Goal: Information Seeking & Learning: Check status

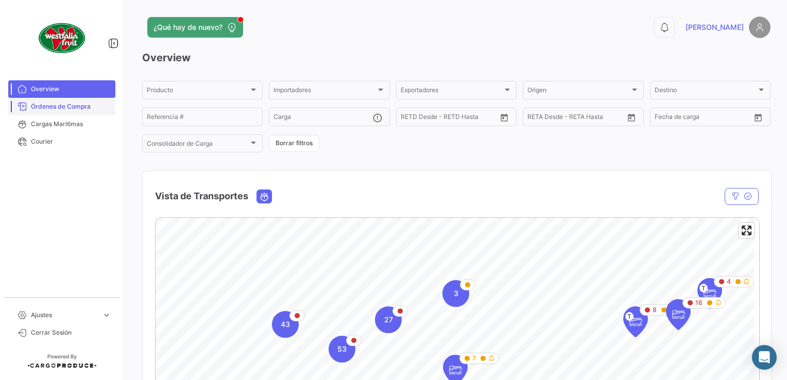
click at [64, 108] on span "Órdenes de Compra" at bounding box center [71, 106] width 80 height 9
click at [77, 118] on link "Cargas Marítimas" at bounding box center [61, 124] width 107 height 18
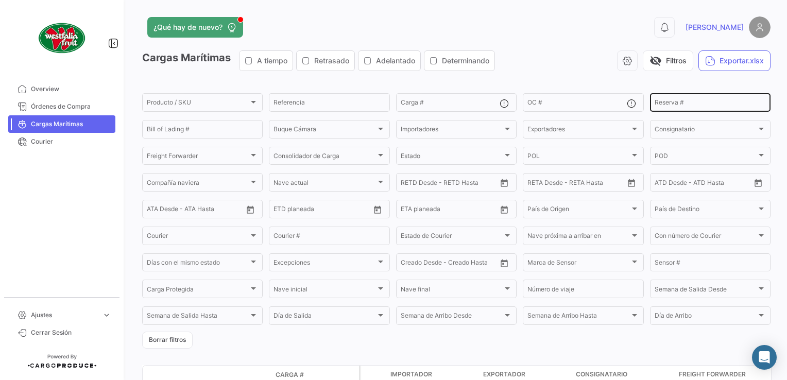
click at [664, 102] on input "Reserva #" at bounding box center [710, 103] width 111 height 7
paste input "LMM0536420"
type input "LMM0536420"
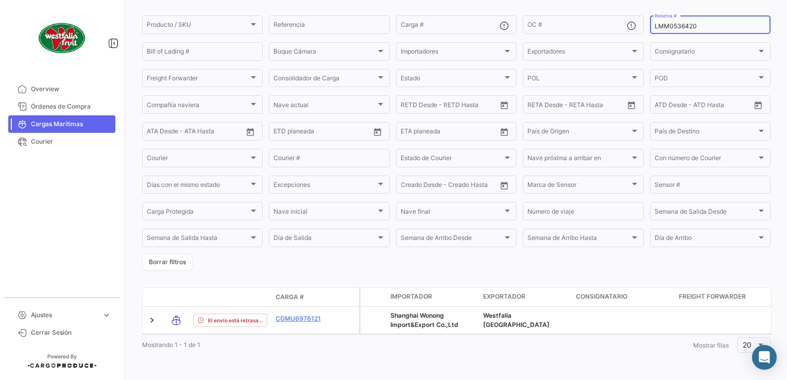
scroll to position [87, 0]
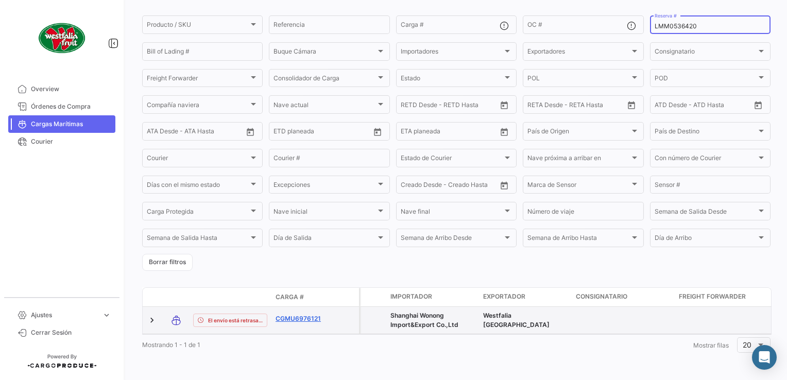
click at [293, 314] on link "CGMU6976121" at bounding box center [303, 318] width 54 height 9
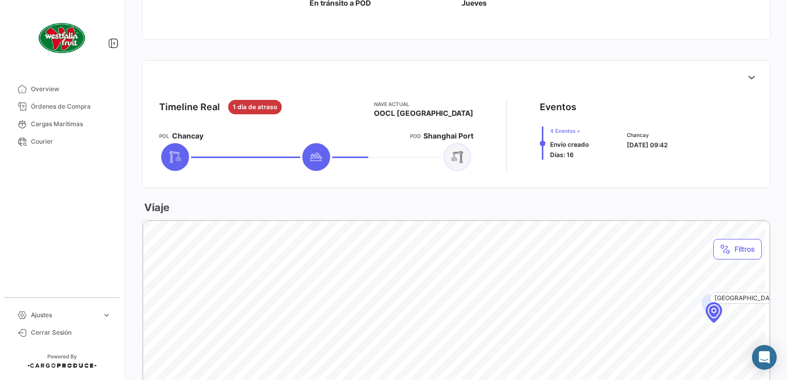
scroll to position [361, 0]
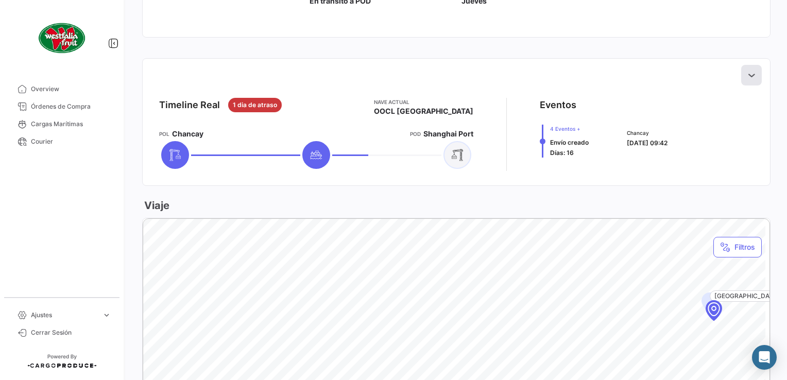
click at [750, 72] on icon at bounding box center [751, 75] width 10 height 10
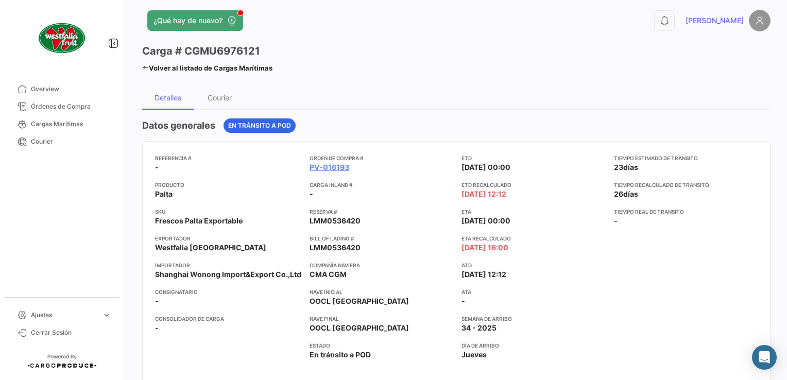
scroll to position [0, 0]
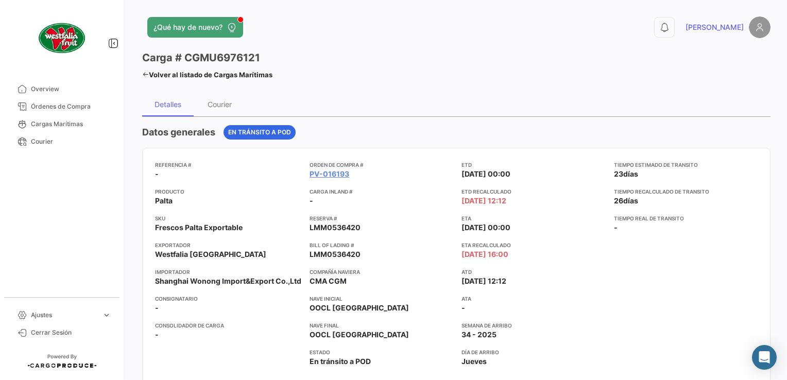
click at [142, 73] on icon at bounding box center [145, 74] width 7 height 7
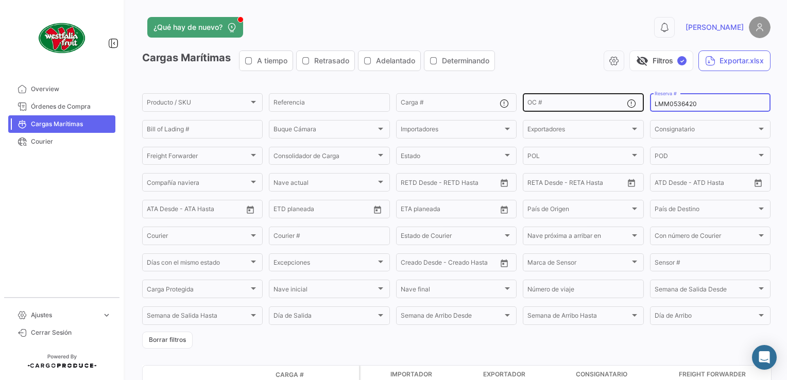
drag, startPoint x: 701, startPoint y: 103, endPoint x: 622, endPoint y: 98, distance: 78.5
click at [0, 0] on div "Producto / SKU Producto / SKU Referencia Carga # OC # LMM0536420 Reserva # Bill…" at bounding box center [0, 0] width 0 height 0
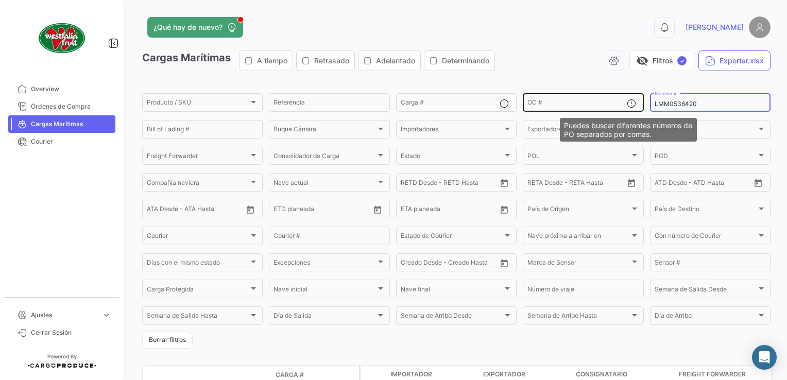
paste input "18"
type input "LMM0536418"
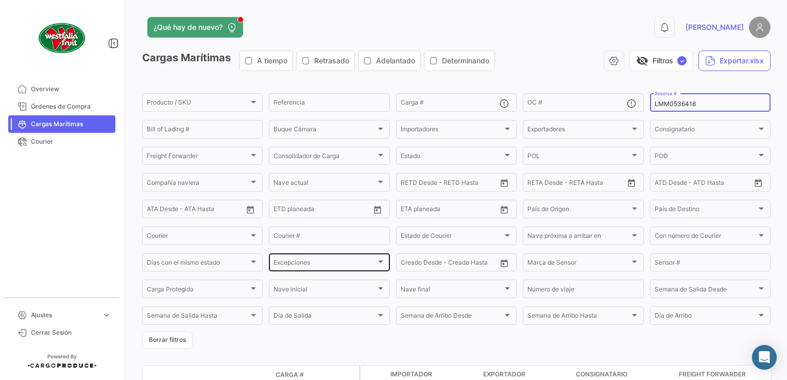
scroll to position [87, 0]
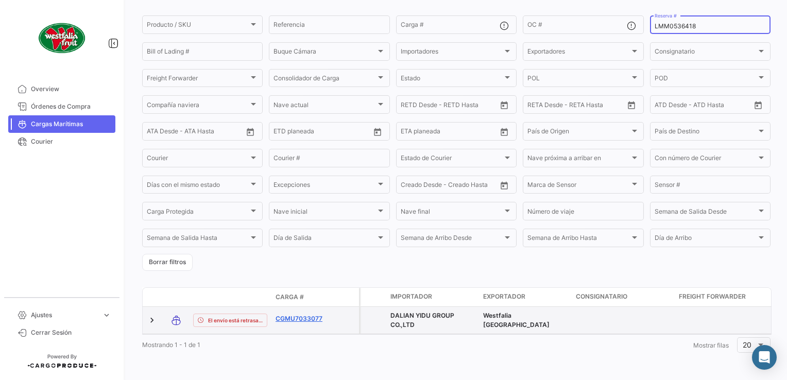
click at [279, 314] on link "CGMU7033077" at bounding box center [303, 318] width 54 height 9
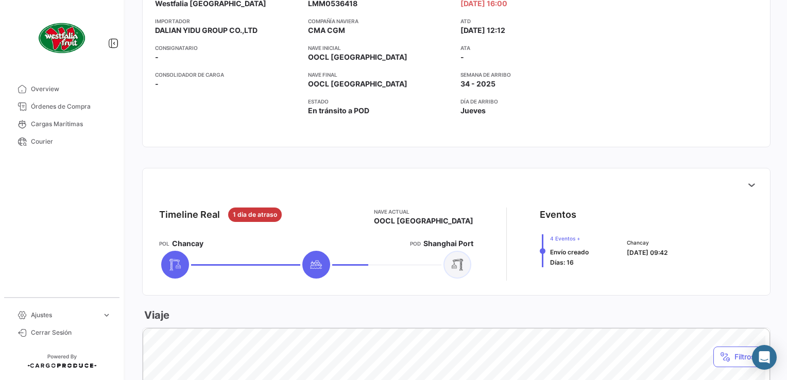
scroll to position [258, 0]
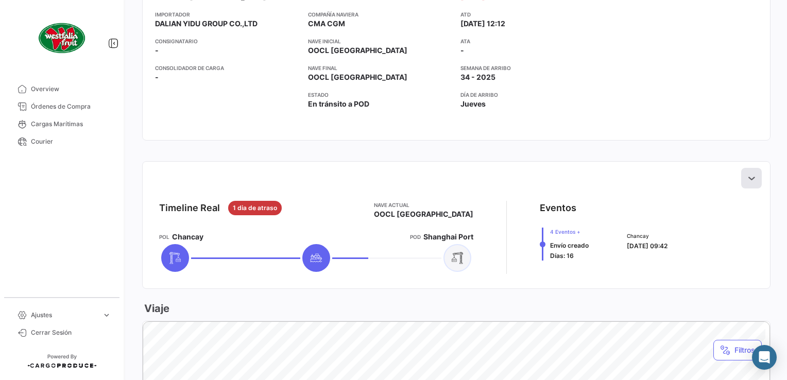
click at [750, 177] on icon at bounding box center [751, 178] width 10 height 10
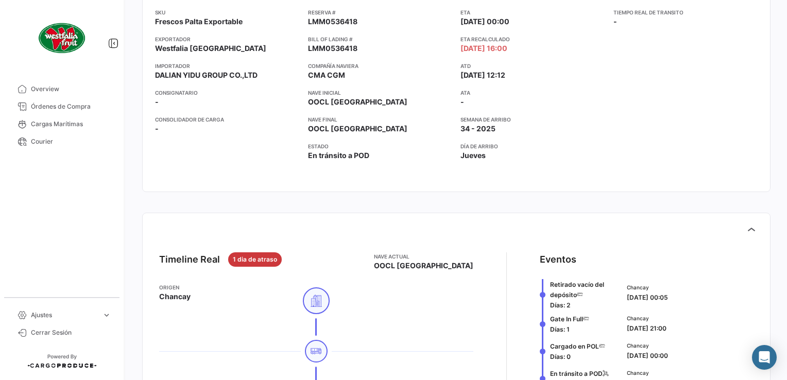
scroll to position [0, 0]
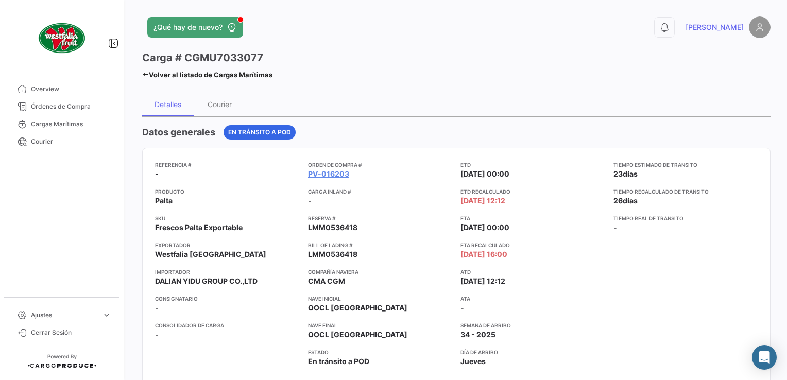
click at [165, 73] on link "Volver al listado de Cargas Marítimas" at bounding box center [207, 74] width 130 height 14
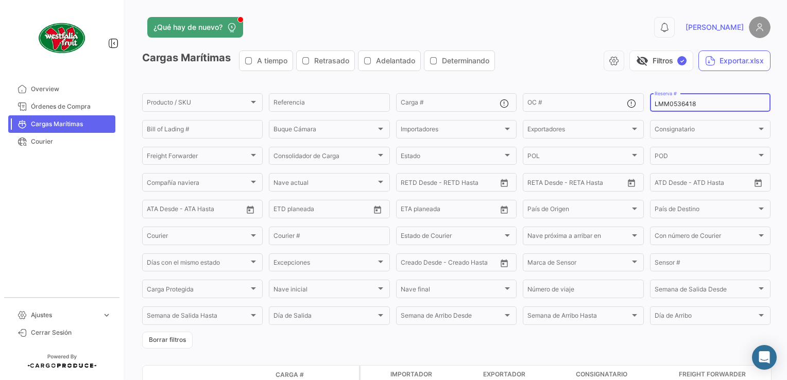
drag, startPoint x: 695, startPoint y: 106, endPoint x: 637, endPoint y: 116, distance: 59.2
click at [637, 116] on form "Producto / SKU Producto / SKU Referencia Carga # OC # LMM0536418 Reserva # Bill…" at bounding box center [456, 220] width 628 height 257
paste input "9"
type input "LMM0536419"
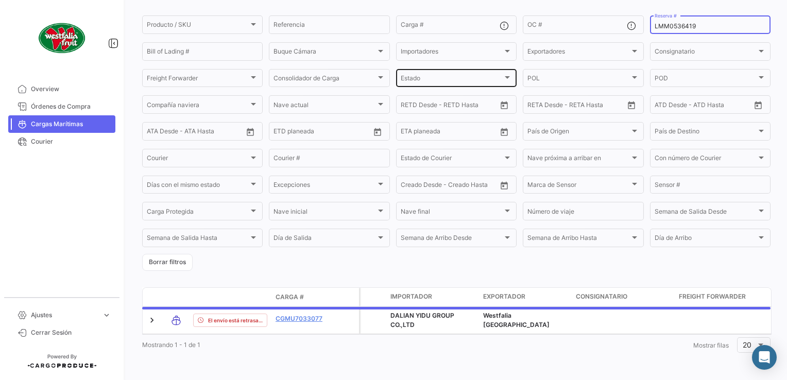
scroll to position [87, 0]
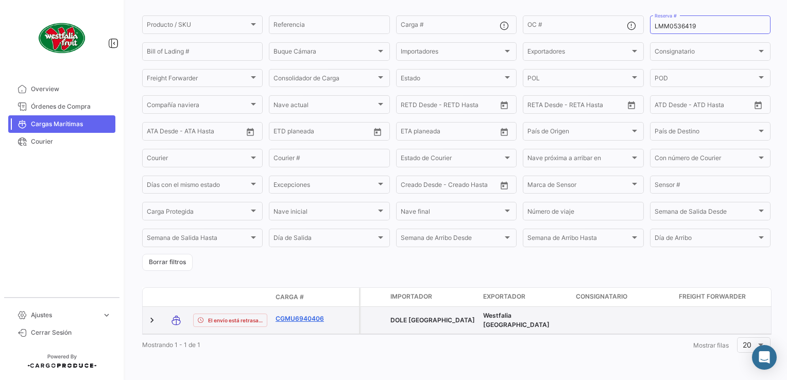
click at [296, 314] on link "CGMU6940406" at bounding box center [303, 318] width 54 height 9
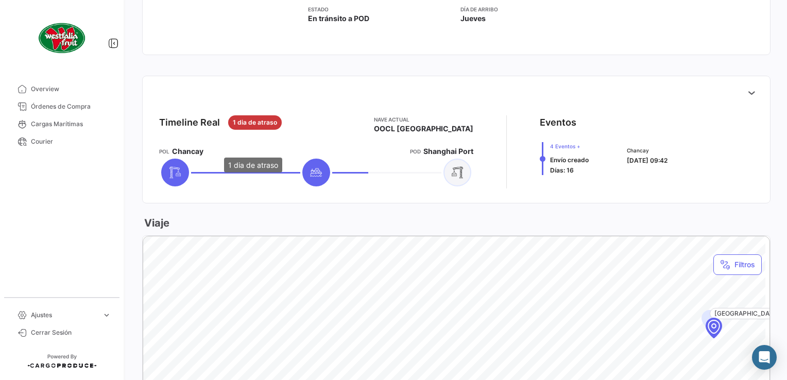
scroll to position [361, 0]
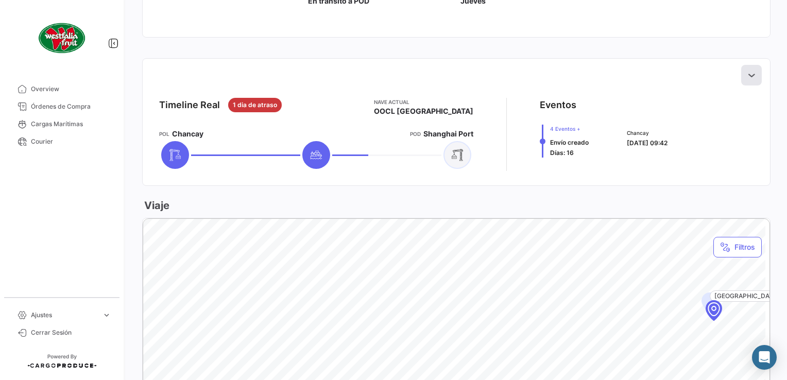
click at [746, 75] on icon at bounding box center [751, 75] width 10 height 10
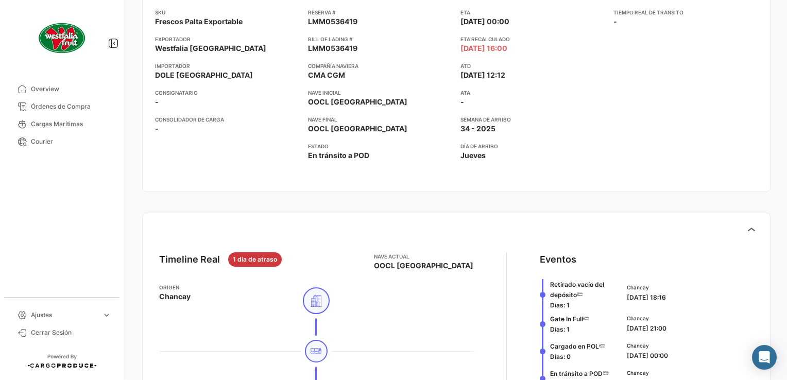
scroll to position [0, 0]
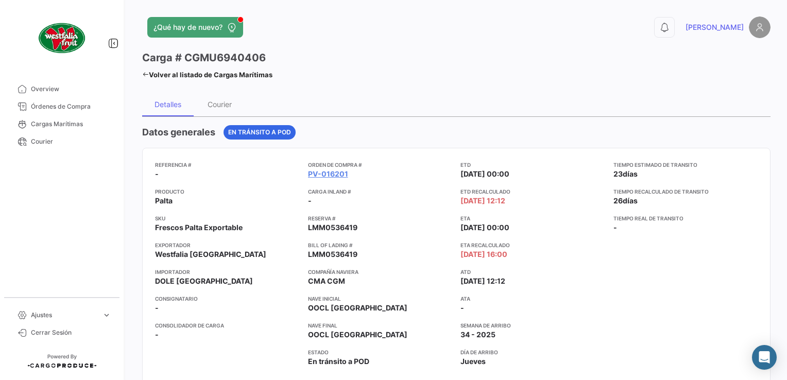
click at [148, 73] on icon at bounding box center [145, 74] width 7 height 7
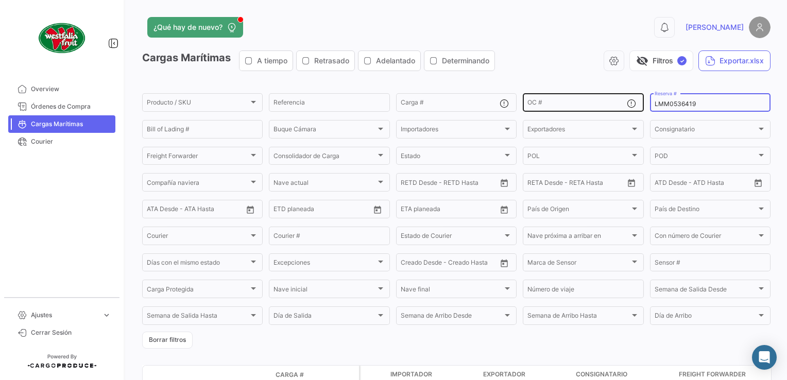
click at [620, 110] on body "Overview Órdenes de Compra Cargas Marítimas Courier Ajustes expand_more Plantil…" at bounding box center [393, 190] width 787 height 380
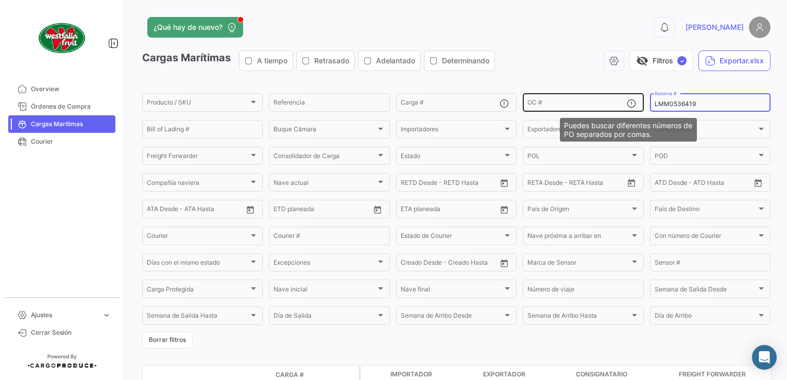
paste input "2310133680"
type input "2310133680"
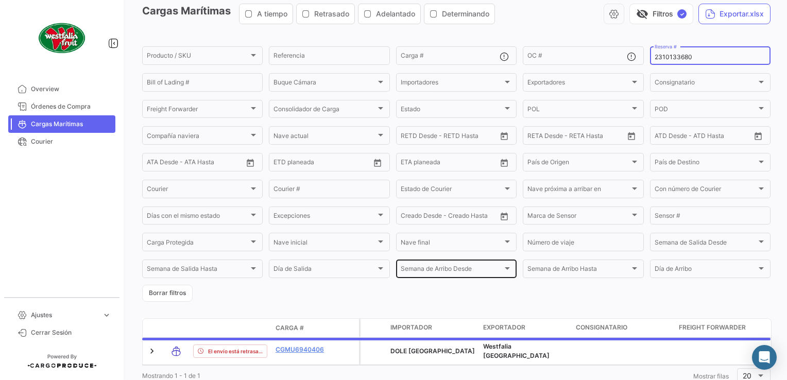
scroll to position [87, 0]
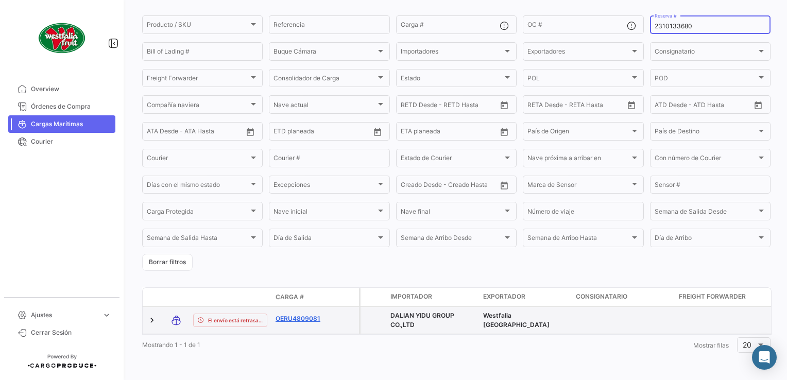
click at [295, 314] on link "OERU4809081" at bounding box center [303, 318] width 54 height 9
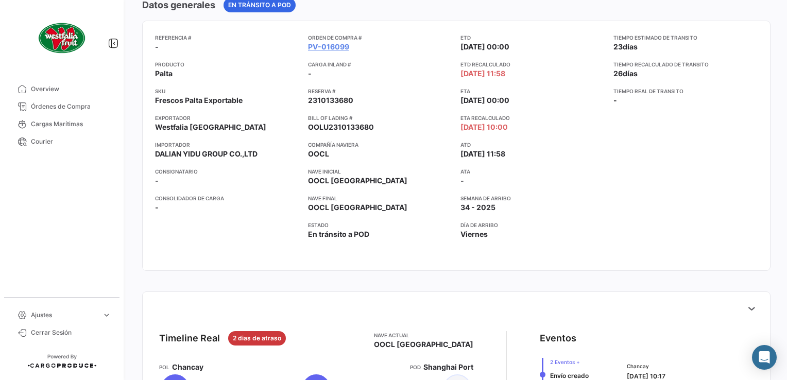
scroll to position [206, 0]
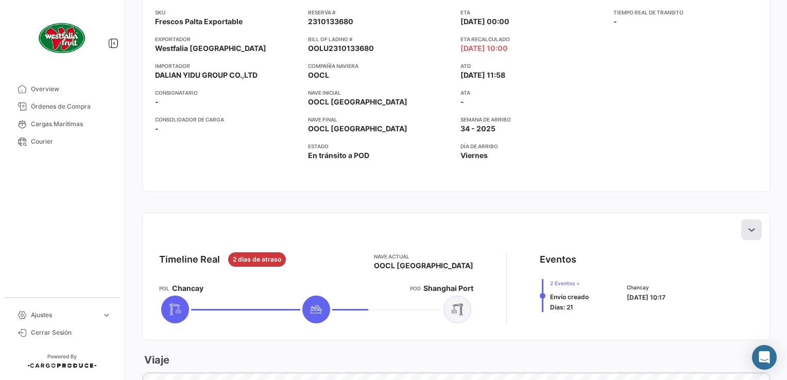
click at [746, 231] on icon at bounding box center [751, 230] width 10 height 10
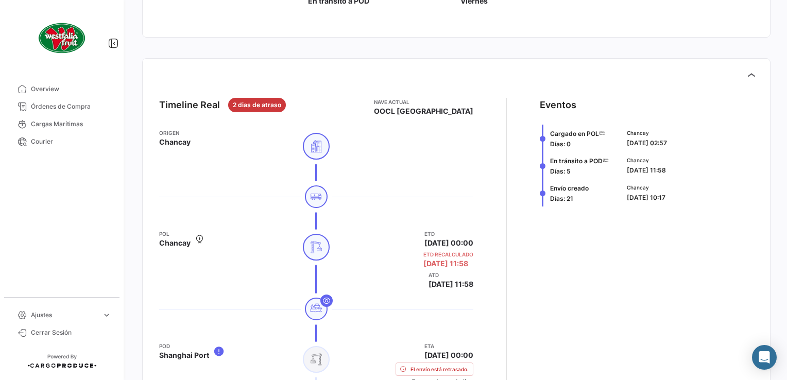
scroll to position [155, 0]
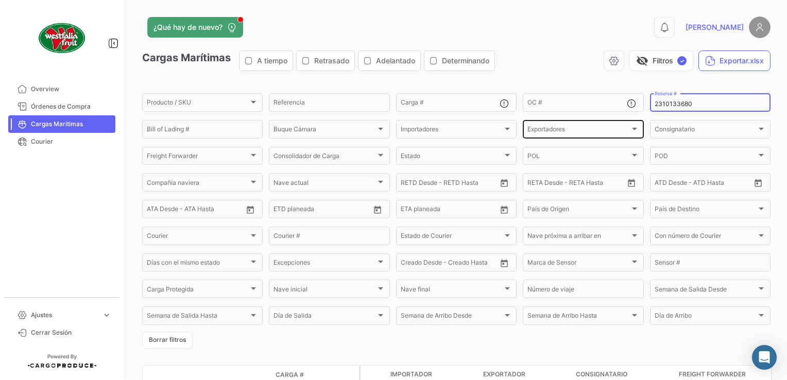
drag, startPoint x: 702, startPoint y: 106, endPoint x: 559, endPoint y: 127, distance: 143.7
click at [0, 0] on div "Producto / SKU Producto / SKU Referencia Carga # OC # 2310133680 Reserva # Bill…" at bounding box center [0, 0] width 0 height 0
paste input "49"
type input "2310133490"
click at [666, 58] on button "visibility_off Filtros ✓" at bounding box center [662, 60] width 64 height 21
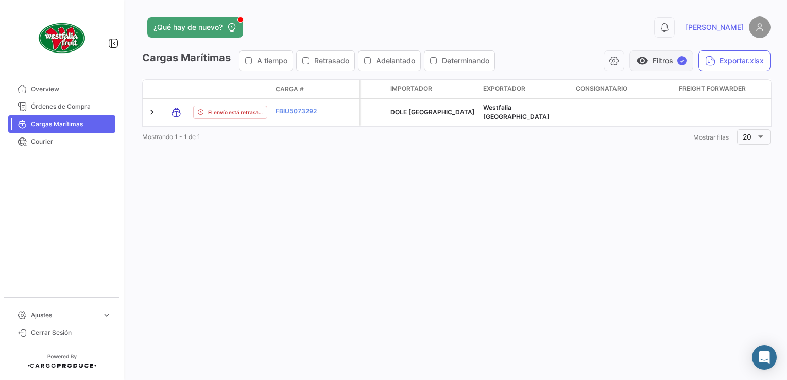
click at [648, 62] on button "visibility Filtros ✓" at bounding box center [662, 60] width 64 height 21
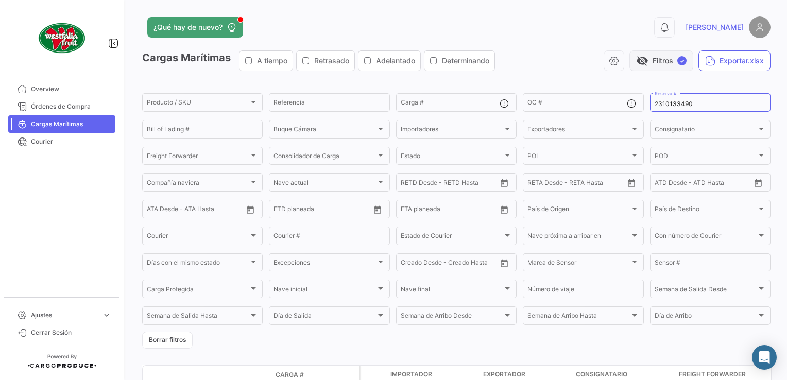
click at [649, 57] on button "visibility_off Filtros ✓" at bounding box center [662, 60] width 64 height 21
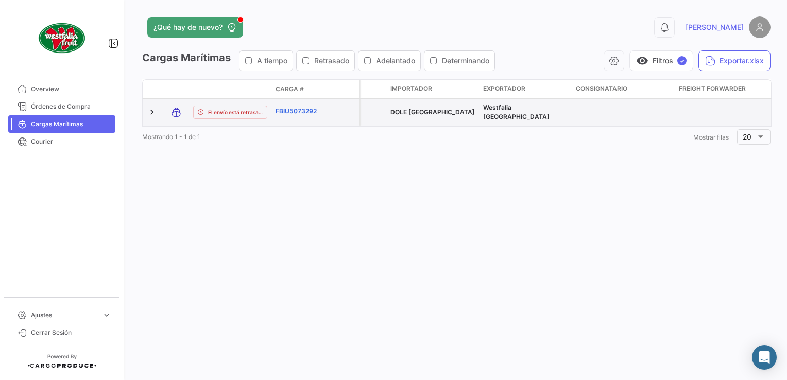
click at [300, 107] on link "FBIU5073292" at bounding box center [303, 111] width 54 height 9
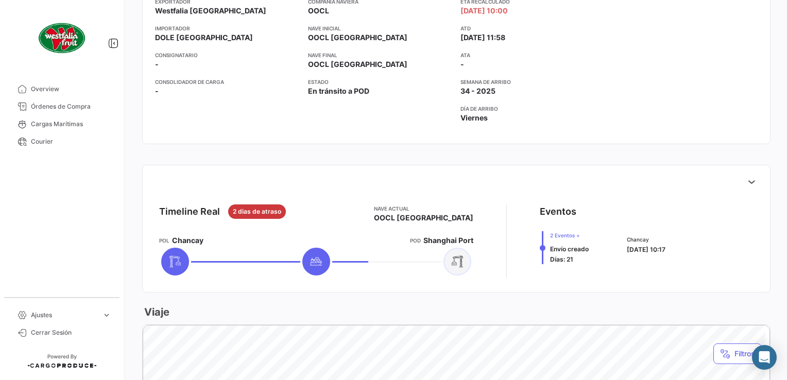
scroll to position [309, 0]
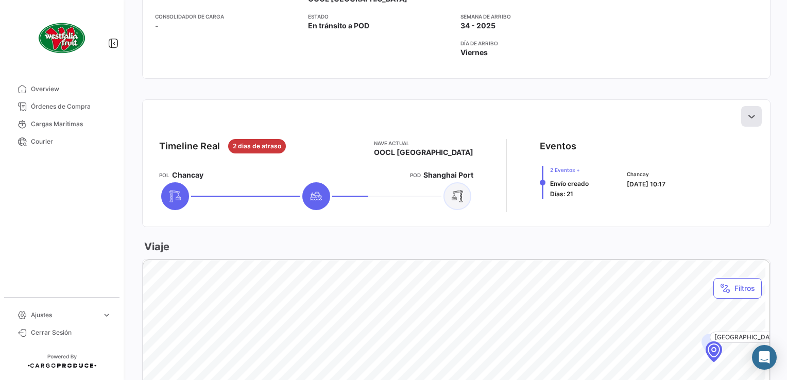
click at [746, 117] on icon at bounding box center [751, 116] width 10 height 10
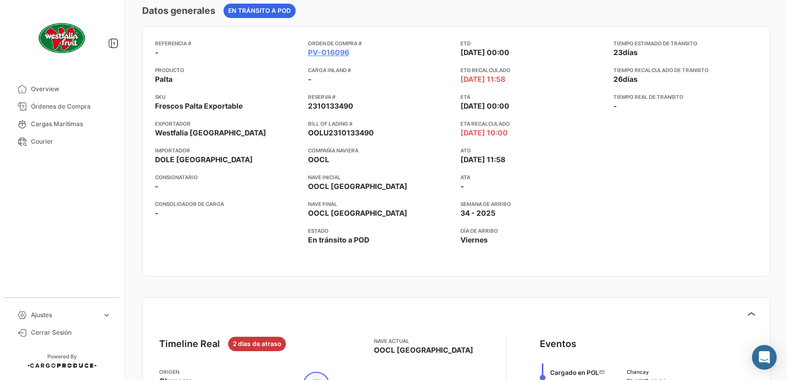
scroll to position [0, 0]
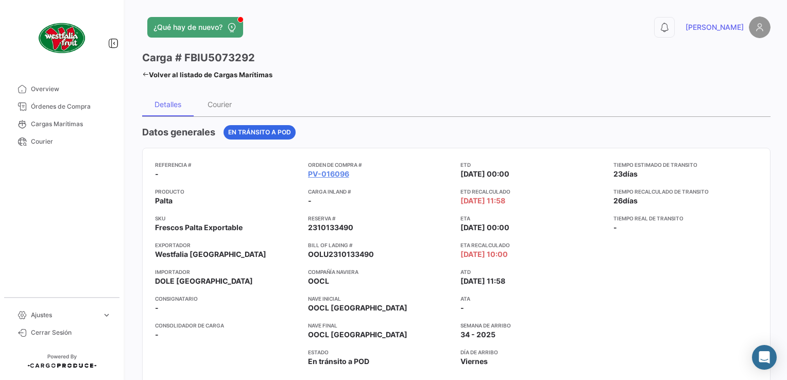
click at [142, 75] on icon at bounding box center [145, 74] width 7 height 7
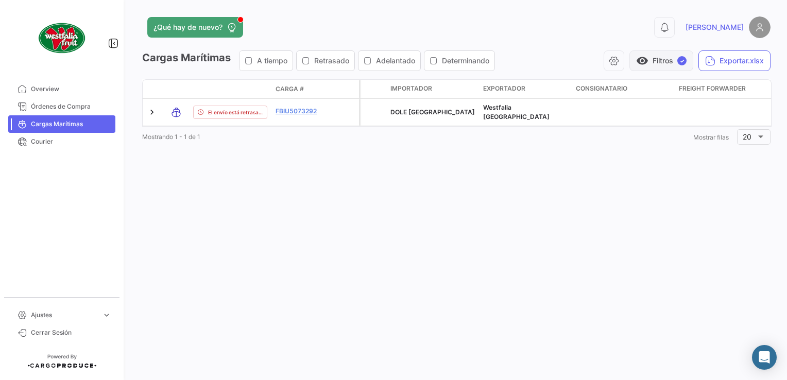
click at [646, 63] on span "visibility" at bounding box center [642, 61] width 12 height 12
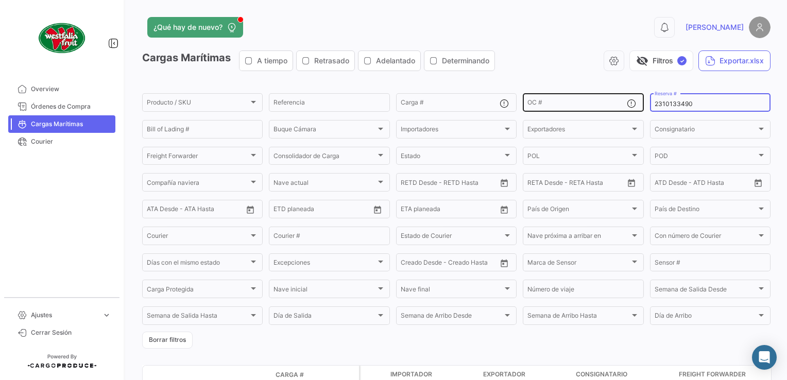
drag, startPoint x: 713, startPoint y: 104, endPoint x: 625, endPoint y: 105, distance: 87.6
click at [0, 0] on div "Producto / SKU Producto / SKU Referencia Carga # OC # 2310133490 Reserva # Bill…" at bounding box center [0, 0] width 0 height 0
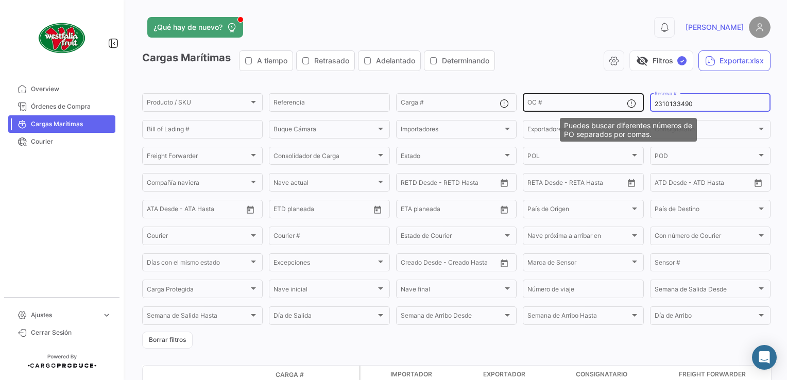
paste input "81"
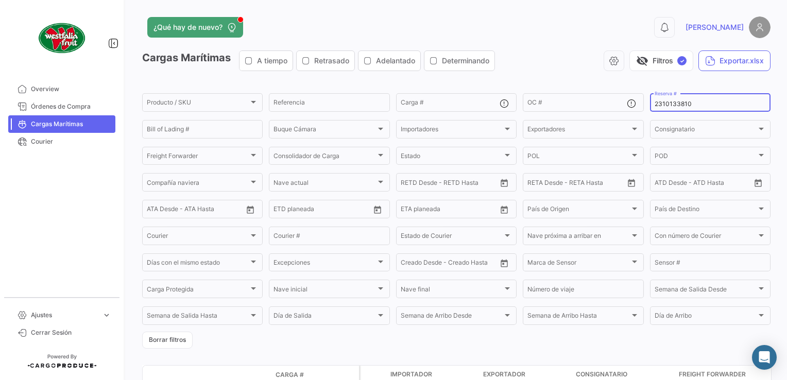
scroll to position [82, 0]
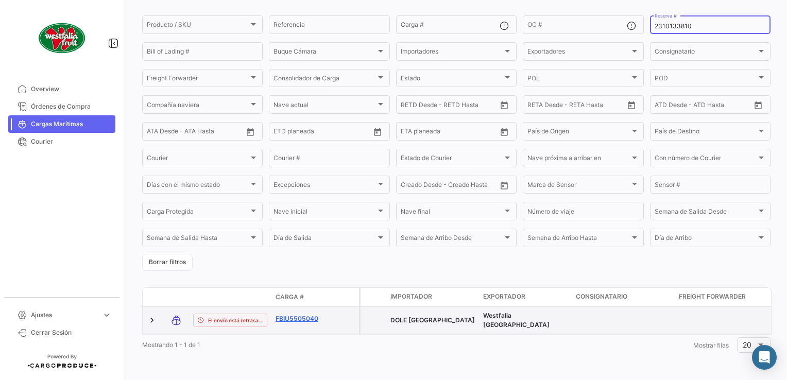
type input "2310133810"
click at [292, 314] on link "FBIU5505040" at bounding box center [303, 318] width 54 height 9
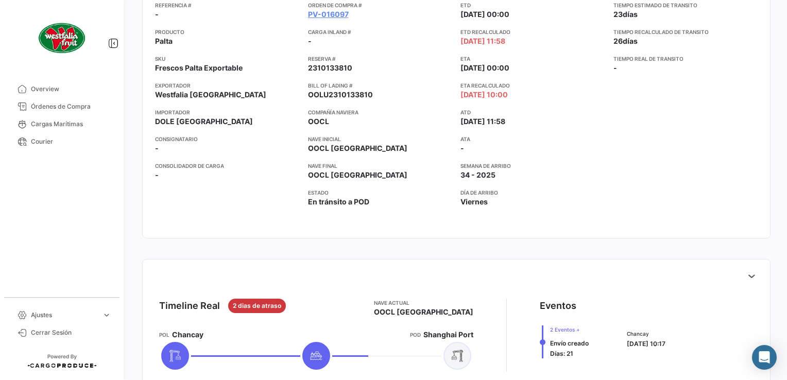
scroll to position [206, 0]
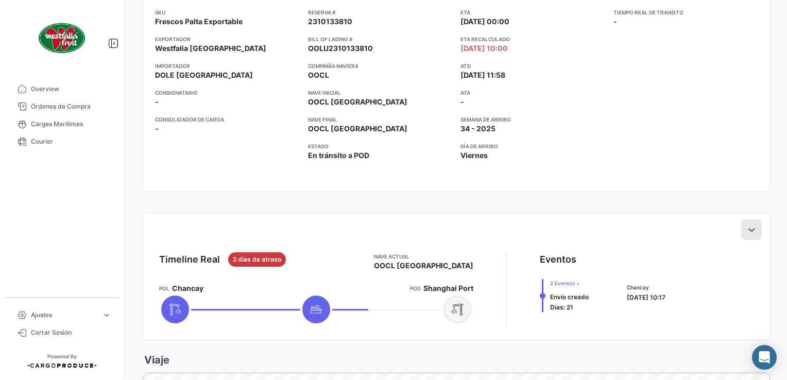
click at [752, 222] on button at bounding box center [751, 229] width 21 height 21
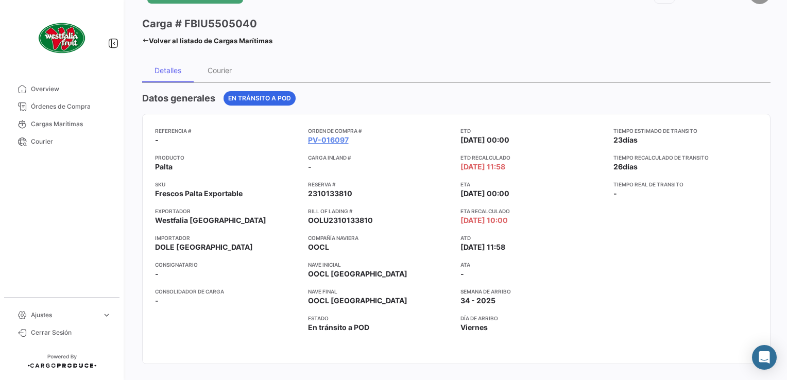
scroll to position [0, 0]
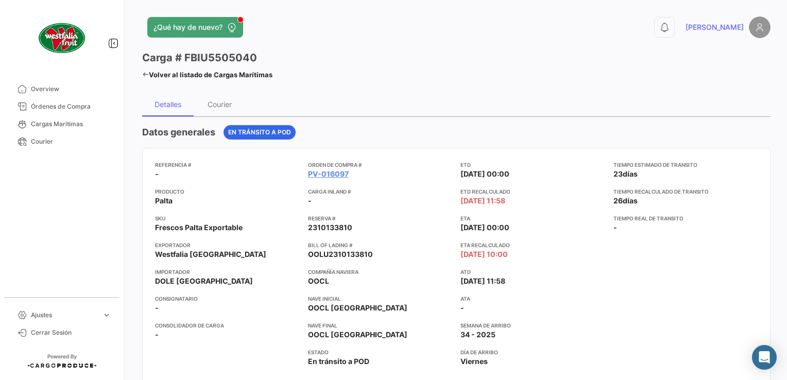
click at [144, 74] on icon at bounding box center [145, 74] width 7 height 7
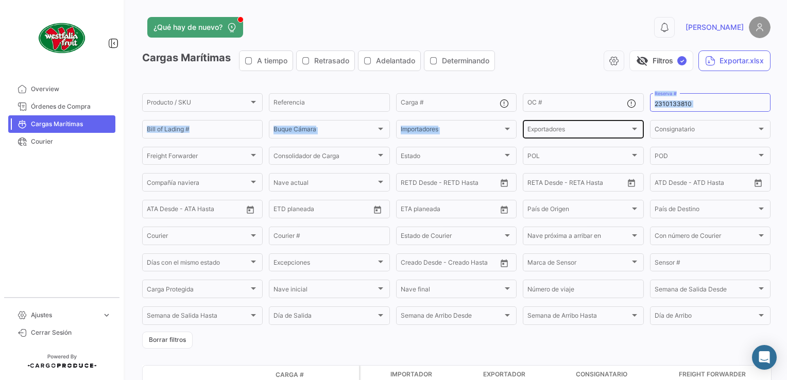
drag, startPoint x: 691, startPoint y: 100, endPoint x: 590, endPoint y: 123, distance: 103.1
click at [0, 0] on div "Producto / SKU Producto / SKU Referencia Carga # OC # 2310133810 Reserva # Bill…" at bounding box center [0, 0] width 0 height 0
drag, startPoint x: 709, startPoint y: 96, endPoint x: 703, endPoint y: 100, distance: 7.4
click at [708, 96] on div "2310133810 Reserva #" at bounding box center [710, 102] width 111 height 20
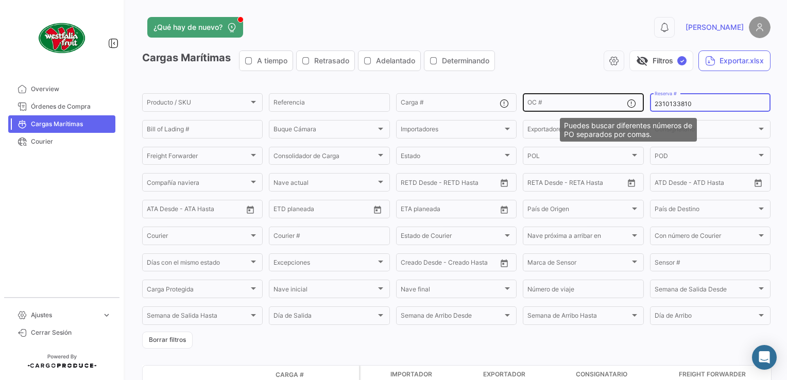
drag, startPoint x: 659, startPoint y: 106, endPoint x: 634, endPoint y: 106, distance: 25.2
click at [0, 0] on div "Producto / SKU Producto / SKU Referencia Carga # OC # 2310133810 Reserva # Bill…" at bounding box center [0, 0] width 0 height 0
paste input "35222803"
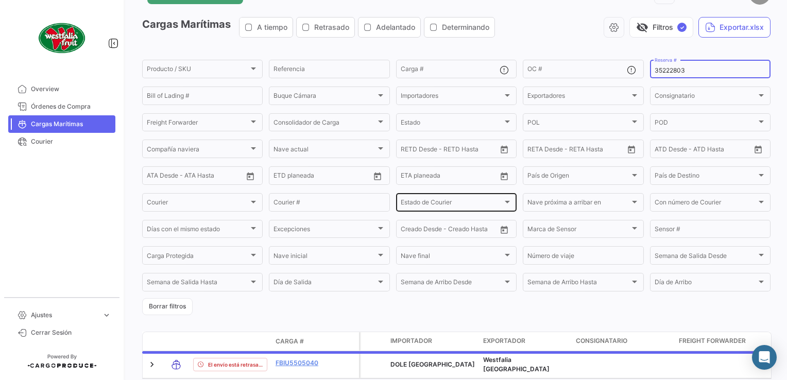
scroll to position [82, 0]
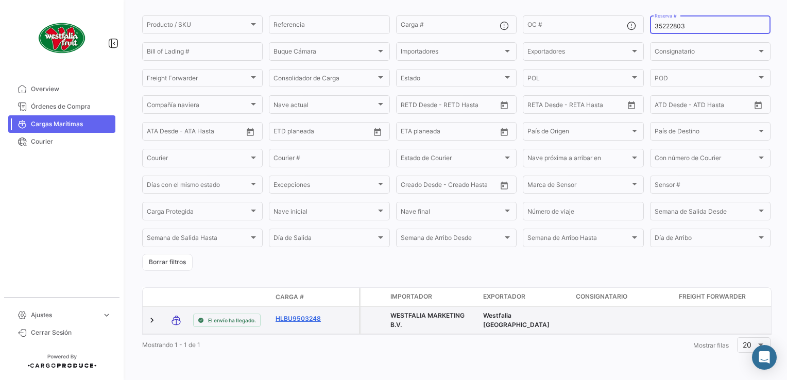
type input "35222803"
click at [299, 314] on link "HLBU9503248" at bounding box center [303, 318] width 54 height 9
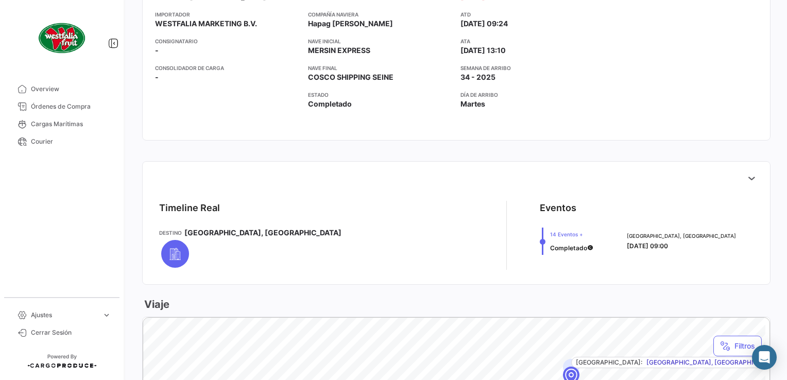
scroll to position [361, 0]
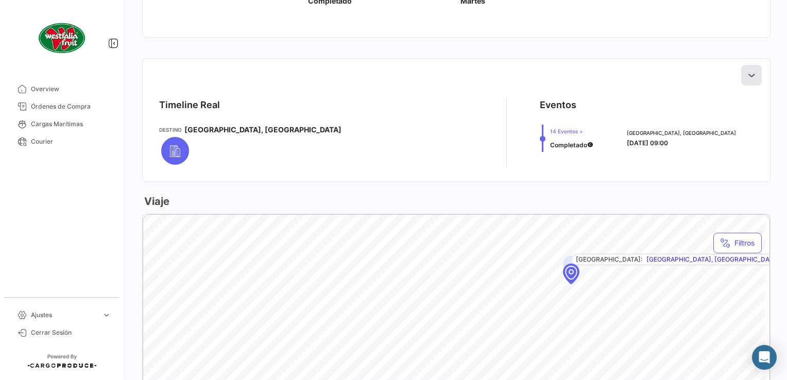
click at [750, 72] on icon at bounding box center [751, 75] width 10 height 10
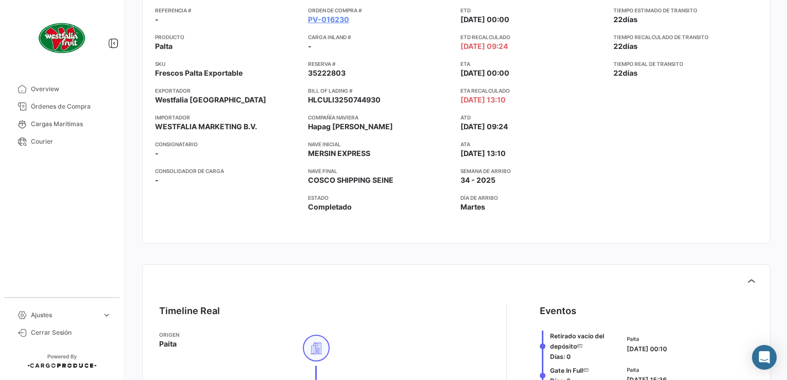
scroll to position [0, 0]
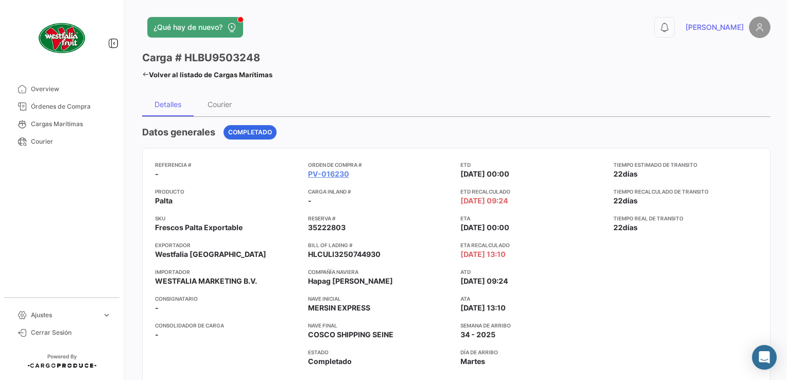
click at [144, 71] on icon at bounding box center [145, 74] width 7 height 7
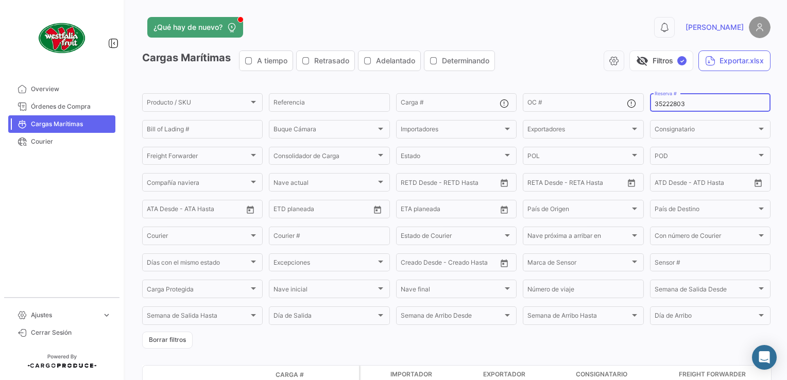
drag, startPoint x: 688, startPoint y: 104, endPoint x: 640, endPoint y: 107, distance: 48.0
click at [640, 107] on form "Producto / SKU Producto / SKU Referencia Carga # OC # 35222803 Reserva # Bill o…" at bounding box center [456, 220] width 628 height 257
paste input "10747020"
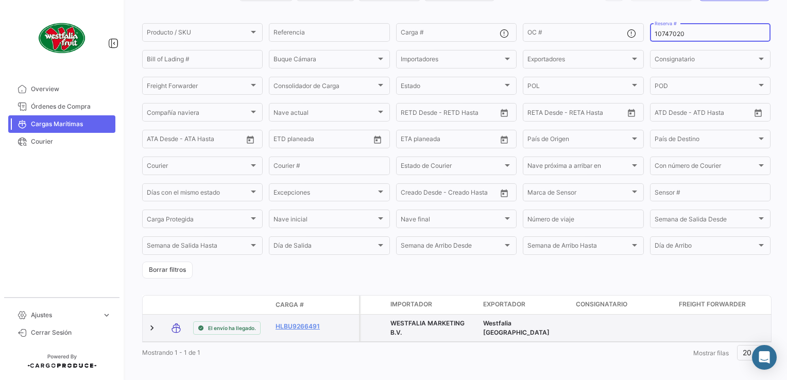
scroll to position [87, 0]
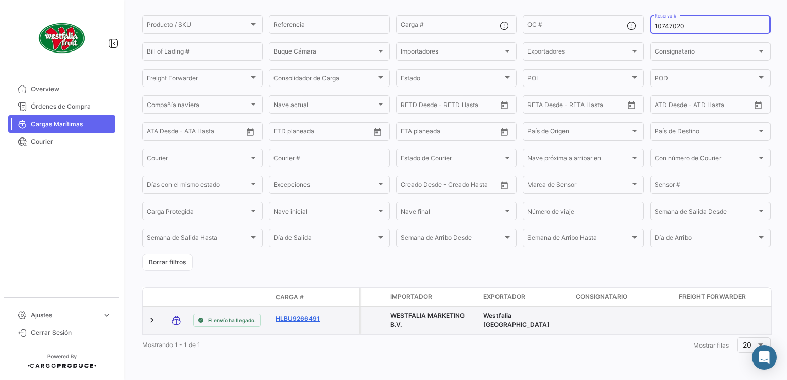
type input "10747020"
click at [295, 314] on link "HLBU9266491" at bounding box center [303, 318] width 54 height 9
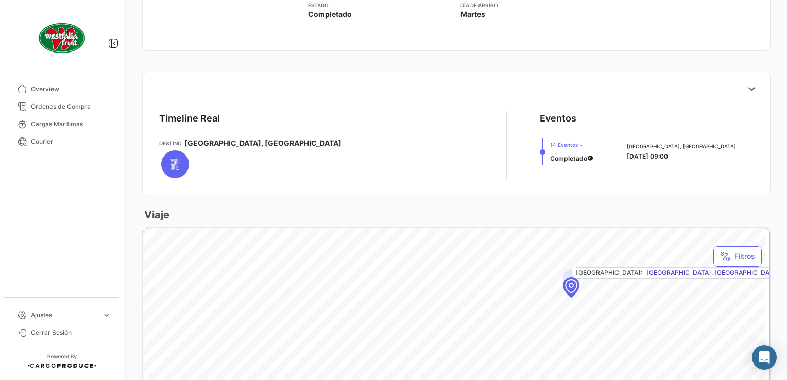
scroll to position [412, 0]
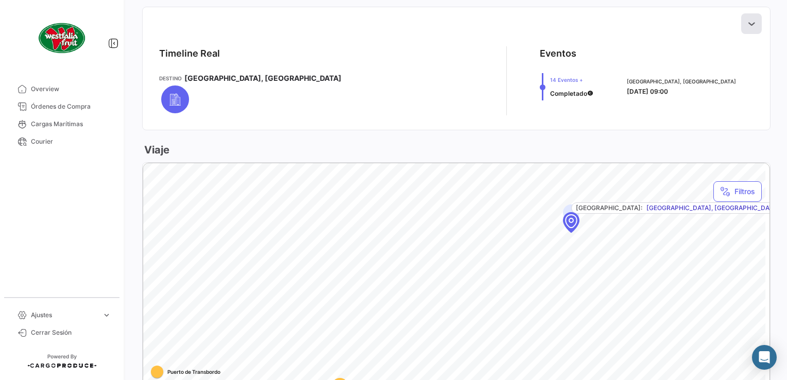
click at [748, 24] on icon at bounding box center [751, 24] width 10 height 10
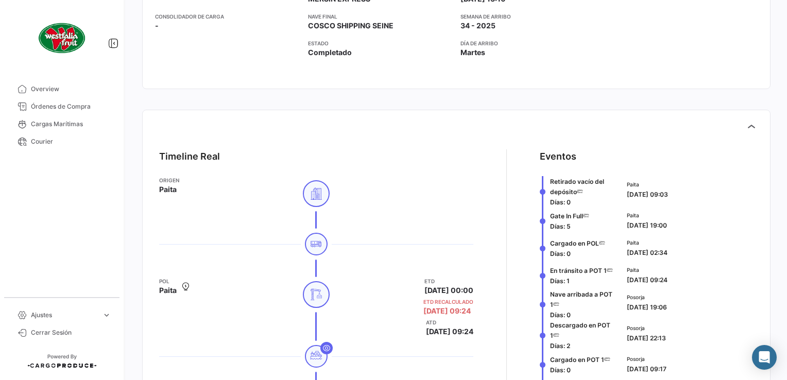
scroll to position [0, 0]
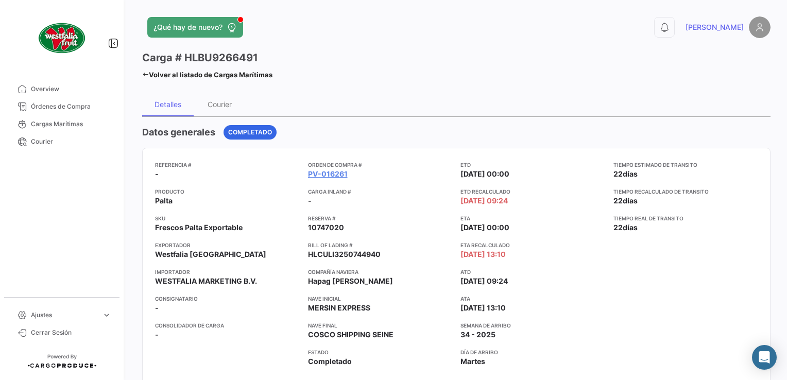
click at [148, 73] on icon at bounding box center [145, 74] width 7 height 7
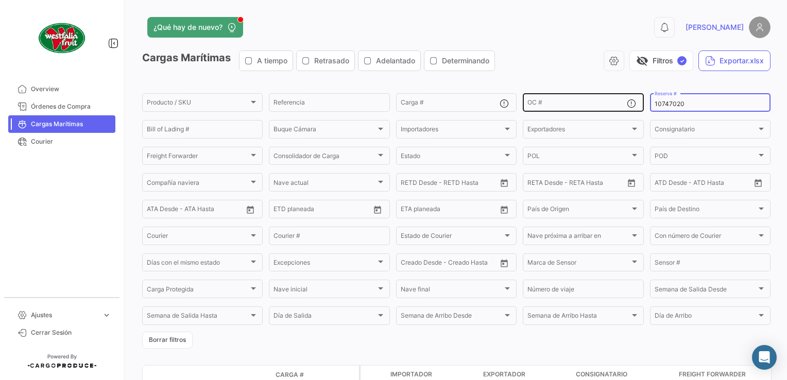
drag, startPoint x: 683, startPoint y: 105, endPoint x: 609, endPoint y: 98, distance: 73.9
click at [0, 0] on div "Producto / SKU Producto / SKU Referencia Carga # OC # 10747020 Reserva # Bill o…" at bounding box center [0, 0] width 0 height 0
paste input "1208725"
type input "11208725"
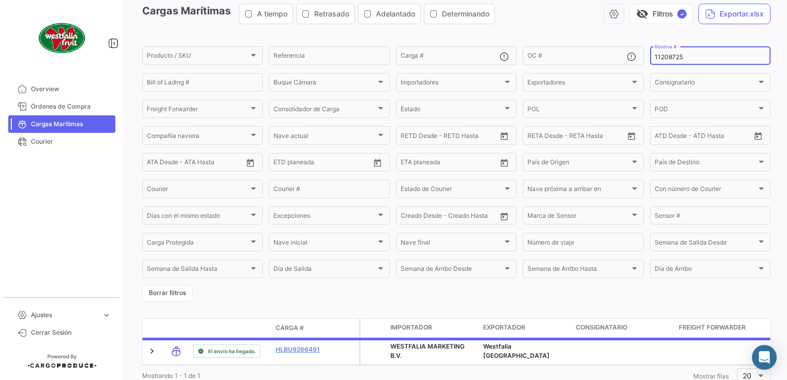
scroll to position [87, 0]
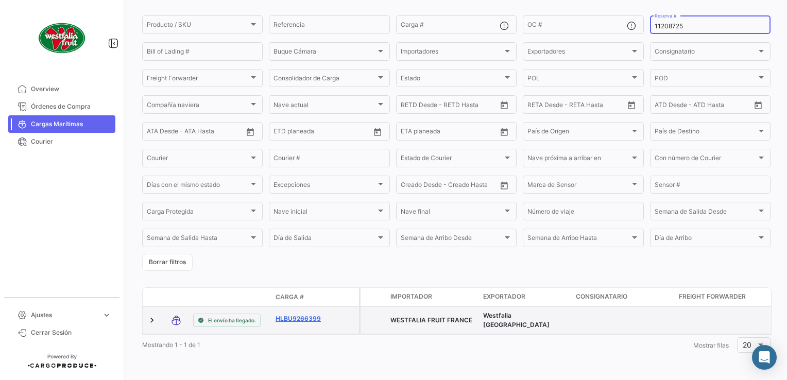
click at [310, 314] on link "HLBU9266399" at bounding box center [303, 318] width 54 height 9
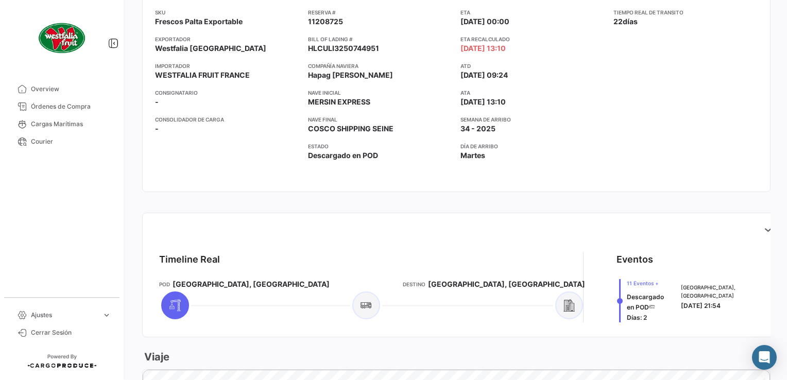
scroll to position [361, 0]
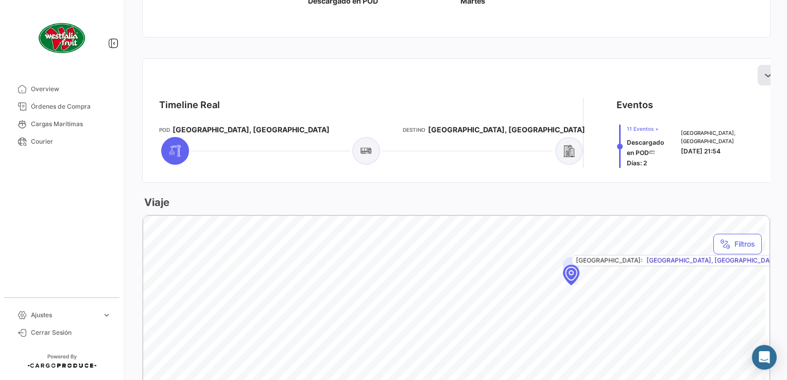
click at [763, 71] on icon at bounding box center [768, 75] width 10 height 10
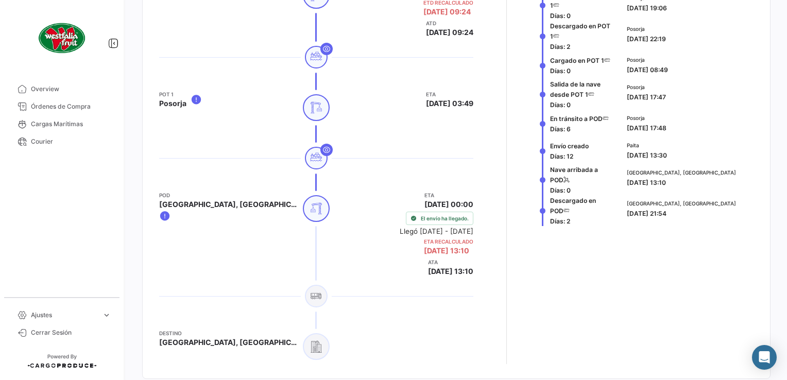
scroll to position [515, 0]
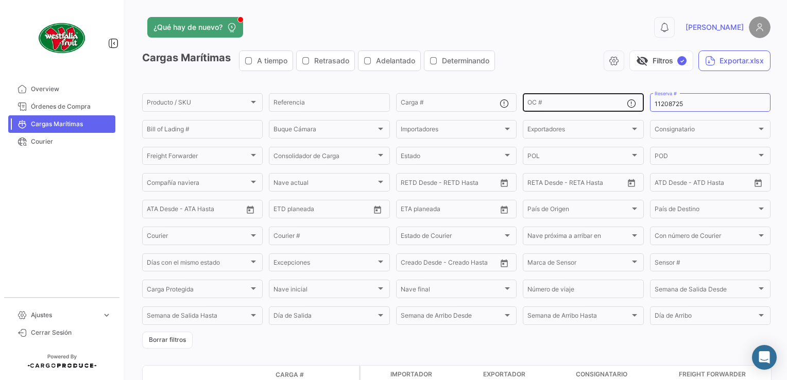
drag, startPoint x: 687, startPoint y: 103, endPoint x: 625, endPoint y: 93, distance: 63.1
click at [0, 0] on div "Producto / SKU Producto / SKU Referencia Carga # OC # 11208725 Reserva # Bill o…" at bounding box center [0, 0] width 0 height 0
paste input "35530334"
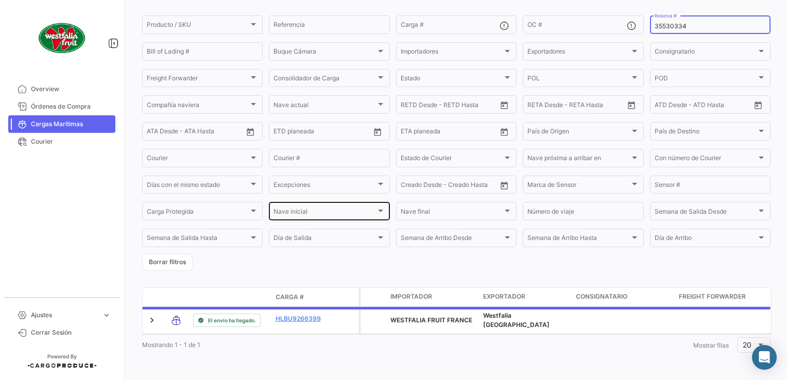
scroll to position [87, 0]
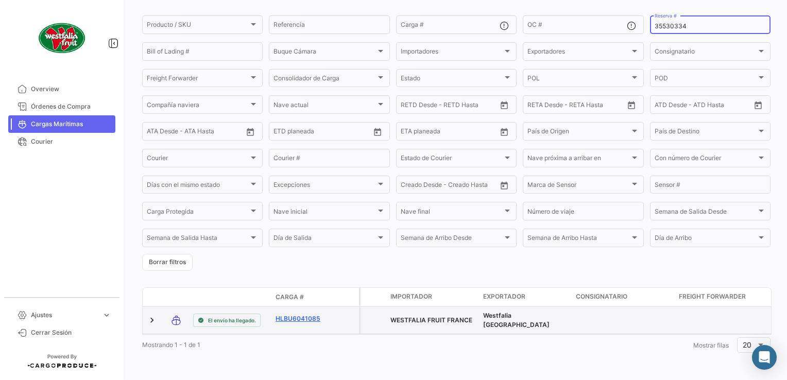
type input "35530334"
click at [303, 314] on link "HLBU6041085" at bounding box center [303, 318] width 54 height 9
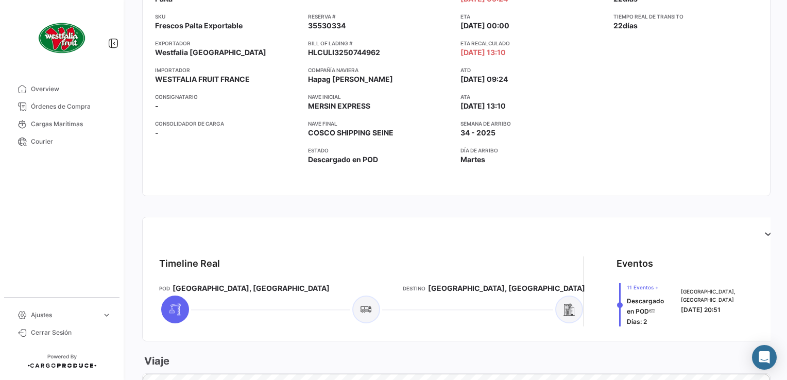
scroll to position [309, 0]
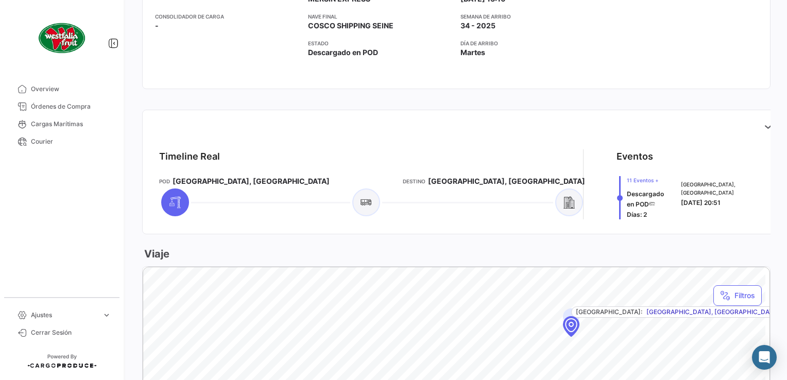
click at [758, 127] on div "Timeline Real POD [GEOGRAPHIC_DATA], [GEOGRAPHIC_DATA] Destino [GEOGRAPHIC_DATA…" at bounding box center [464, 172] width 645 height 125
click at [758, 129] on button at bounding box center [768, 126] width 21 height 21
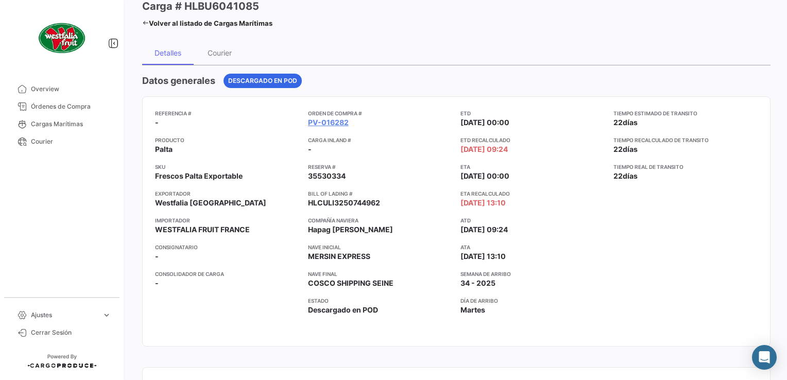
scroll to position [0, 0]
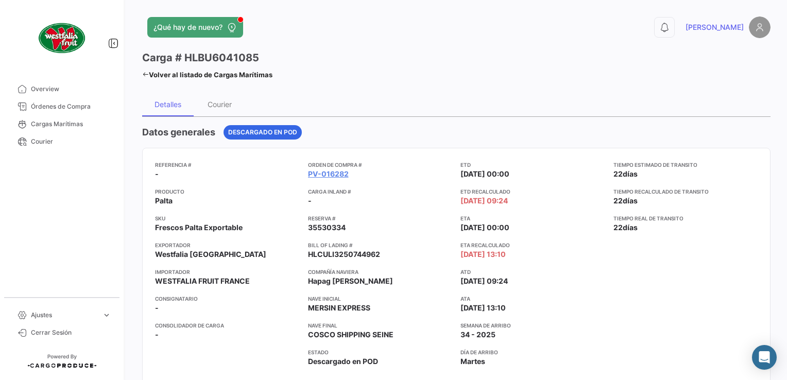
click at [144, 74] on icon at bounding box center [145, 74] width 7 height 7
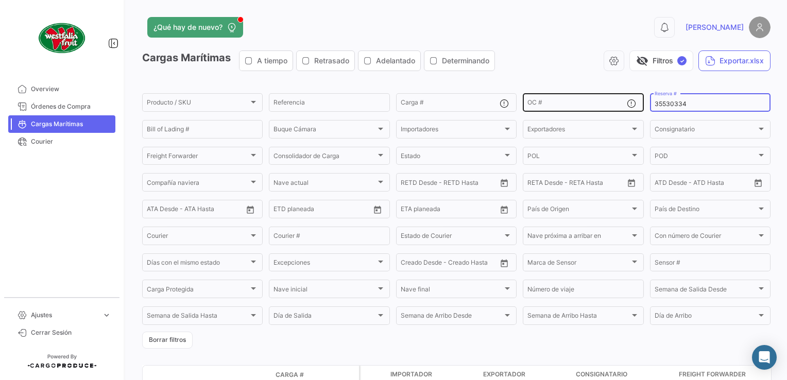
drag, startPoint x: 685, startPoint y: 104, endPoint x: 632, endPoint y: 105, distance: 53.6
click at [0, 0] on div "Producto / SKU Producto / SKU Referencia Carga # OC # 35530334 Reserva # Bill o…" at bounding box center [0, 0] width 0 height 0
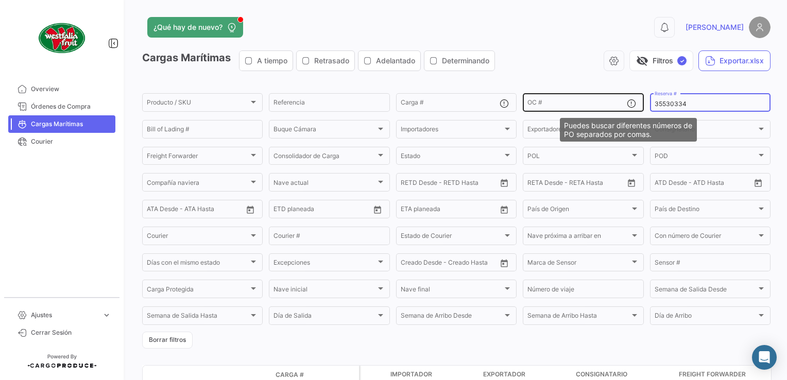
paste input "27115387"
type input "27115387"
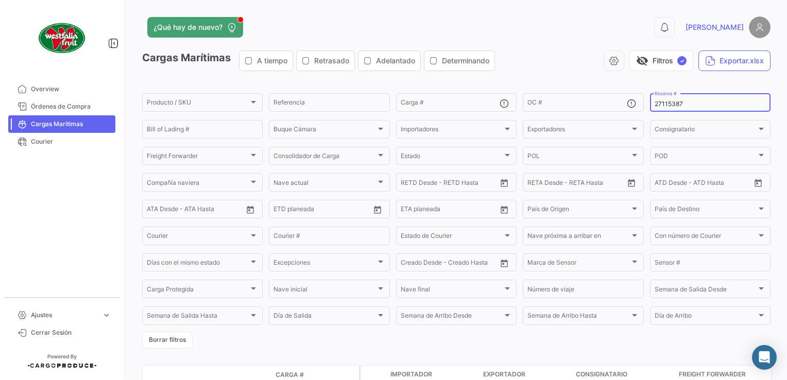
click at [721, 107] on input "27115387" at bounding box center [710, 103] width 111 height 7
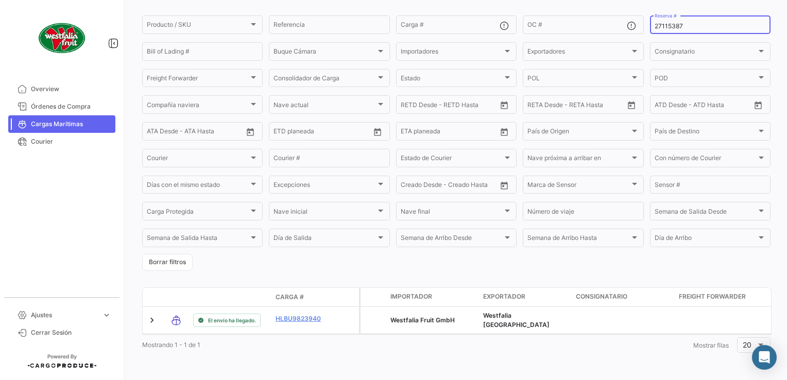
scroll to position [87, 0]
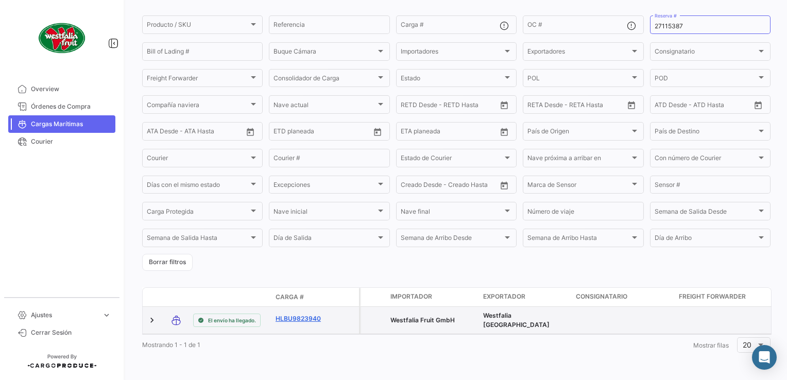
click at [303, 314] on link "HLBU9823940" at bounding box center [303, 318] width 54 height 9
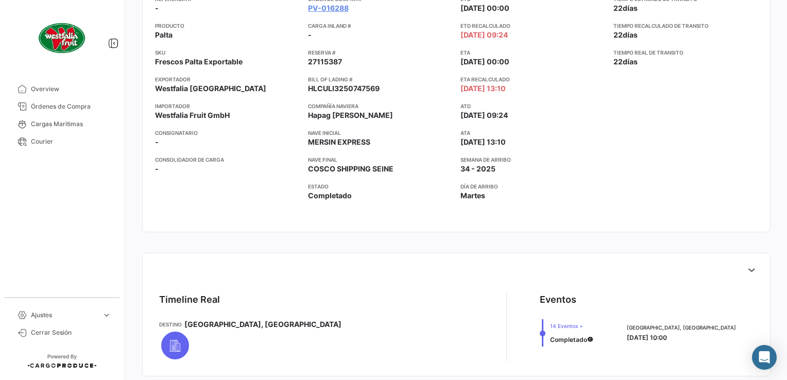
scroll to position [309, 0]
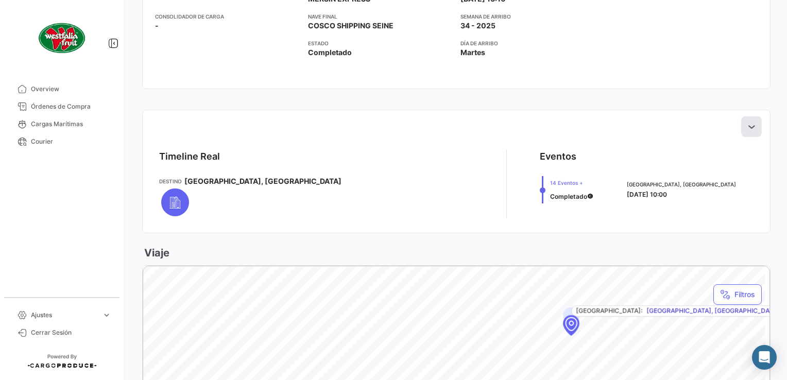
click at [746, 123] on icon at bounding box center [751, 127] width 10 height 10
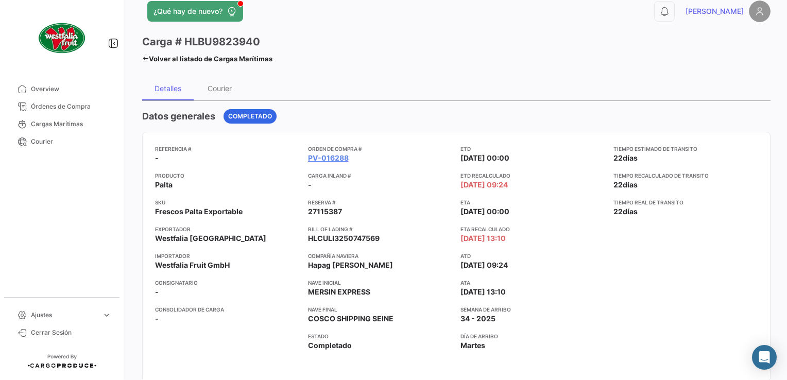
scroll to position [0, 0]
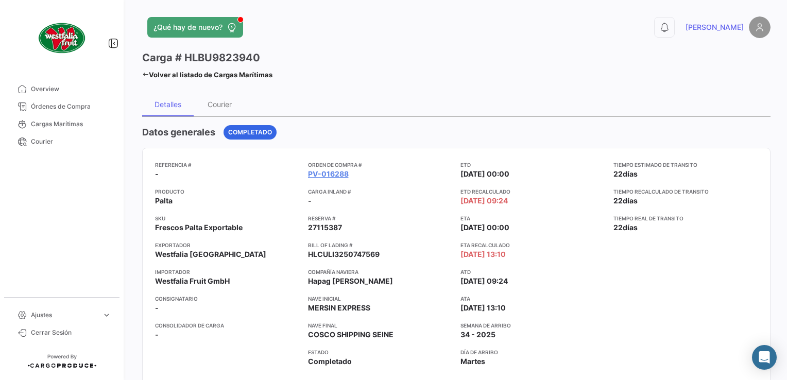
click at [146, 73] on icon at bounding box center [145, 74] width 7 height 7
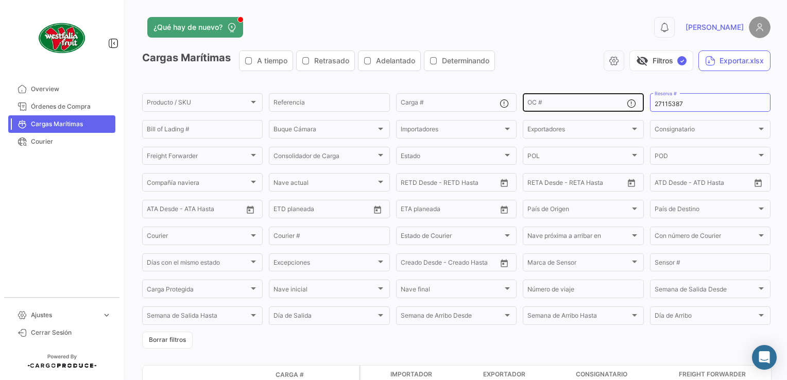
drag, startPoint x: 606, startPoint y: 104, endPoint x: 574, endPoint y: 104, distance: 31.9
click at [0, 0] on div "Producto / SKU Producto / SKU Referencia Carga # OC # 27115387 Reserva # Bill o…" at bounding box center [0, 0] width 0 height 0
paste input "LMM0538080"
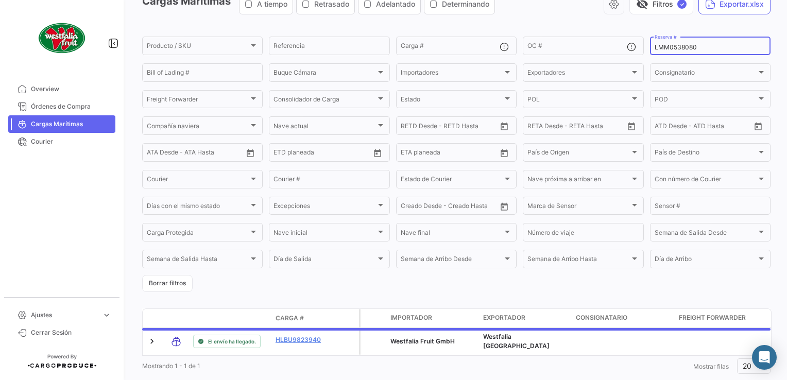
scroll to position [87, 0]
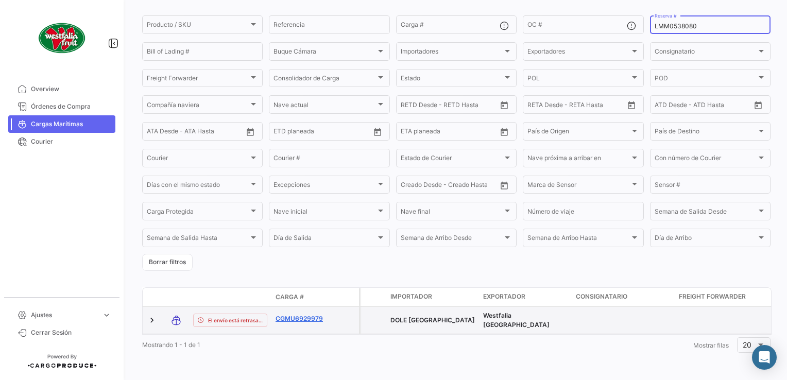
type input "LMM0538080"
click at [291, 314] on link "CGMU6929979" at bounding box center [303, 318] width 54 height 9
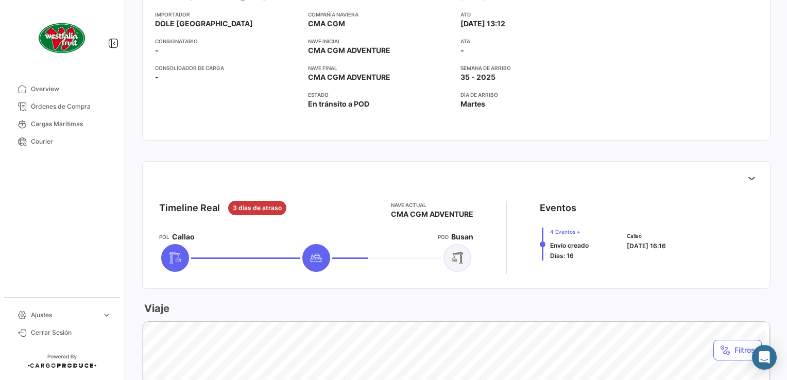
scroll to position [361, 0]
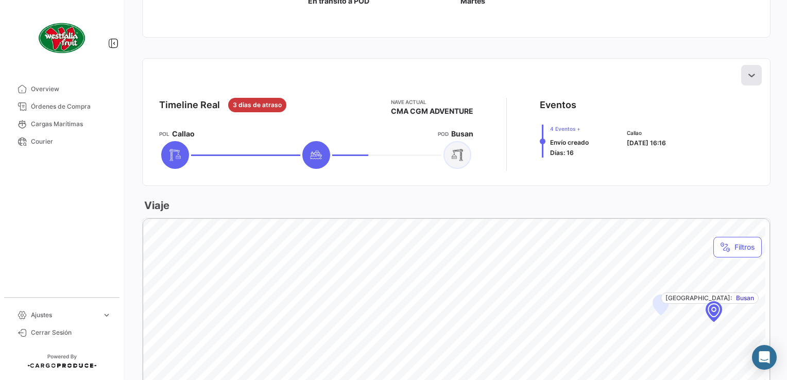
click at [746, 75] on icon at bounding box center [751, 75] width 10 height 10
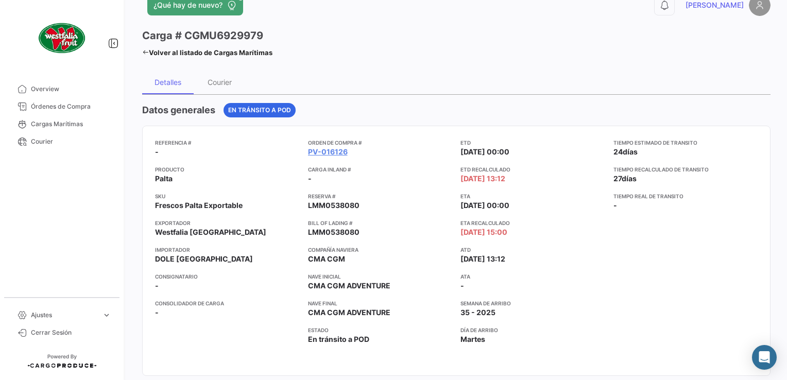
scroll to position [0, 0]
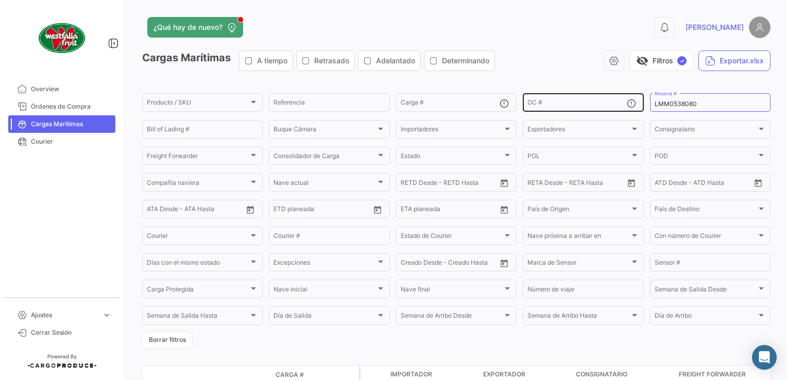
drag, startPoint x: 708, startPoint y: 99, endPoint x: 606, endPoint y: 95, distance: 102.6
click at [0, 0] on div "Producto / SKU Producto / SKU Referencia Carga # OC # LMM0538080 Reserva # Bill…" at bounding box center [0, 0] width 0 height 0
drag, startPoint x: 708, startPoint y: 105, endPoint x: 612, endPoint y: 102, distance: 96.4
click at [0, 0] on div "Producto / SKU Producto / SKU Referencia Carga # OC # LMM0538080 Reserva # Bill…" at bounding box center [0, 0] width 0 height 0
paste input "31395265"
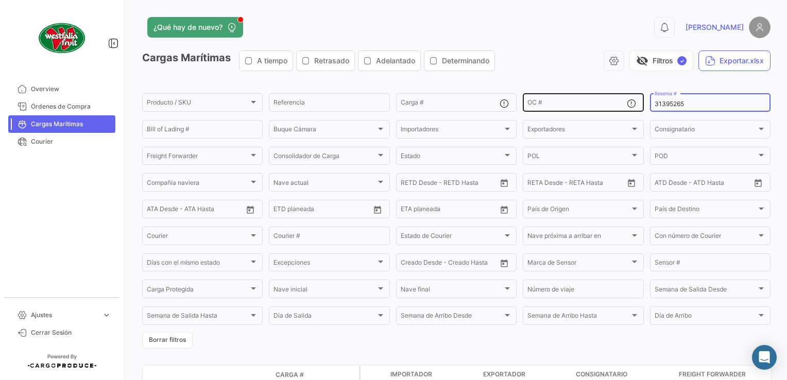
type input "31395265"
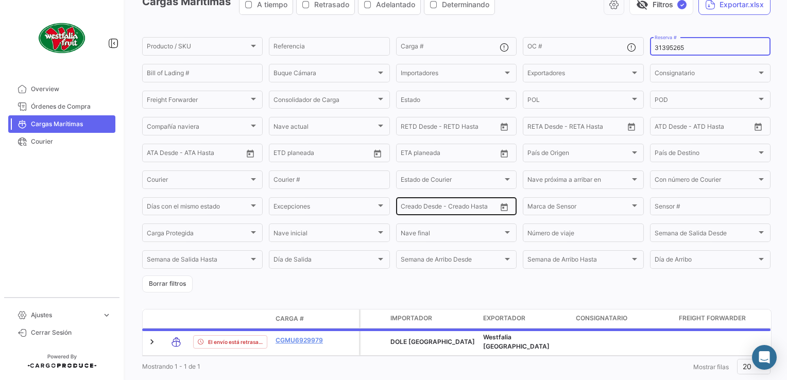
scroll to position [87, 0]
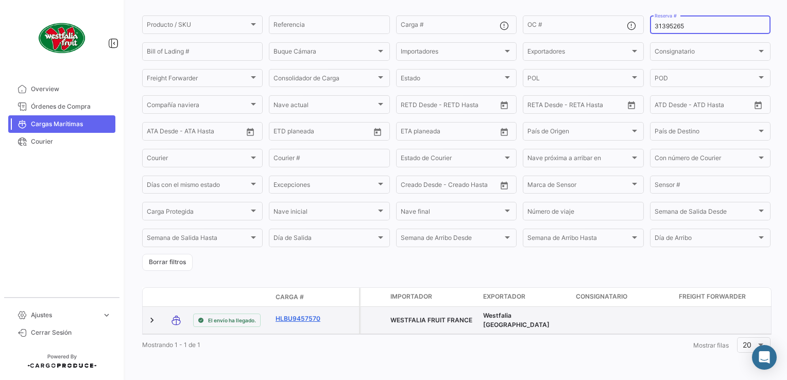
click at [290, 314] on link "HLBU9457570" at bounding box center [303, 318] width 54 height 9
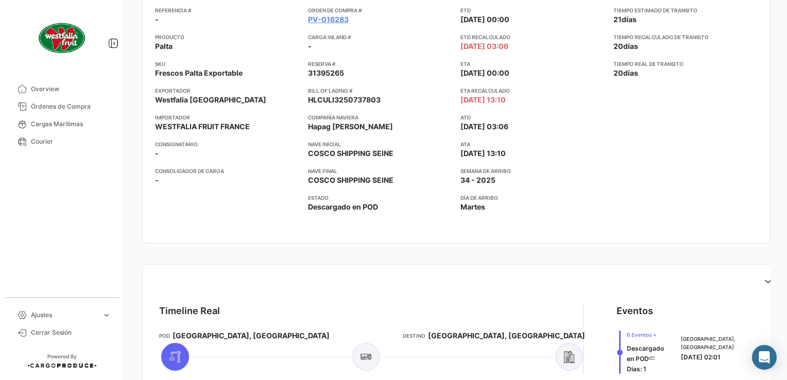
scroll to position [361, 0]
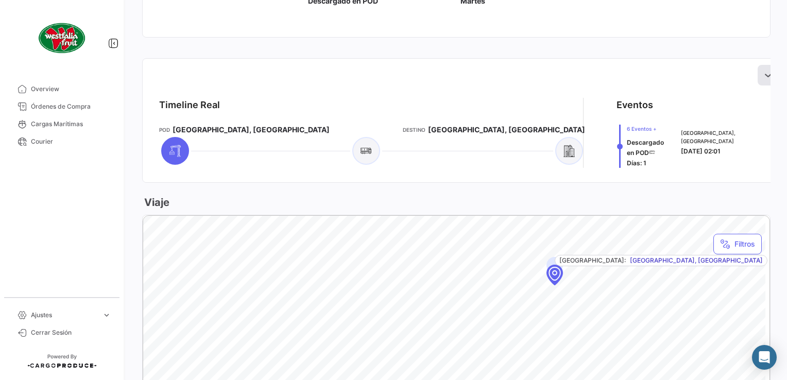
click at [763, 75] on icon at bounding box center [768, 75] width 10 height 10
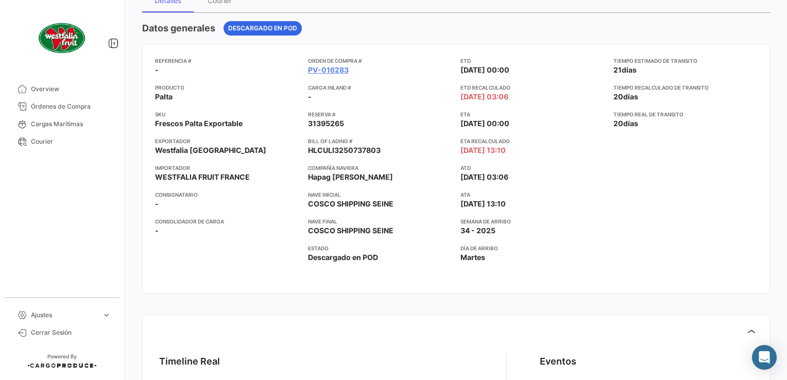
scroll to position [0, 0]
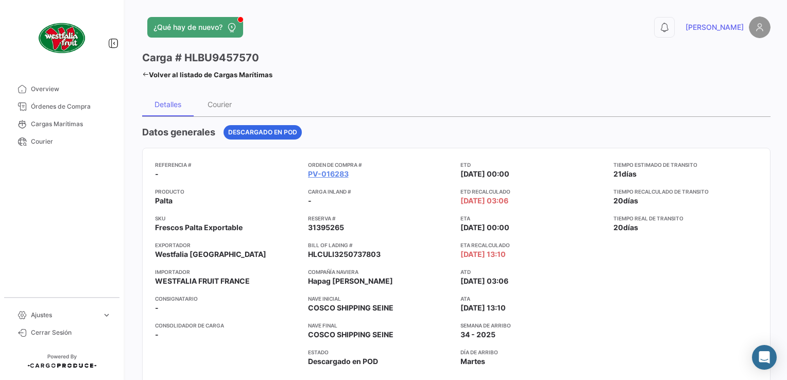
click at [150, 77] on link "Volver al listado de Cargas Marítimas" at bounding box center [207, 74] width 130 height 14
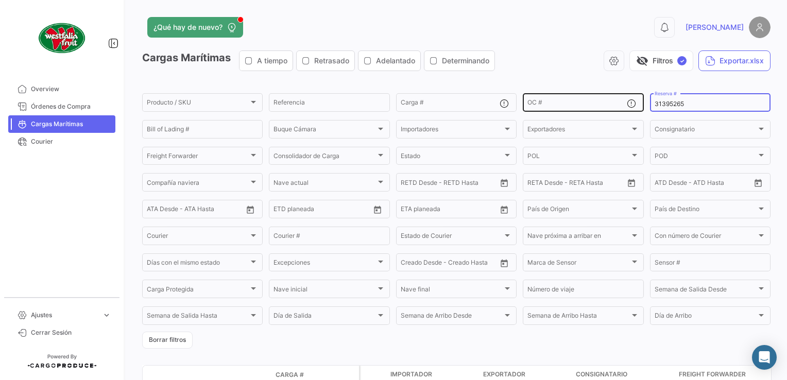
drag, startPoint x: 686, startPoint y: 102, endPoint x: 617, endPoint y: 104, distance: 69.1
click at [0, 0] on div "Producto / SKU Producto / SKU Referencia Carga # OC # 31395265 Reserva # Bill o…" at bounding box center [0, 0] width 0 height 0
paste input "4387034"
type input "34387034"
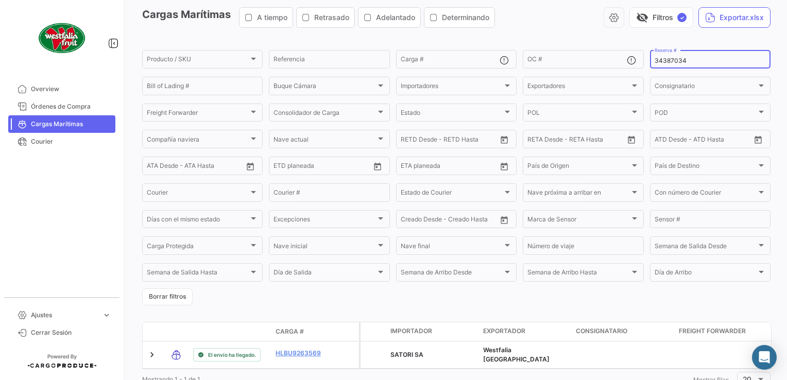
scroll to position [87, 0]
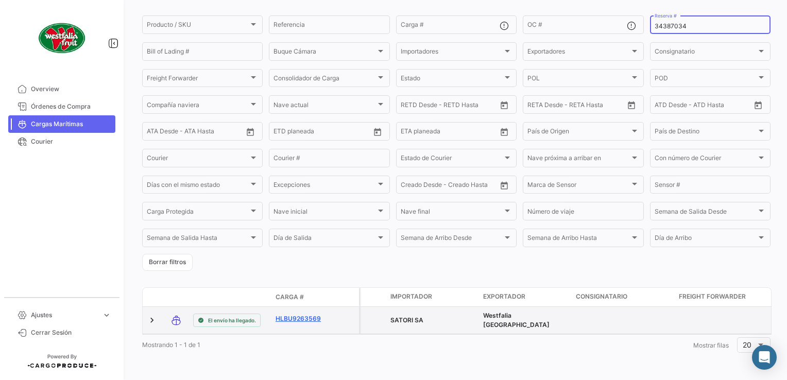
click at [303, 314] on link "HLBU9263569" at bounding box center [303, 318] width 54 height 9
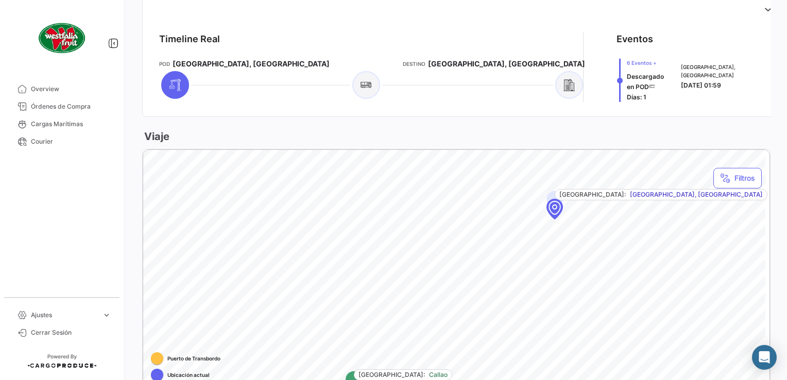
scroll to position [361, 0]
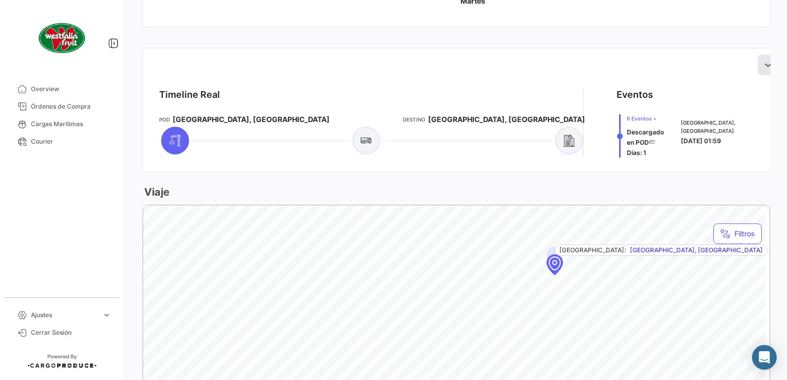
click at [763, 67] on icon at bounding box center [768, 65] width 10 height 10
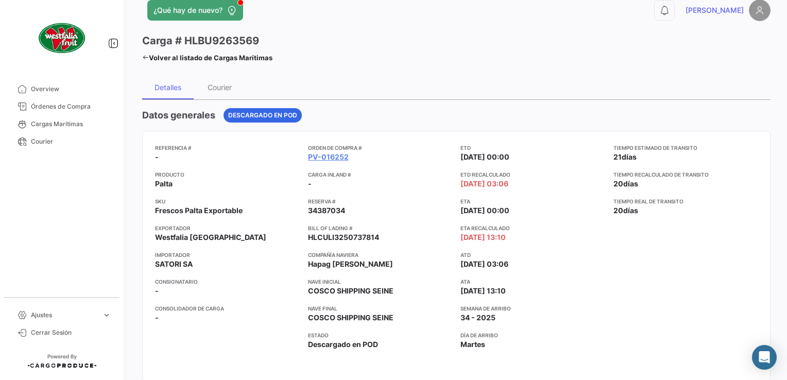
scroll to position [0, 0]
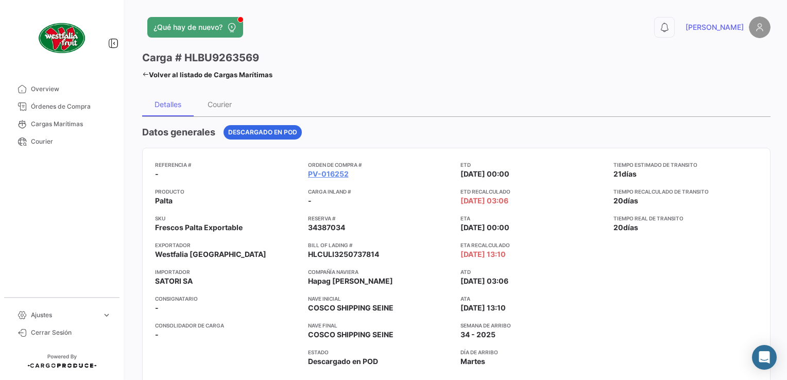
click at [152, 73] on link "Volver al listado de Cargas Marítimas" at bounding box center [207, 74] width 130 height 14
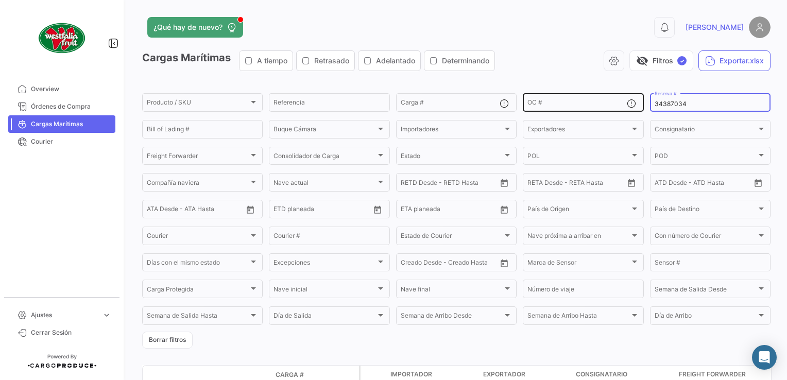
drag, startPoint x: 686, startPoint y: 104, endPoint x: 609, endPoint y: 104, distance: 76.8
click at [0, 0] on div "Producto / SKU Producto / SKU Referencia Carga # OC # 34387034 Reserva # Bill o…" at bounding box center [0, 0] width 0 height 0
paste input "8891059"
type input "38891059"
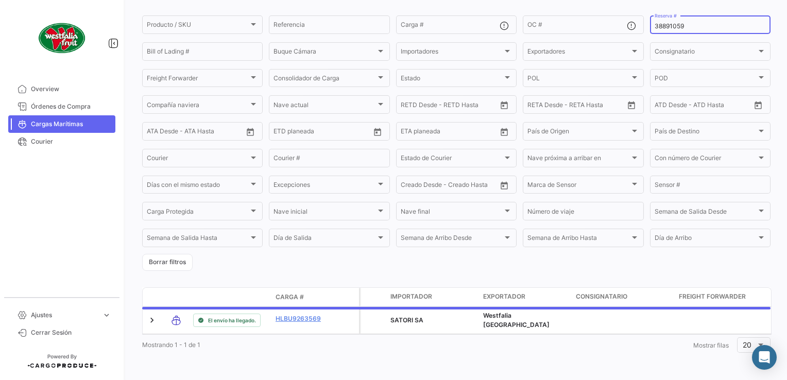
scroll to position [87, 0]
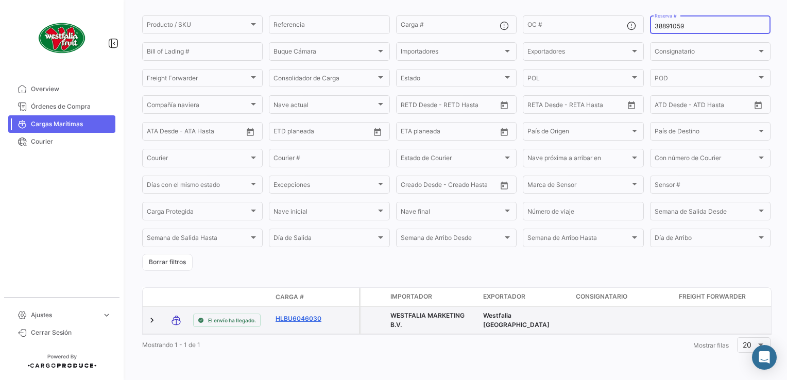
click at [305, 314] on link "HLBU6046030" at bounding box center [303, 318] width 54 height 9
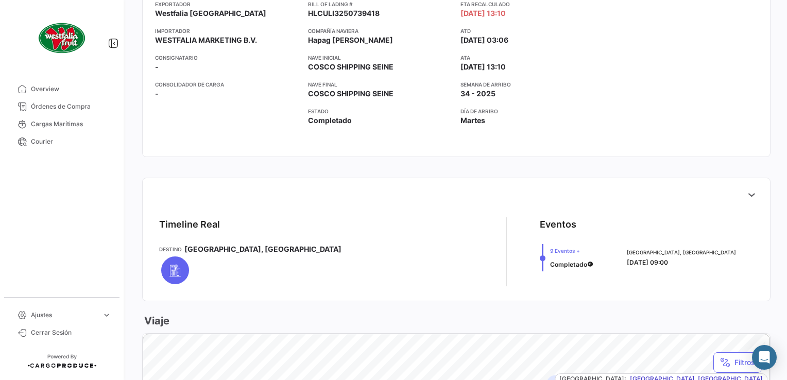
scroll to position [258, 0]
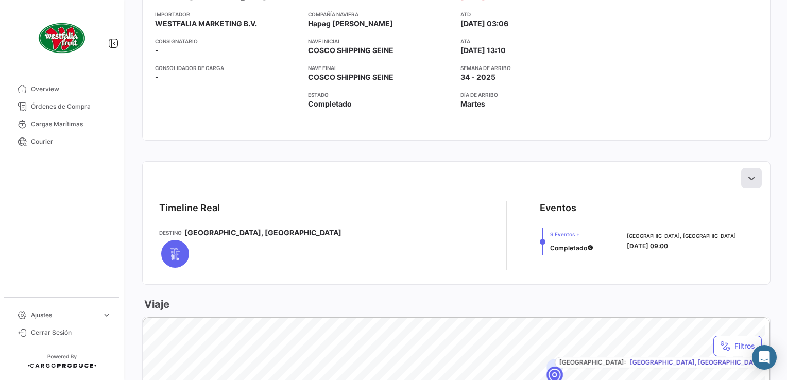
click at [746, 173] on icon at bounding box center [751, 178] width 10 height 10
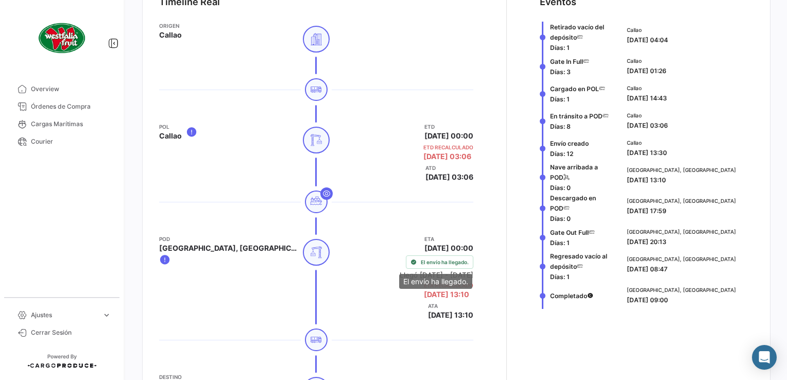
scroll to position [412, 0]
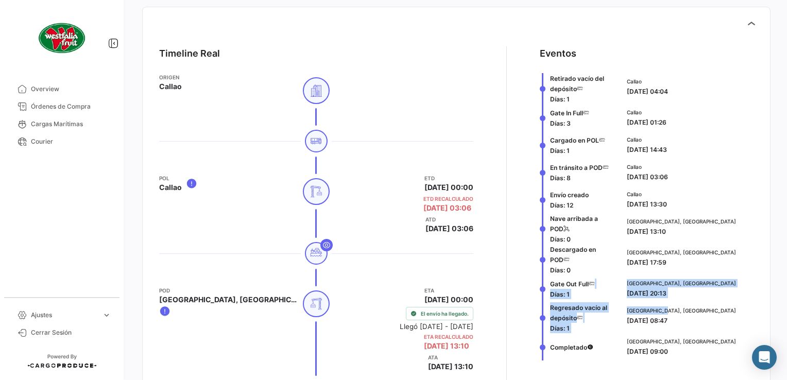
drag, startPoint x: 614, startPoint y: 286, endPoint x: 691, endPoint y: 303, distance: 78.7
click at [691, 303] on div "Retirado vacío del depósito Días: 1 Callao [DATE] 04:04 Gate In Full Días: 3 Ca…" at bounding box center [647, 216] width 214 height 287
click at [670, 297] on body "Overview Órdenes de Compra Cargas Marítimas Courier Ajustes expand_more Plantil…" at bounding box center [393, 190] width 787 height 380
click at [657, 279] on div "[GEOGRAPHIC_DATA], [GEOGRAPHIC_DATA] [DATE] 20:13" at bounding box center [688, 288] width 131 height 27
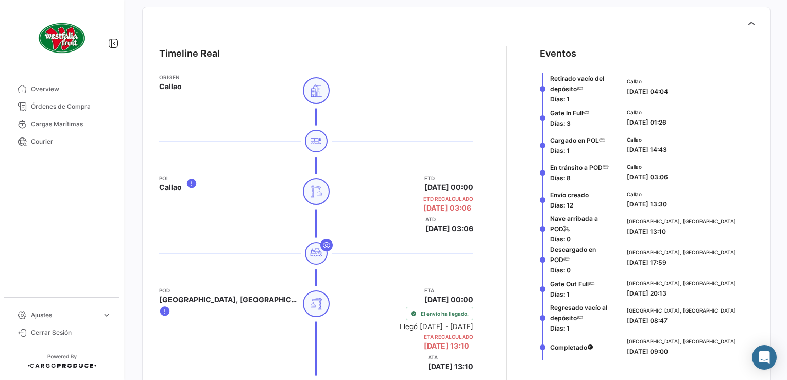
drag, startPoint x: 616, startPoint y: 234, endPoint x: 722, endPoint y: 236, distance: 106.2
click at [722, 236] on div "Nave arribada a POD Días: 0 [GEOGRAPHIC_DATA], [GEOGRAPHIC_DATA] [DATE] 13:10" at bounding box center [647, 228] width 214 height 31
drag, startPoint x: 722, startPoint y: 236, endPoint x: 671, endPoint y: 228, distance: 51.7
click at [666, 228] on span "[DATE] 13:10" at bounding box center [646, 232] width 39 height 8
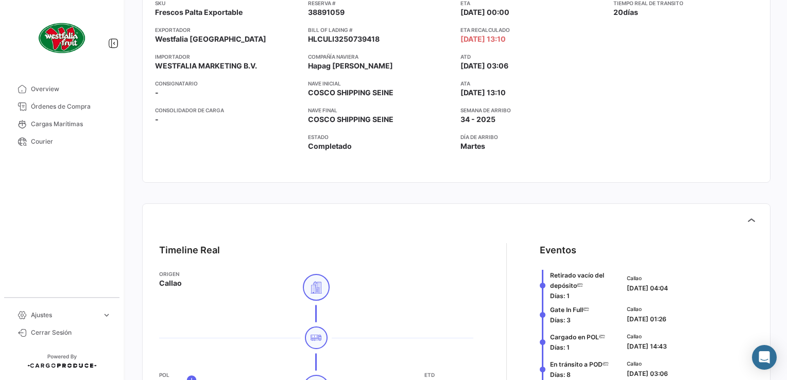
scroll to position [103, 0]
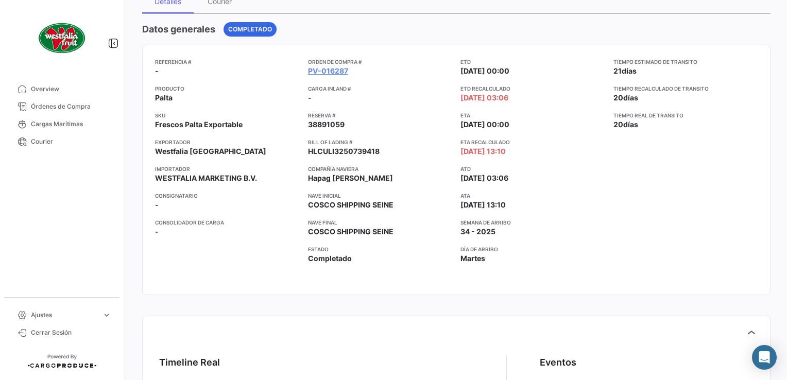
drag, startPoint x: 305, startPoint y: 125, endPoint x: 353, endPoint y: 124, distance: 47.9
click at [353, 124] on div "Referencia # - Producto Palta SKU Frescos Palta Exportable Exportador Westfalia…" at bounding box center [456, 170] width 603 height 225
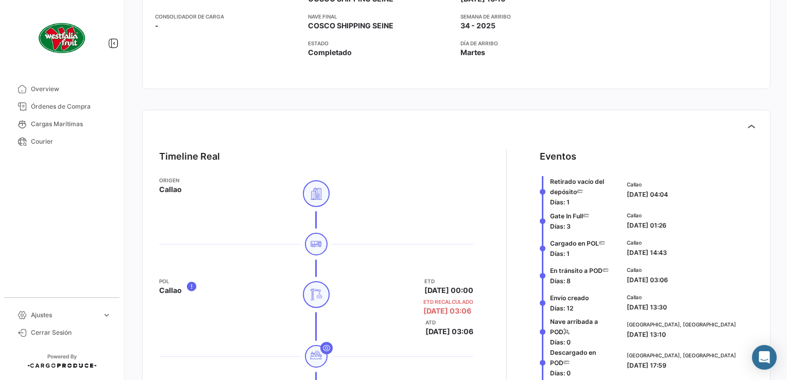
scroll to position [464, 0]
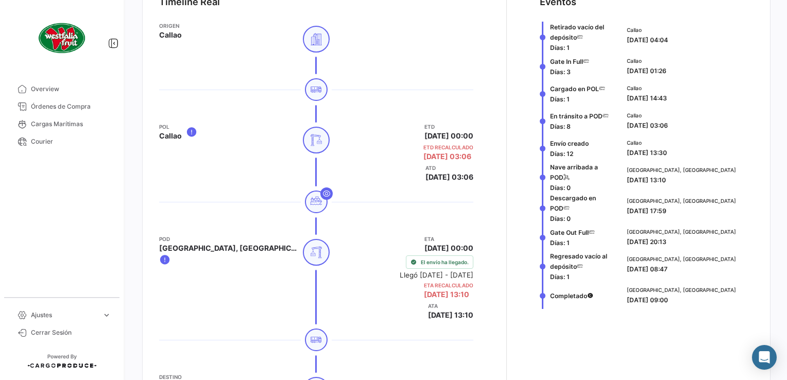
drag, startPoint x: 614, startPoint y: 242, endPoint x: 701, endPoint y: 246, distance: 86.6
click at [701, 246] on div "Gate Out Full Días: 1 [GEOGRAPHIC_DATA], [GEOGRAPHIC_DATA] [DATE] 20:13" at bounding box center [647, 237] width 214 height 27
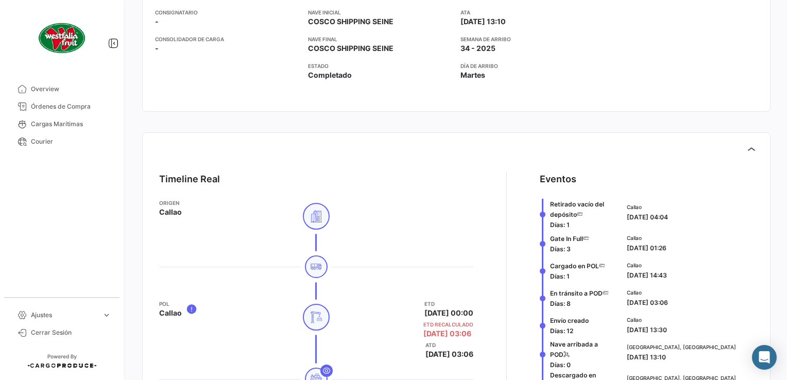
scroll to position [155, 0]
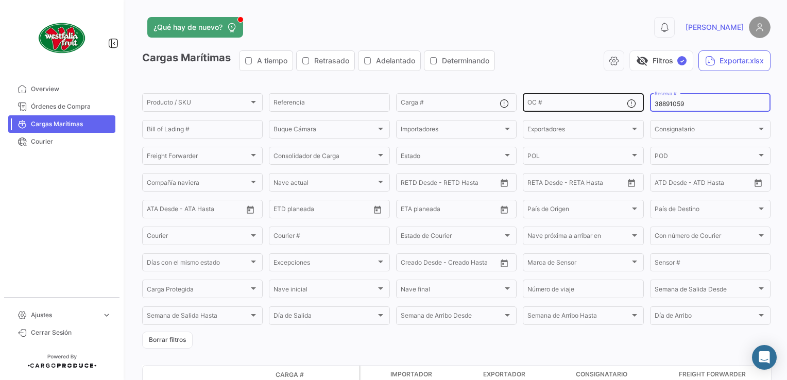
drag, startPoint x: 694, startPoint y: 103, endPoint x: 631, endPoint y: 93, distance: 64.5
click at [0, 0] on div "Producto / SKU Producto / SKU Referencia Carga # OC # 38891059 Reserva # Bill o…" at bounding box center [0, 0] width 0 height 0
paste input "1395265"
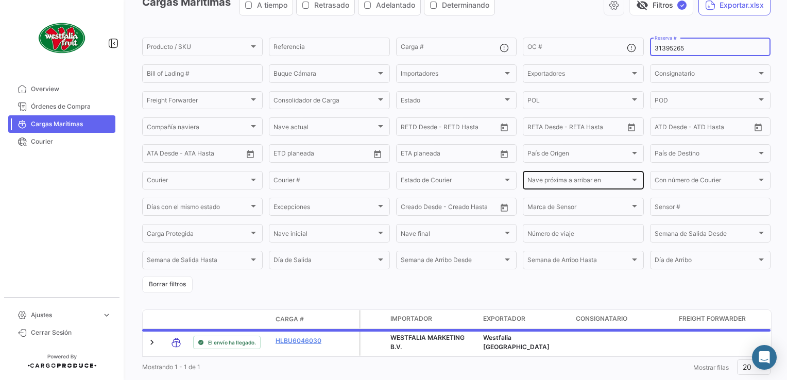
scroll to position [87, 0]
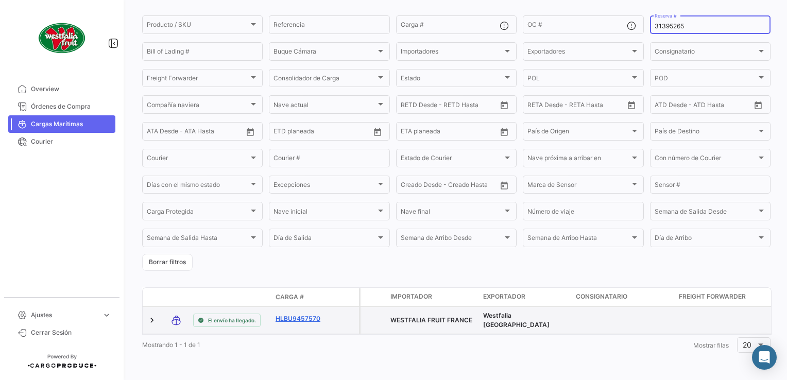
type input "31395265"
click at [297, 314] on link "HLBU9457570" at bounding box center [303, 318] width 54 height 9
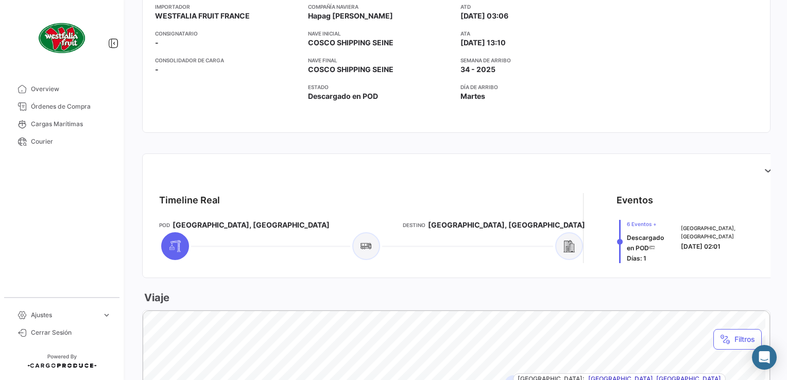
scroll to position [309, 0]
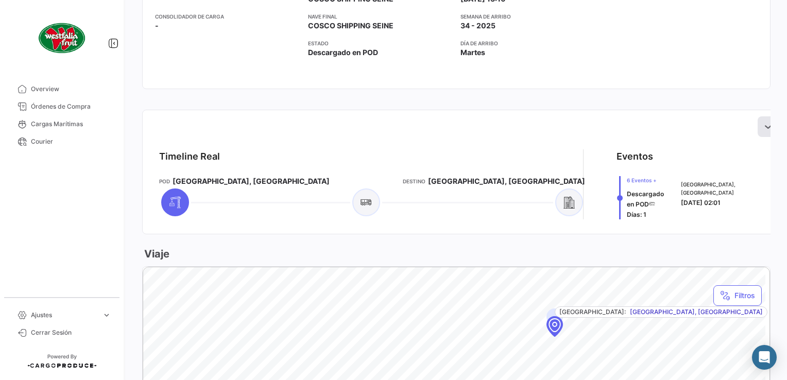
click at [763, 131] on icon at bounding box center [768, 127] width 10 height 10
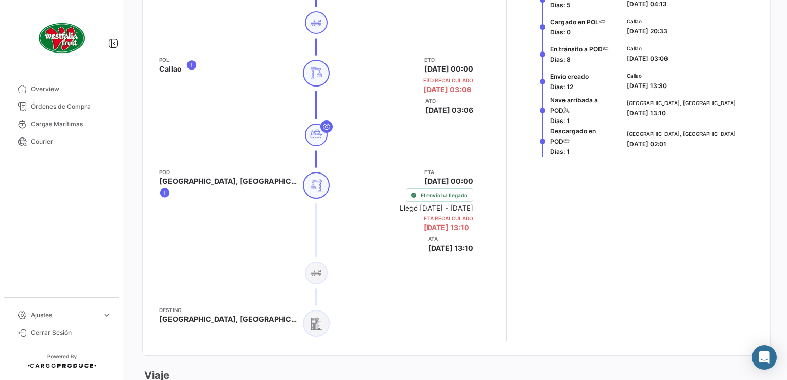
scroll to position [515, 0]
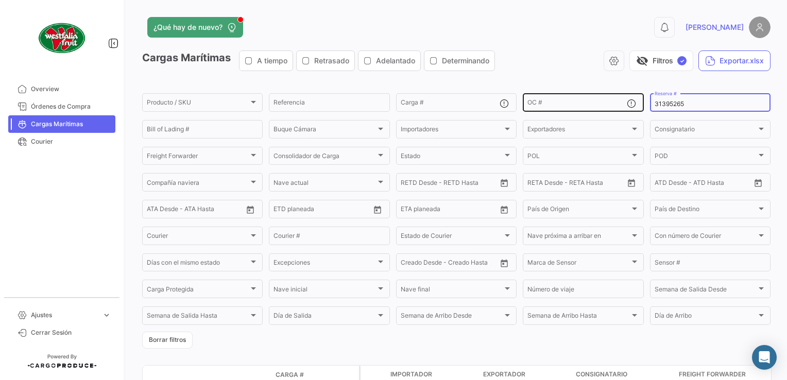
drag, startPoint x: 686, startPoint y: 102, endPoint x: 631, endPoint y: 102, distance: 55.1
click at [0, 0] on div "Producto / SKU Producto / SKU Referencia Carga # OC # 31395265 Reserva # Bill o…" at bounding box center [0, 0] width 0 height 0
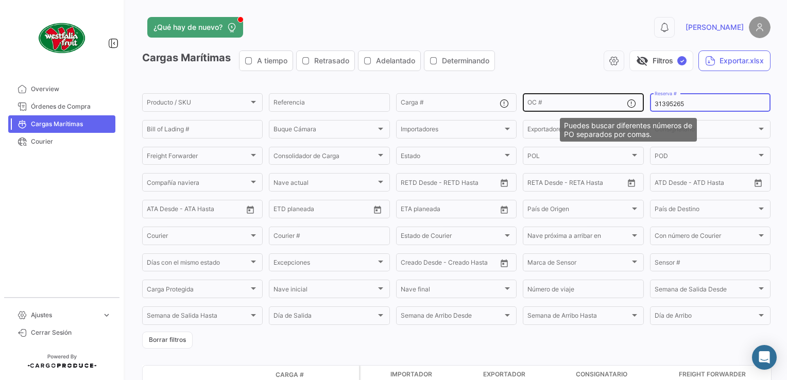
paste input "27608412"
type input "27608412"
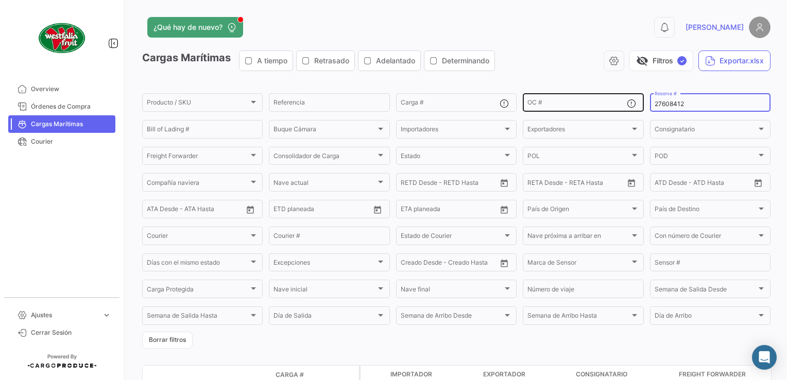
drag, startPoint x: 690, startPoint y: 106, endPoint x: 623, endPoint y: 102, distance: 67.6
click at [0, 0] on div "Producto / SKU Producto / SKU Referencia Carga # OC # 27608412 Reserva # Bill o…" at bounding box center [0, 0] width 0 height 0
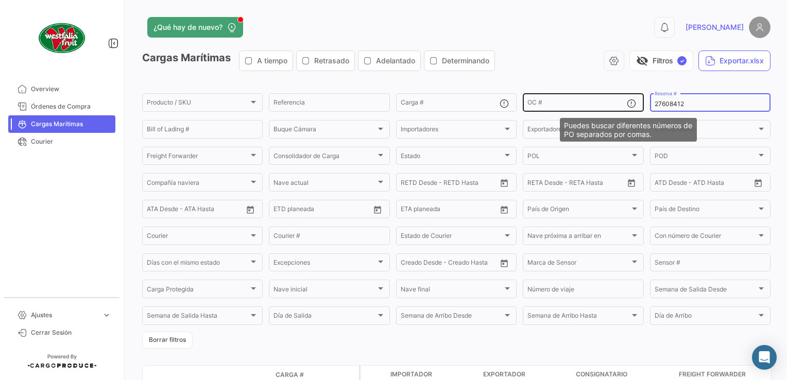
paste input
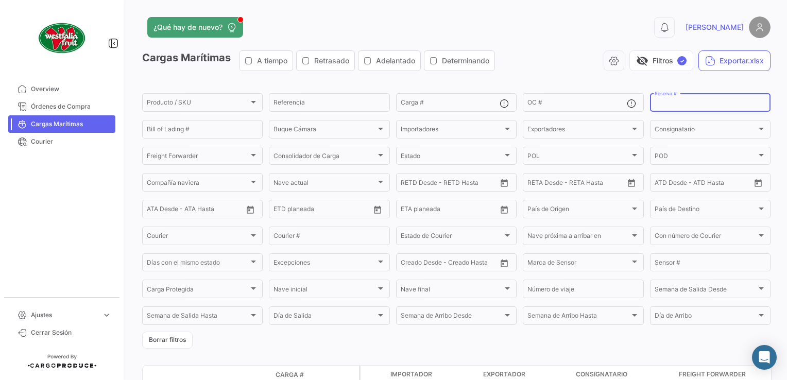
paste input "27608412"
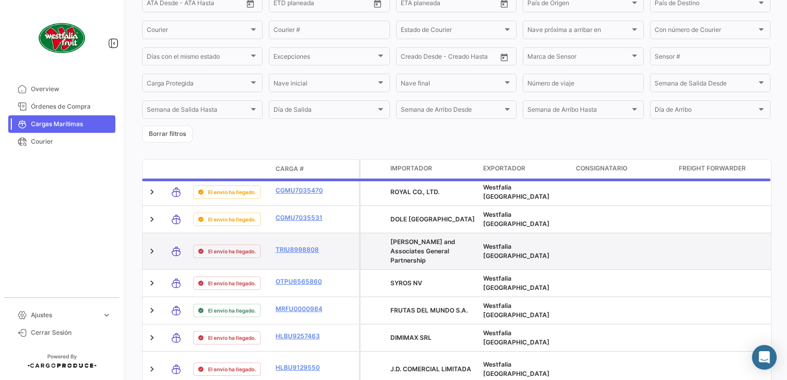
scroll to position [87, 0]
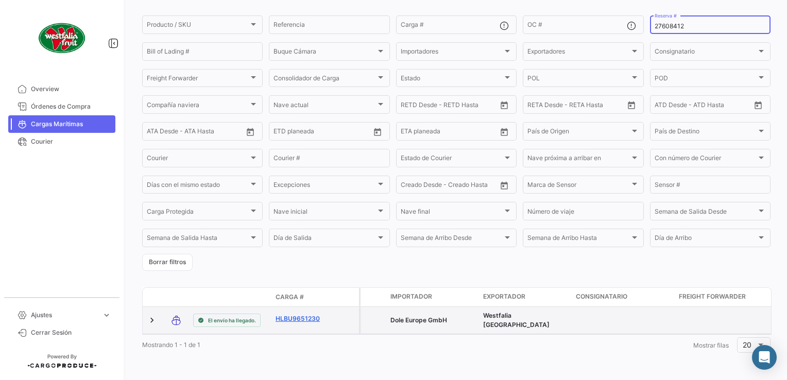
type input "27608412"
click at [301, 314] on link "HLBU9651230" at bounding box center [303, 318] width 54 height 9
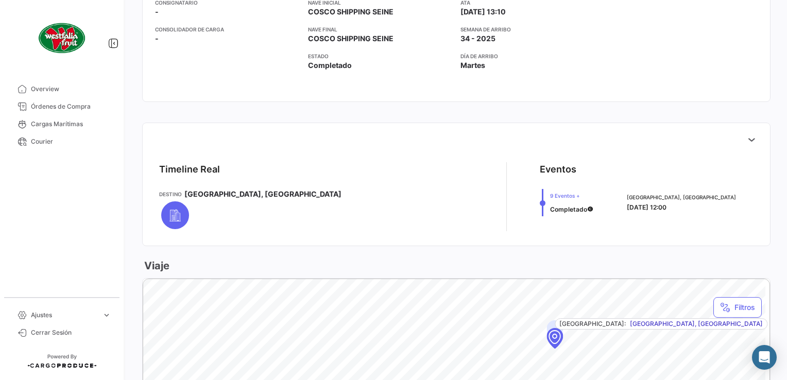
scroll to position [361, 0]
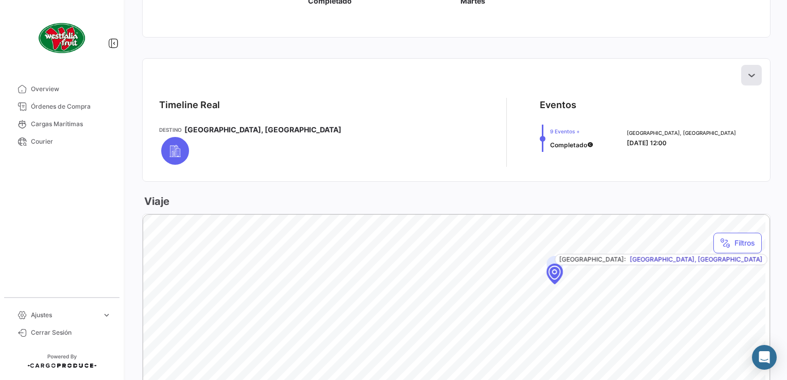
click at [748, 72] on icon at bounding box center [751, 75] width 10 height 10
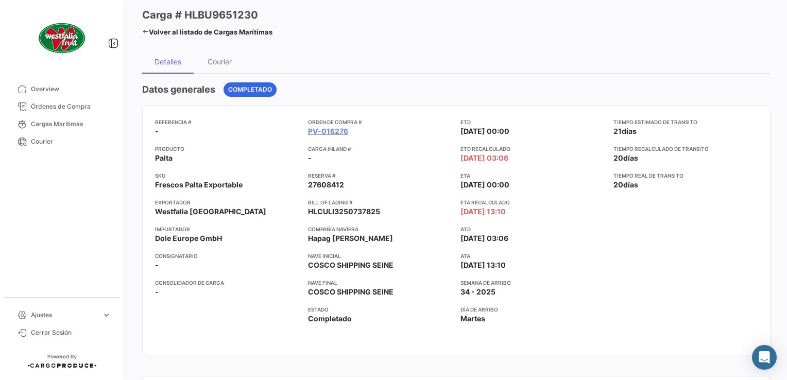
scroll to position [0, 0]
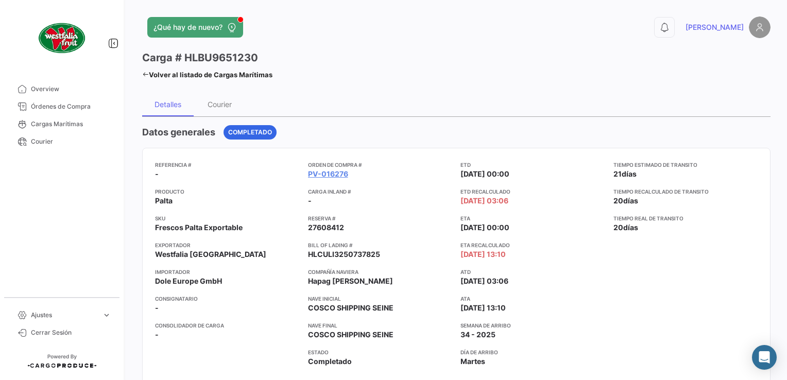
click at [146, 74] on icon at bounding box center [145, 74] width 7 height 7
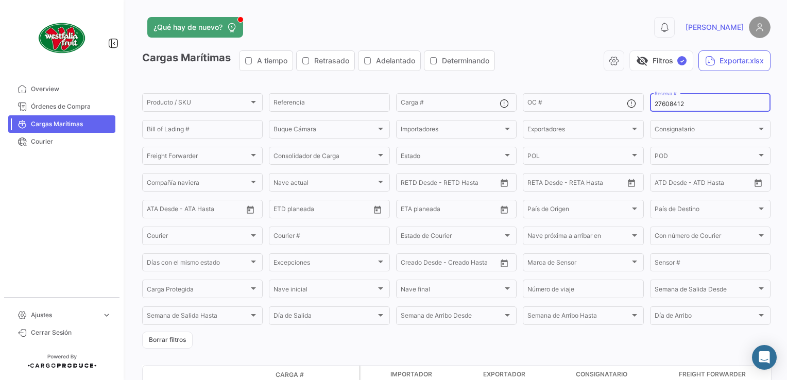
drag, startPoint x: 694, startPoint y: 103, endPoint x: 653, endPoint y: 99, distance: 41.8
click at [657, 100] on div "27608412 Reserva #" at bounding box center [710, 102] width 111 height 20
type input "2"
paste input "90079032"
type input "90079032"
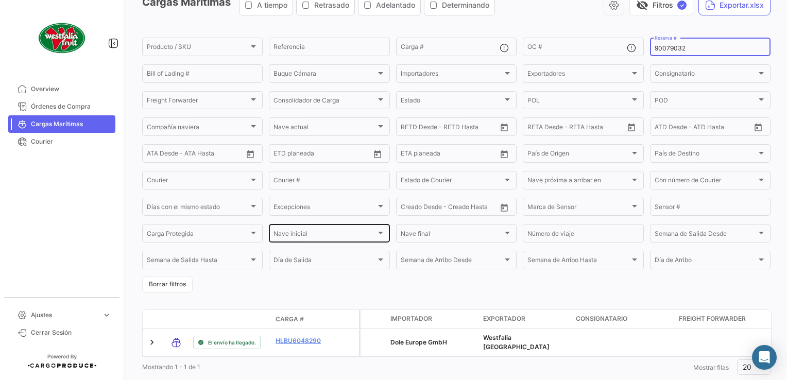
scroll to position [87, 0]
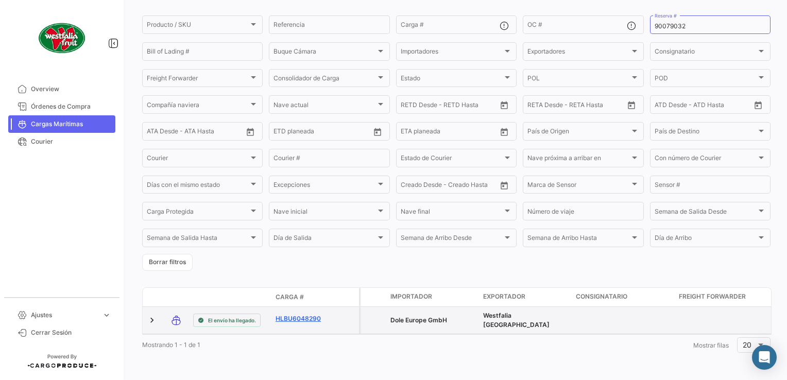
click at [297, 314] on link "HLBU6048290" at bounding box center [303, 318] width 54 height 9
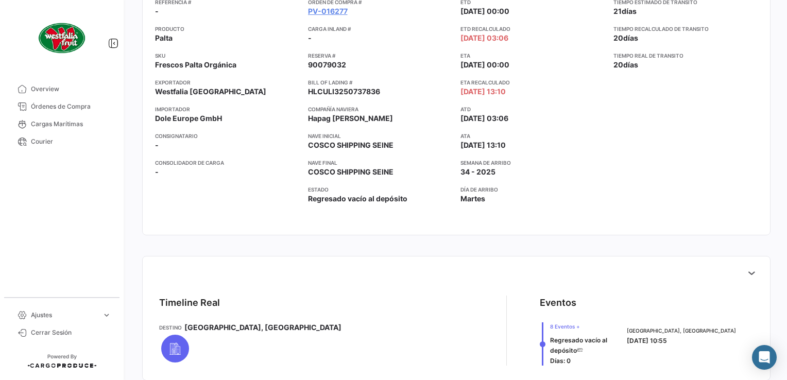
scroll to position [361, 0]
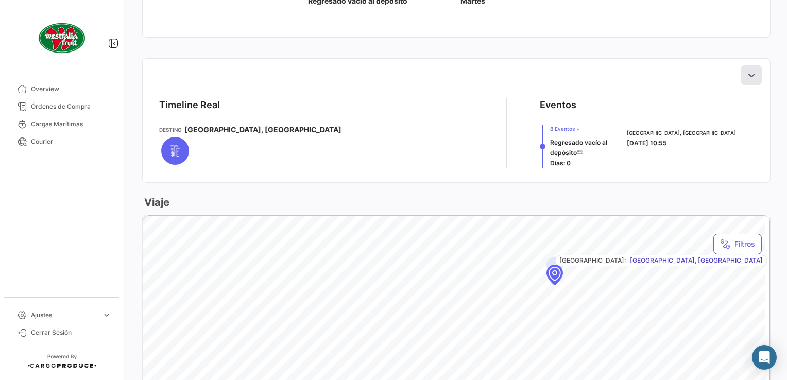
click at [748, 73] on icon at bounding box center [751, 75] width 10 height 10
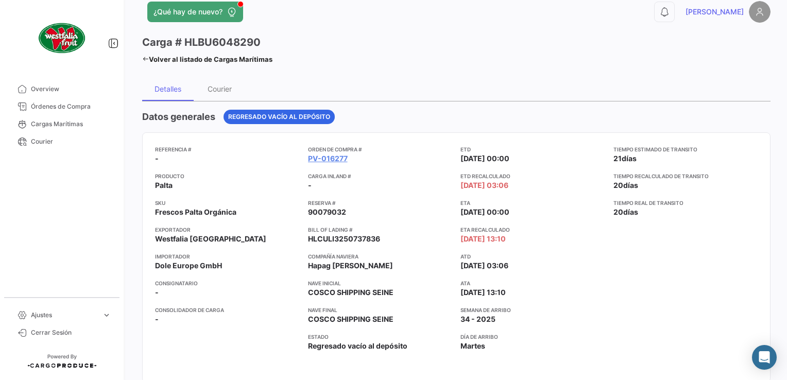
scroll to position [0, 0]
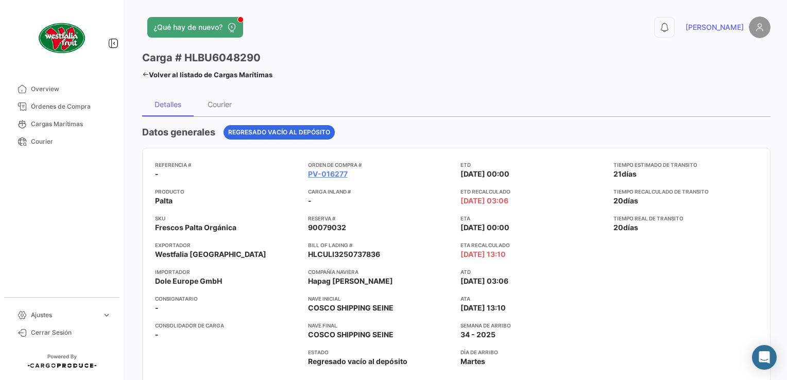
click at [146, 73] on icon at bounding box center [145, 74] width 7 height 7
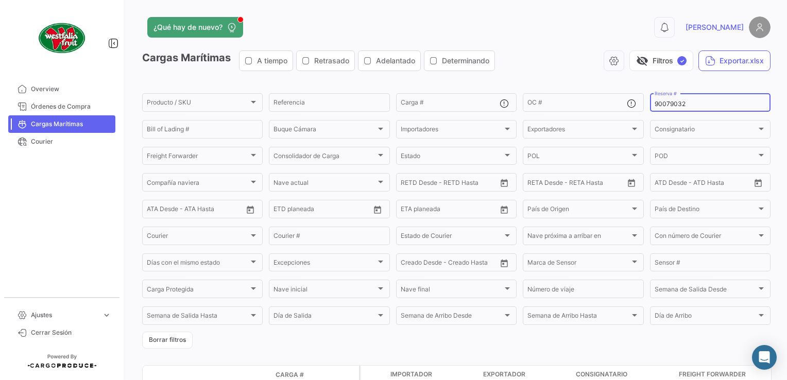
drag, startPoint x: 683, startPoint y: 104, endPoint x: 643, endPoint y: 101, distance: 40.3
click at [643, 101] on form "Producto / SKU Producto / SKU Referencia Carga # OC # 90079032 Reserva # Bill o…" at bounding box center [456, 220] width 628 height 257
paste input "37723045"
type input "37723045"
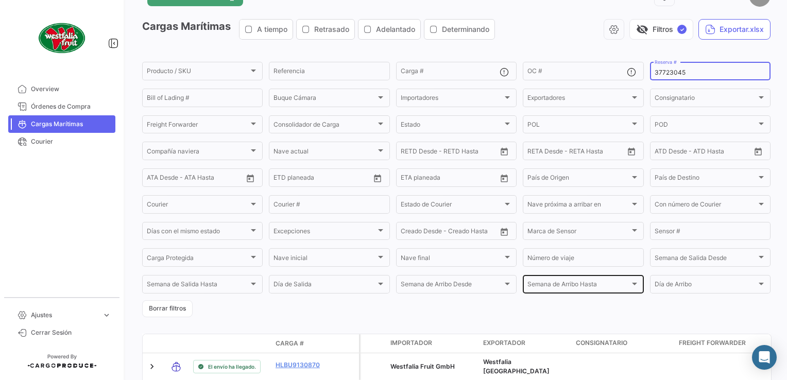
scroll to position [87, 0]
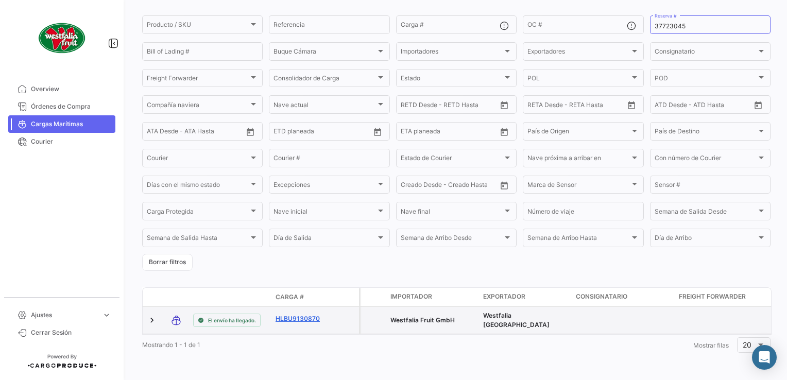
click at [299, 314] on link "HLBU9130870" at bounding box center [303, 318] width 54 height 9
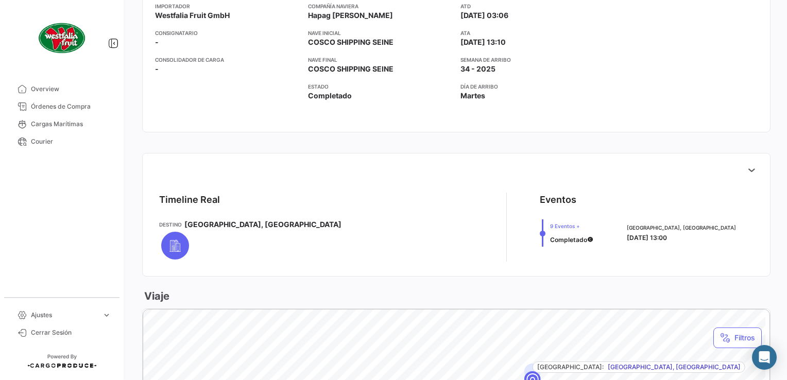
scroll to position [309, 0]
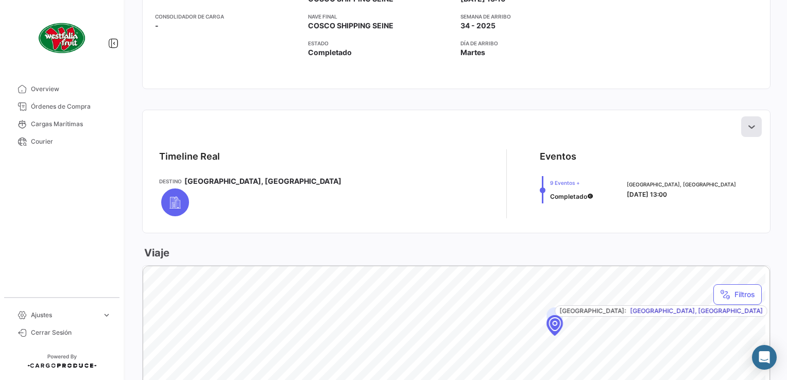
click at [746, 127] on icon at bounding box center [751, 127] width 10 height 10
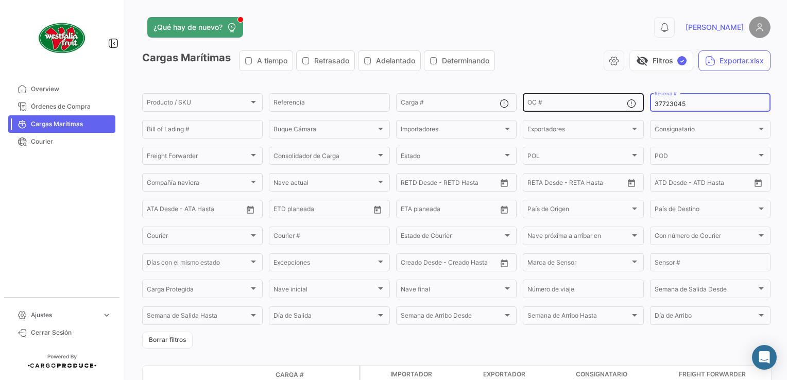
drag, startPoint x: 682, startPoint y: 106, endPoint x: 635, endPoint y: 100, distance: 47.3
click at [0, 0] on div "Producto / SKU Producto / SKU Referencia Carga # OC # 37723045 Reserva # Bill o…" at bounding box center [0, 0] width 0 height 0
paste input "LMM0538118"
type input "LMM0538118"
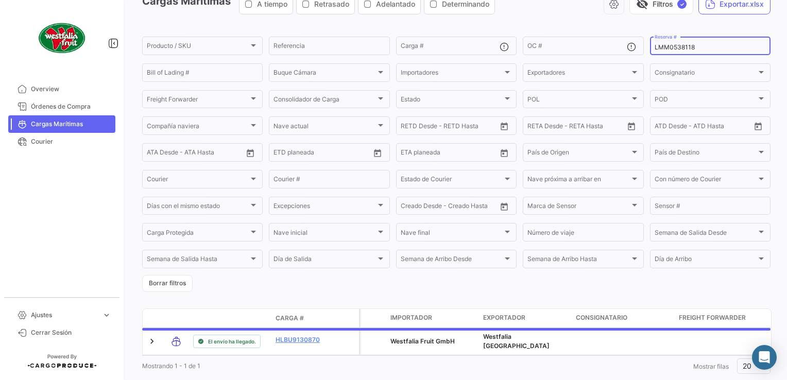
scroll to position [87, 0]
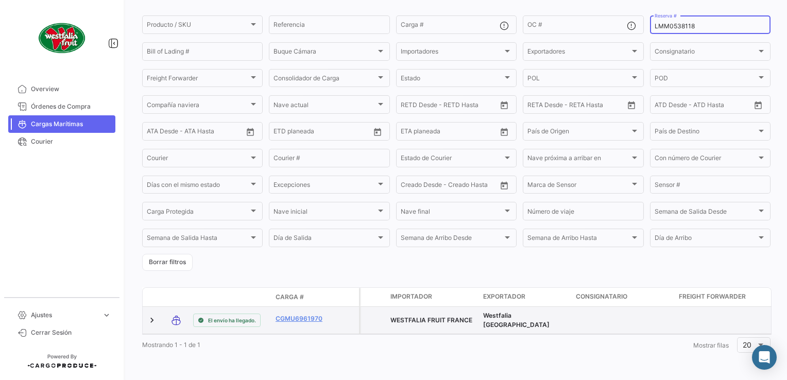
click at [298, 307] on datatable-body-cell "CGMU6961970" at bounding box center [302, 320] width 62 height 27
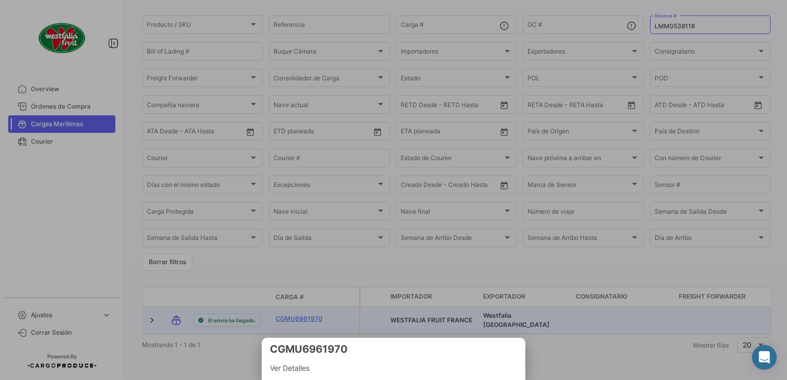
click at [298, 312] on div at bounding box center [393, 190] width 787 height 380
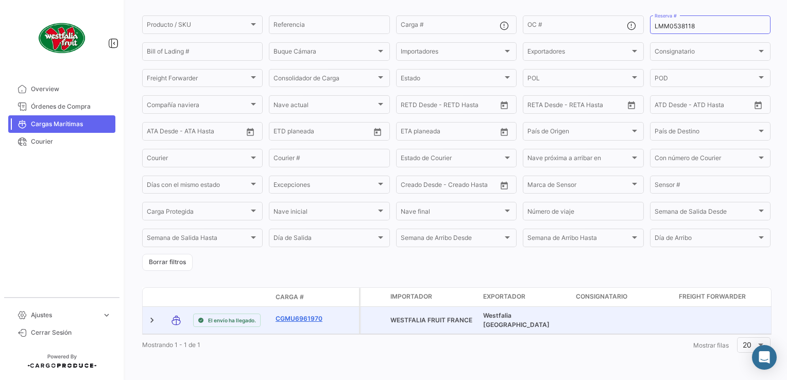
click at [301, 314] on link "CGMU6961970" at bounding box center [303, 318] width 54 height 9
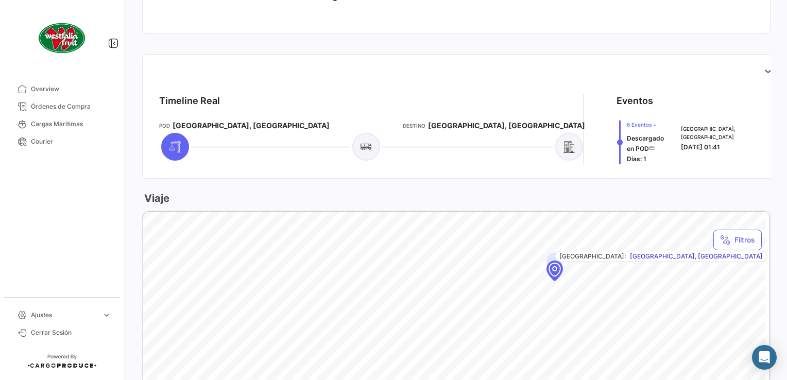
scroll to position [309, 0]
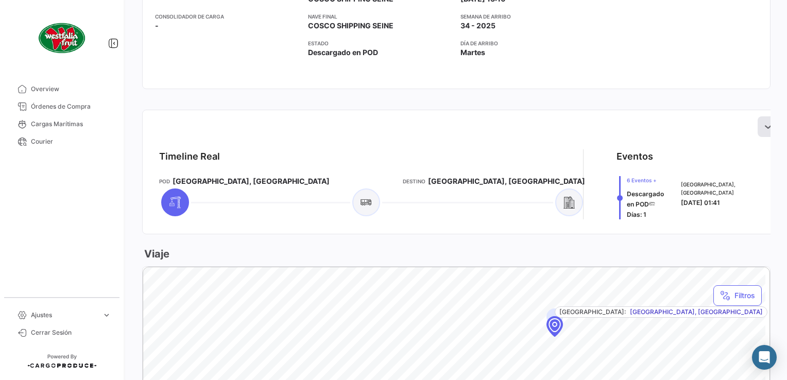
click at [763, 125] on icon at bounding box center [768, 127] width 10 height 10
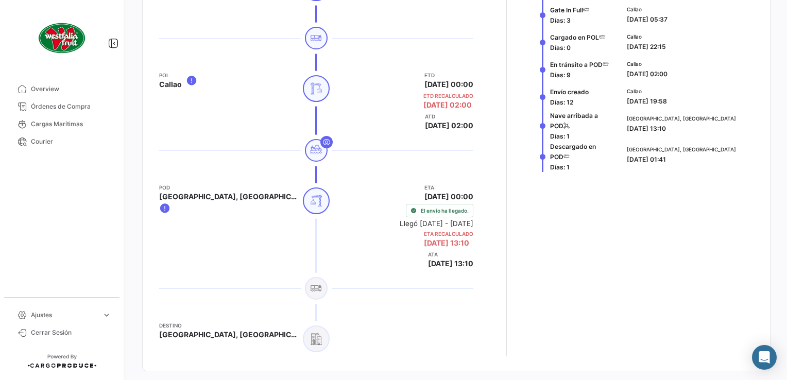
scroll to position [412, 0]
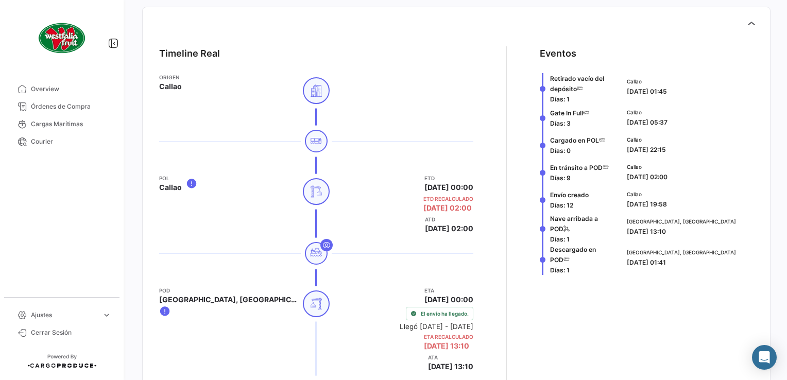
drag, startPoint x: 600, startPoint y: 218, endPoint x: 713, endPoint y: 225, distance: 114.0
click at [713, 225] on div "Nave arribada a POD Días: 1 [GEOGRAPHIC_DATA], [GEOGRAPHIC_DATA] [DATE] 13:10" at bounding box center [647, 228] width 214 height 31
drag, startPoint x: 713, startPoint y: 225, endPoint x: 703, endPoint y: 228, distance: 10.9
click at [703, 228] on div "[GEOGRAPHIC_DATA], [GEOGRAPHIC_DATA] [DATE] 13:10" at bounding box center [688, 226] width 123 height 19
click at [640, 244] on div "[GEOGRAPHIC_DATA], [GEOGRAPHIC_DATA] [DATE] 01:41" at bounding box center [688, 259] width 131 height 31
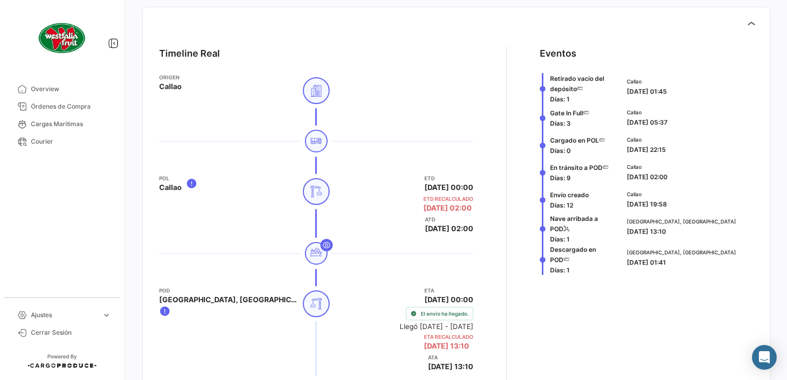
drag, startPoint x: 608, startPoint y: 224, endPoint x: 686, endPoint y: 231, distance: 78.1
click at [686, 231] on div "Nave arribada a POD Días: 1 [GEOGRAPHIC_DATA], [GEOGRAPHIC_DATA] [DATE] 13:10" at bounding box center [647, 228] width 214 height 31
click at [686, 231] on div "[GEOGRAPHIC_DATA], [GEOGRAPHIC_DATA] [DATE] 13:10" at bounding box center [688, 226] width 123 height 19
click at [681, 232] on div "[GEOGRAPHIC_DATA], [GEOGRAPHIC_DATA] [DATE] 13:10" at bounding box center [688, 226] width 123 height 19
click at [666, 229] on span "[DATE] 13:10" at bounding box center [646, 232] width 39 height 8
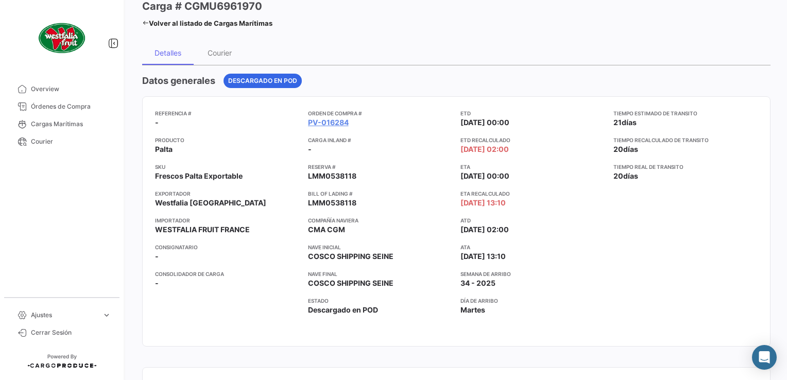
scroll to position [0, 0]
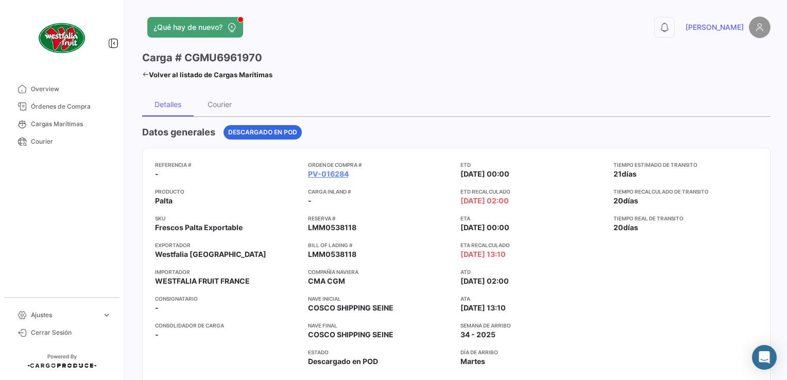
click at [147, 75] on icon at bounding box center [145, 74] width 7 height 7
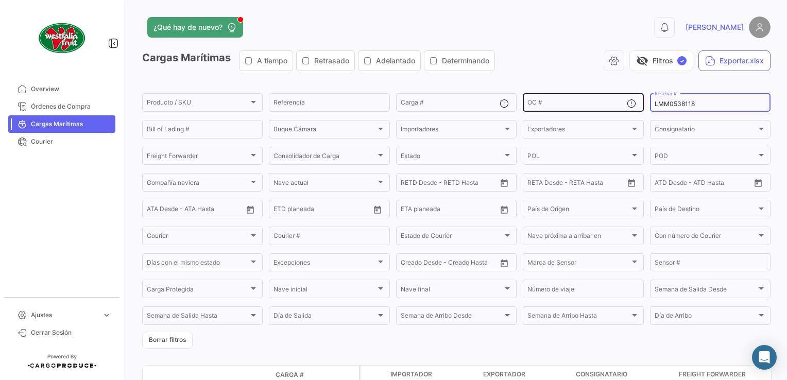
drag, startPoint x: 702, startPoint y: 105, endPoint x: 608, endPoint y: 105, distance: 93.2
click at [0, 0] on div "Producto / SKU Producto / SKU Referencia Carga # OC # LMM0538118 Reserva # Bill…" at bounding box center [0, 0] width 0 height 0
paste input "7751"
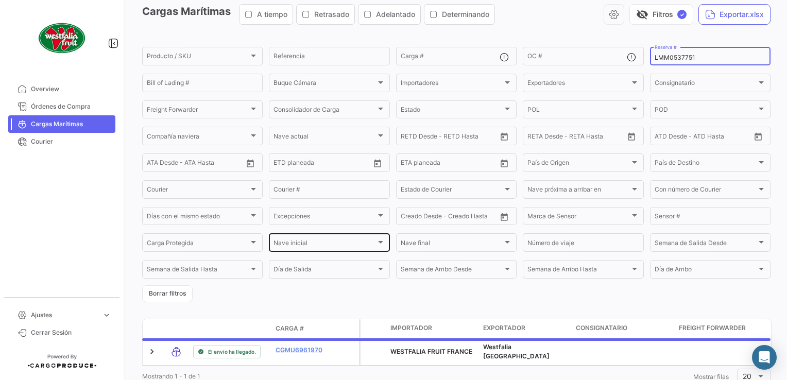
scroll to position [87, 0]
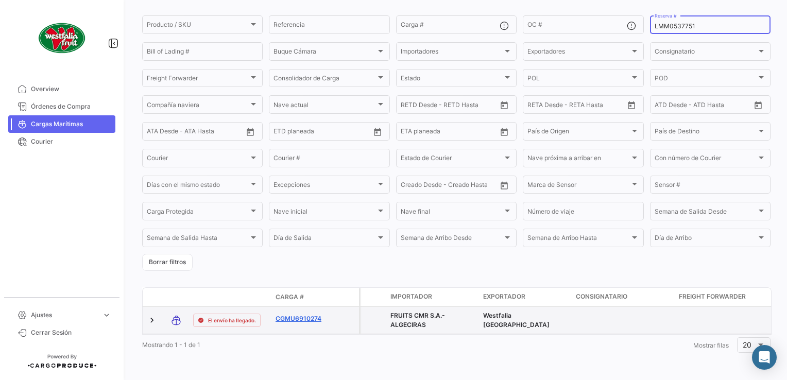
type input "LMM0537751"
click at [299, 314] on link "CGMU6910274" at bounding box center [303, 318] width 54 height 9
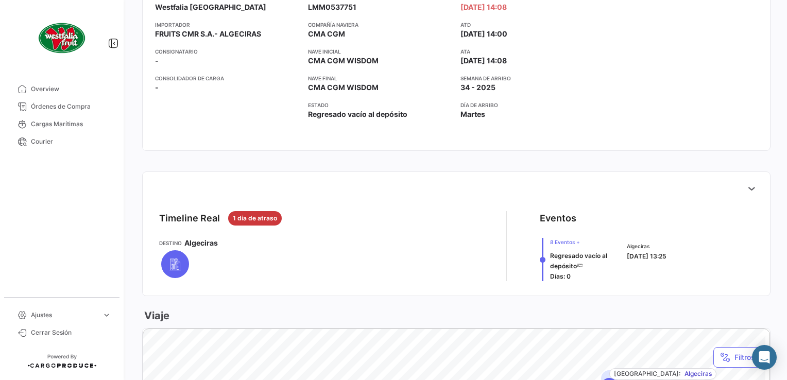
scroll to position [309, 0]
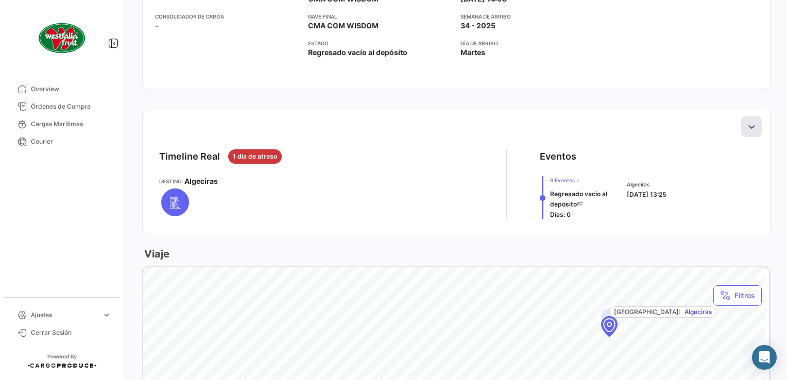
click at [752, 124] on button at bounding box center [751, 126] width 21 height 21
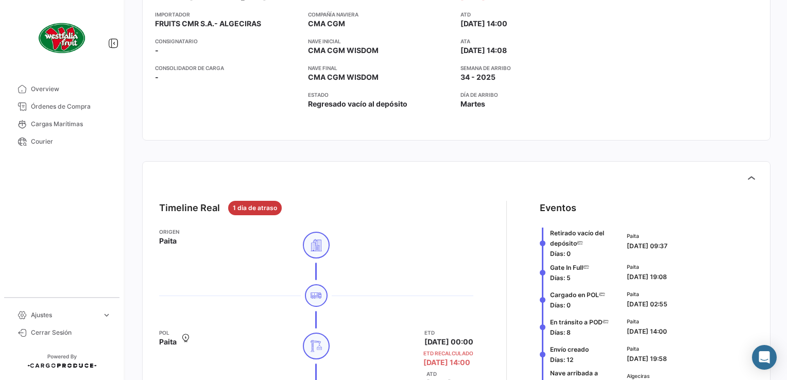
scroll to position [0, 0]
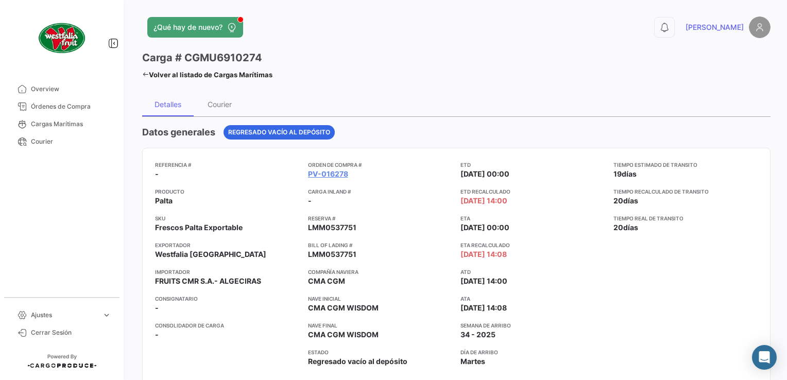
click at [150, 71] on link "Volver al listado de Cargas Marítimas" at bounding box center [207, 74] width 130 height 14
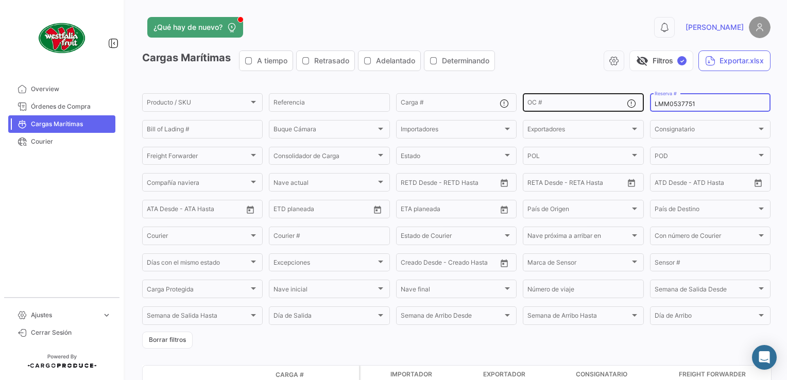
drag, startPoint x: 707, startPoint y: 104, endPoint x: 628, endPoint y: 108, distance: 78.9
click at [0, 0] on div "Producto / SKU Producto / SKU Referencia Carga # OC # LMM0537751 Reserva # Bill…" at bounding box center [0, 0] width 0 height 0
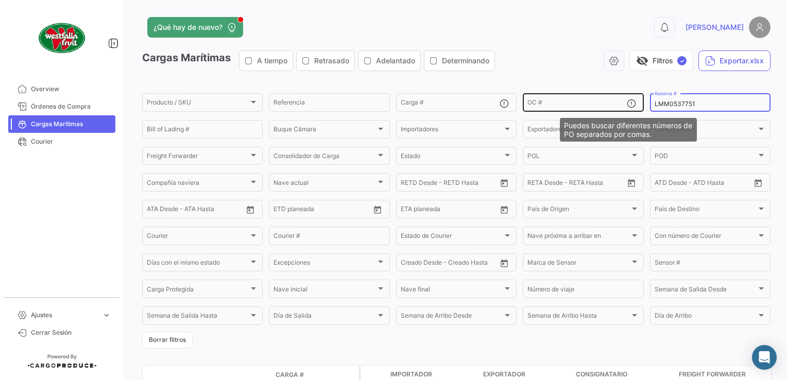
paste input "518"
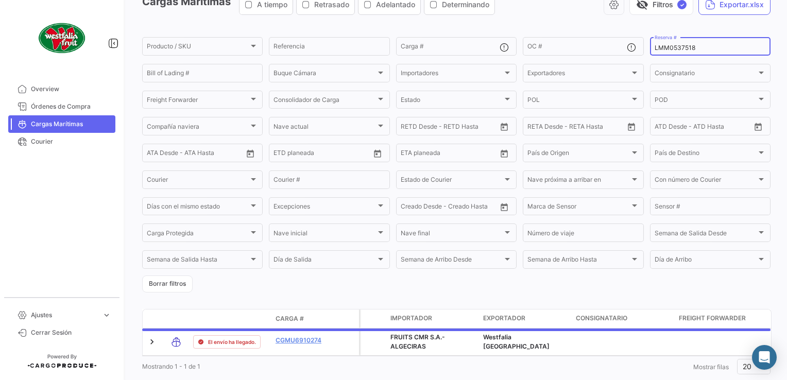
scroll to position [87, 0]
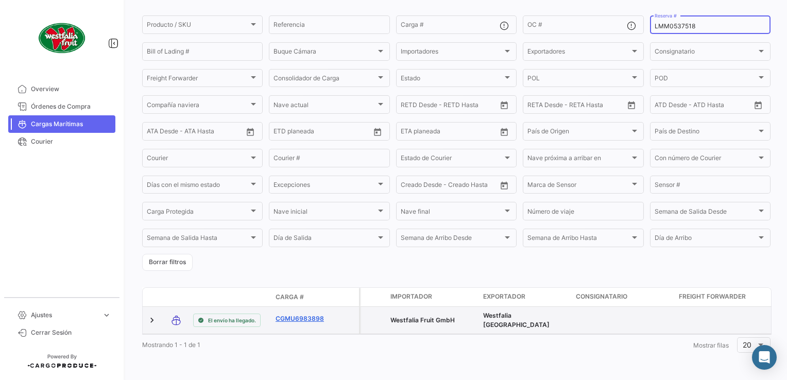
type input "LMM0537518"
click at [294, 314] on link "CGMU6983898" at bounding box center [303, 318] width 54 height 9
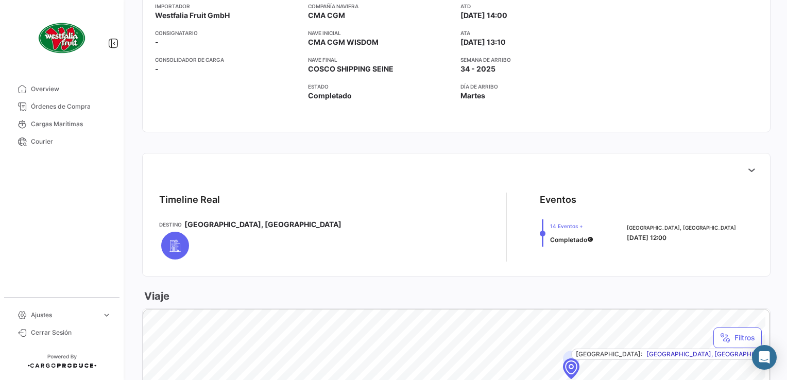
scroll to position [309, 0]
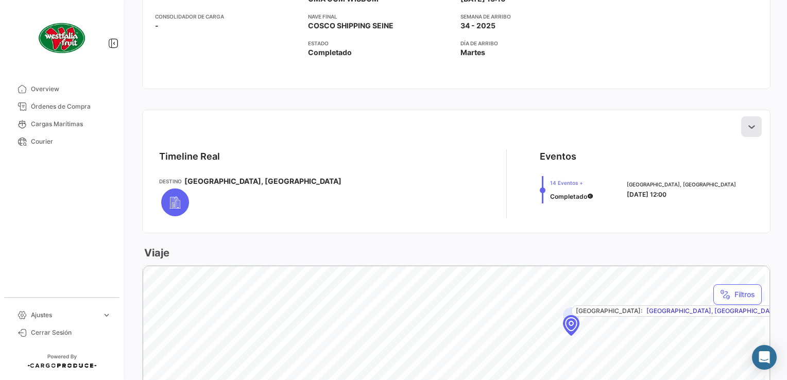
click at [746, 123] on icon at bounding box center [751, 127] width 10 height 10
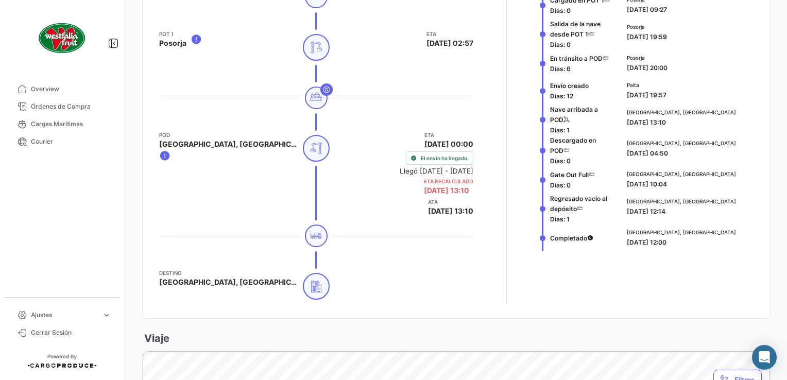
scroll to position [670, 0]
drag, startPoint x: 620, startPoint y: 117, endPoint x: 701, endPoint y: 122, distance: 81.0
click at [701, 122] on div "[GEOGRAPHIC_DATA], [GEOGRAPHIC_DATA] [DATE] 13:10" at bounding box center [688, 118] width 131 height 31
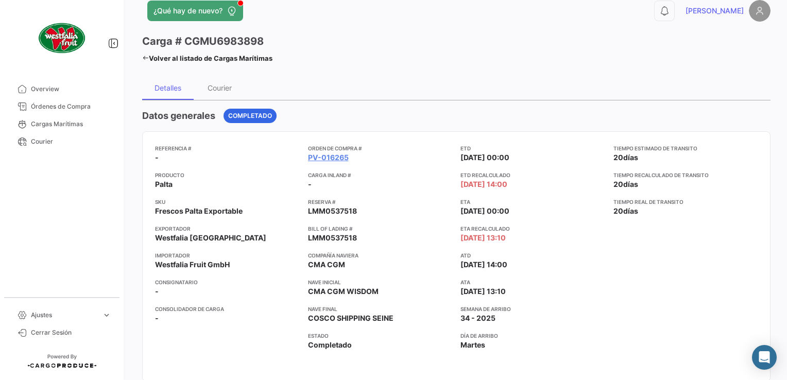
scroll to position [0, 0]
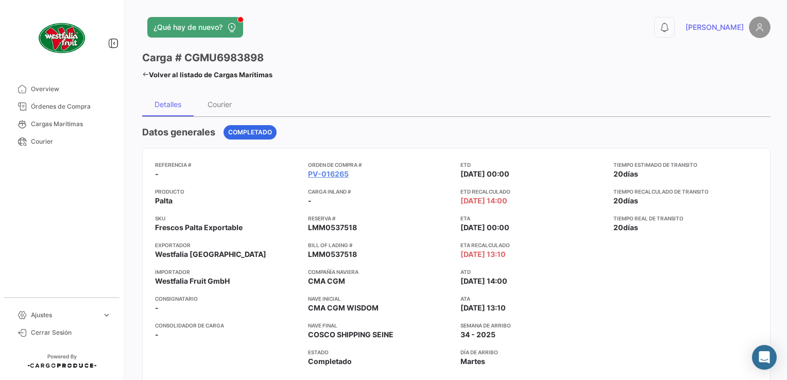
click at [146, 73] on icon at bounding box center [145, 74] width 7 height 7
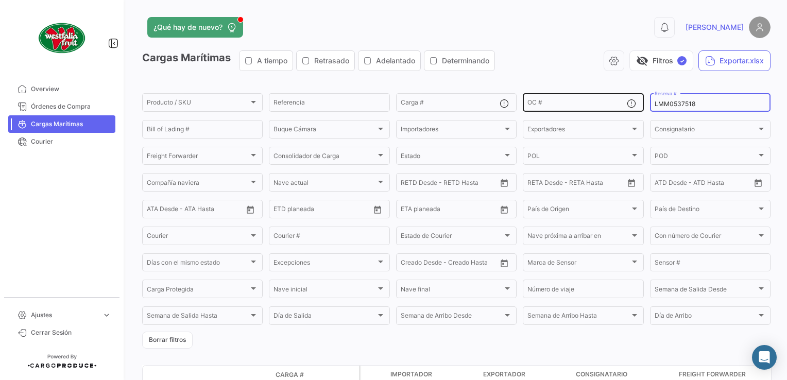
drag, startPoint x: 695, startPoint y: 106, endPoint x: 603, endPoint y: 108, distance: 91.7
click at [0, 0] on div "Producto / SKU Producto / SKU Referencia Carga # OC # LMM0537518 Reserva # Bill…" at bounding box center [0, 0] width 0 height 0
paste input "25"
type input "LMM0537525"
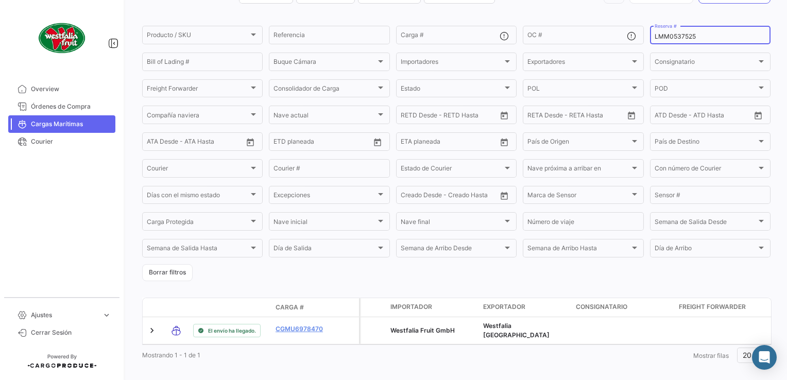
scroll to position [87, 0]
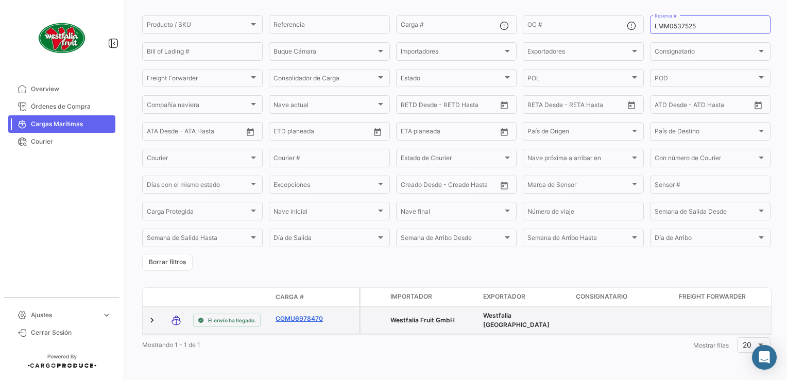
click at [311, 314] on link "CGMU6978470" at bounding box center [303, 318] width 54 height 9
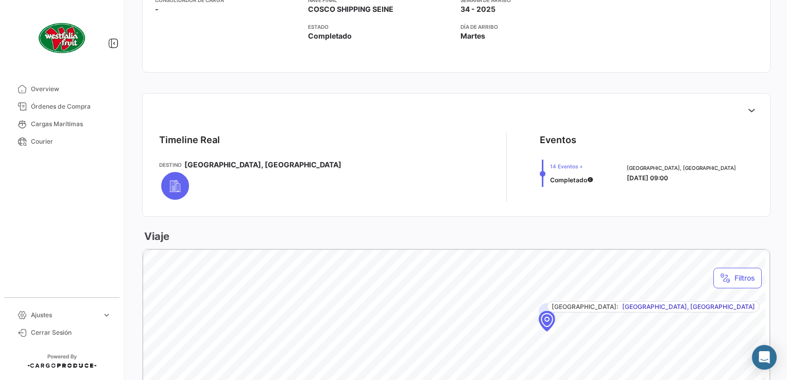
scroll to position [412, 0]
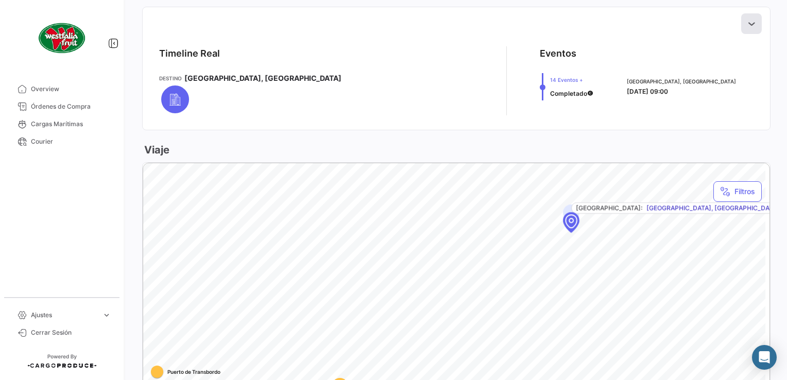
click at [749, 21] on icon at bounding box center [751, 24] width 10 height 10
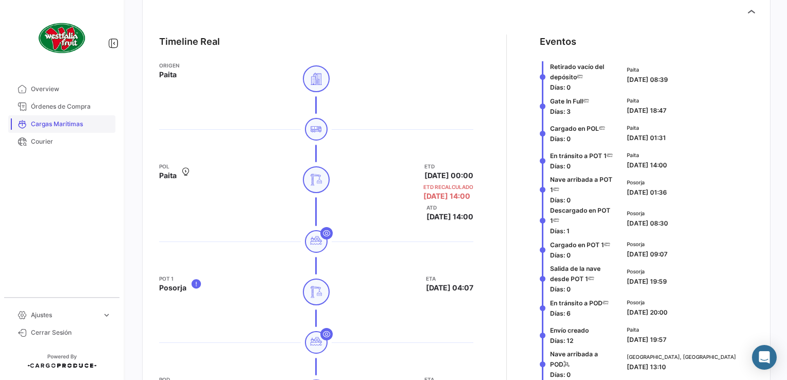
scroll to position [361, 0]
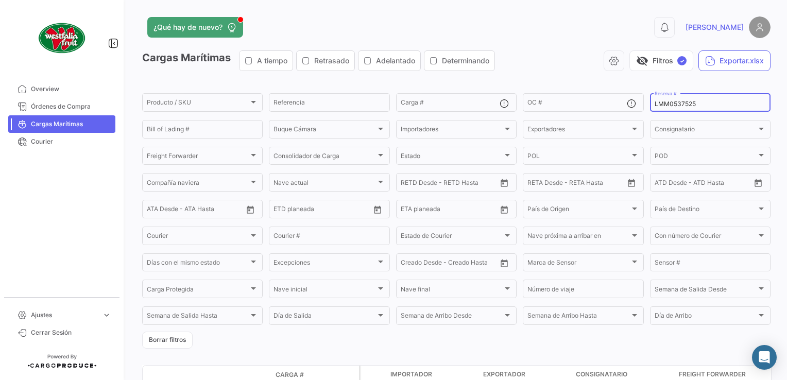
drag, startPoint x: 700, startPoint y: 104, endPoint x: 644, endPoint y: 94, distance: 56.6
click at [644, 94] on form "Producto / SKU Producto / SKU Referencia Carga # OC # LMM0537525 Reserva # Bill…" at bounding box center [456, 220] width 628 height 257
paste input "2"
type input "LMM0537522"
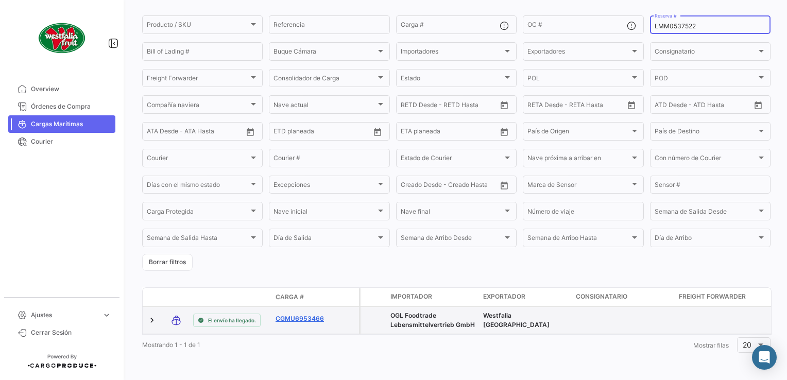
click at [299, 314] on link "CGMU6953466" at bounding box center [303, 318] width 54 height 9
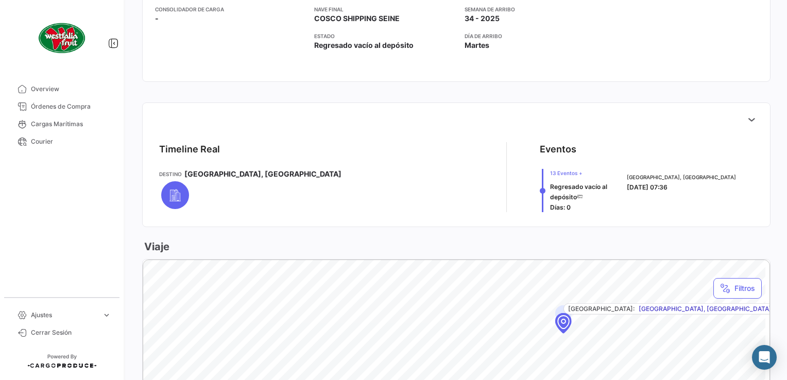
scroll to position [361, 0]
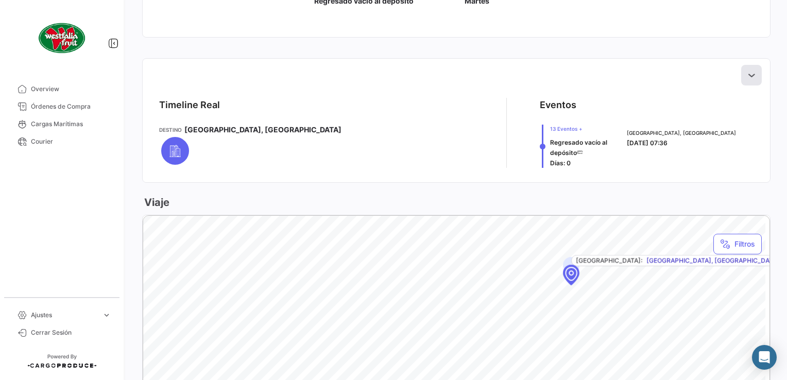
drag, startPoint x: 752, startPoint y: 74, endPoint x: 744, endPoint y: 74, distance: 7.7
click at [752, 74] on button at bounding box center [751, 75] width 21 height 21
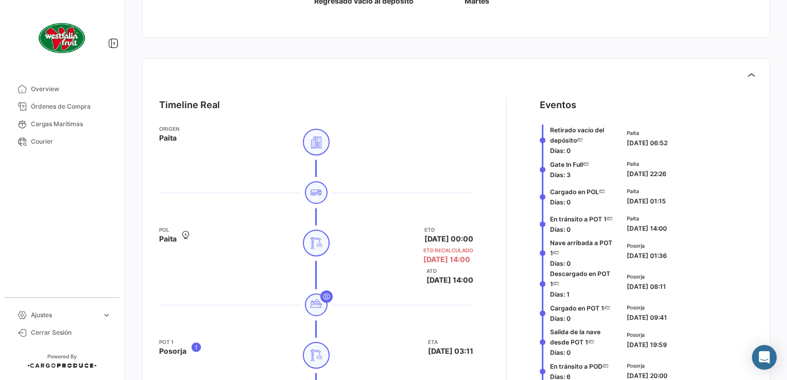
scroll to position [567, 0]
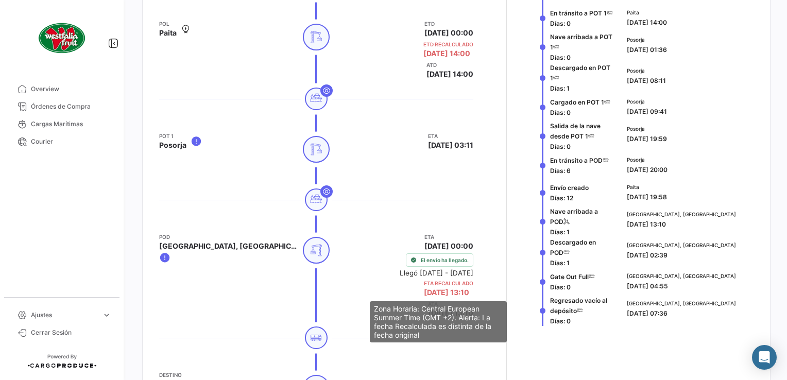
drag, startPoint x: 404, startPoint y: 287, endPoint x: 463, endPoint y: 308, distance: 62.9
click at [463, 308] on body "Overview Órdenes de Compra Cargas Marítimas Courier Ajustes expand_more Plantil…" at bounding box center [393, 190] width 787 height 380
drag, startPoint x: 463, startPoint y: 308, endPoint x: 440, endPoint y: 293, distance: 27.6
click at [440, 293] on span "[DATE] 13:10" at bounding box center [446, 292] width 45 height 9
click at [428, 295] on mat-tooltip-component "Zona Horaria: Central European Summer Time (GMT +2). Alerta: La fecha Recalcula…" at bounding box center [438, 322] width 151 height 56
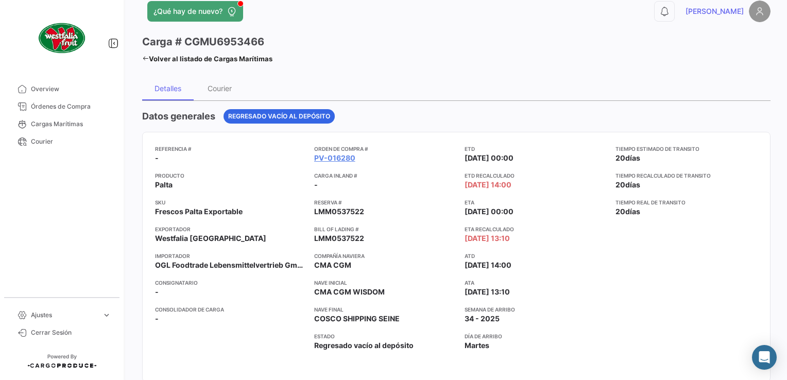
scroll to position [0, 0]
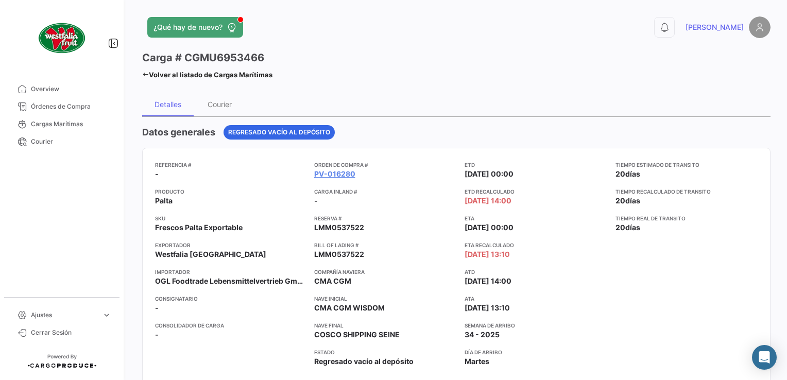
click at [144, 73] on icon at bounding box center [145, 74] width 7 height 7
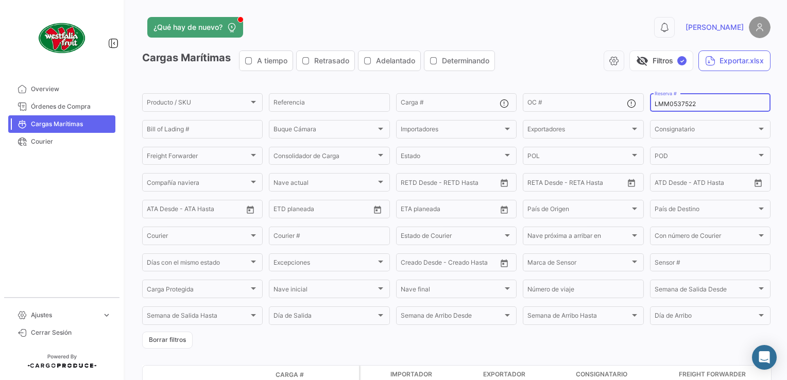
drag, startPoint x: 698, startPoint y: 104, endPoint x: 643, endPoint y: 101, distance: 55.2
click at [643, 101] on form "Producto / SKU Producto / SKU Referencia Carga # OC # LMM0537522 Reserva # Bill…" at bounding box center [456, 220] width 628 height 257
paste input "3"
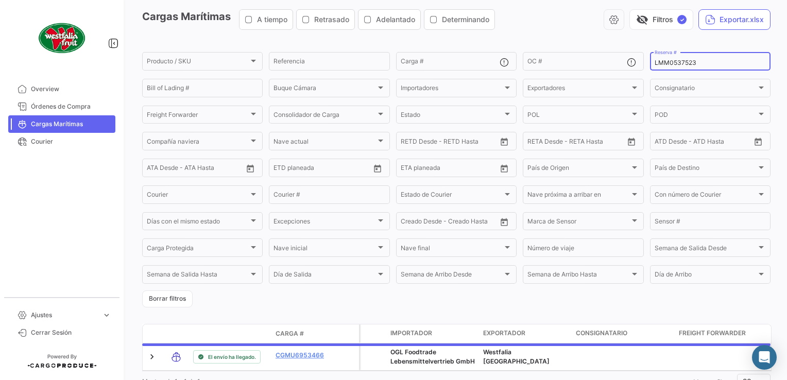
scroll to position [87, 0]
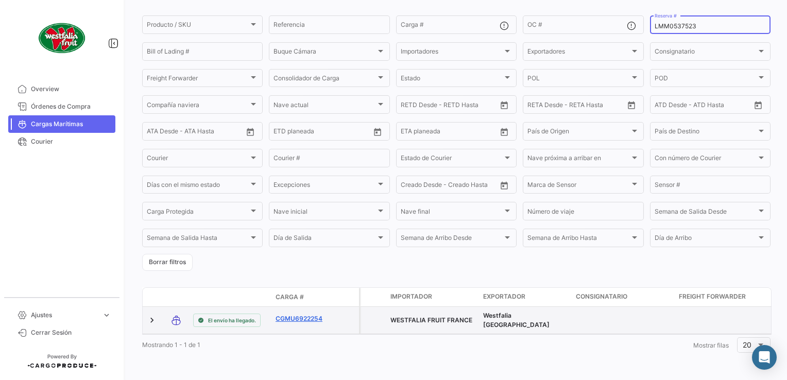
type input "LMM0537523"
click at [303, 314] on link "CGMU6922254" at bounding box center [303, 318] width 54 height 9
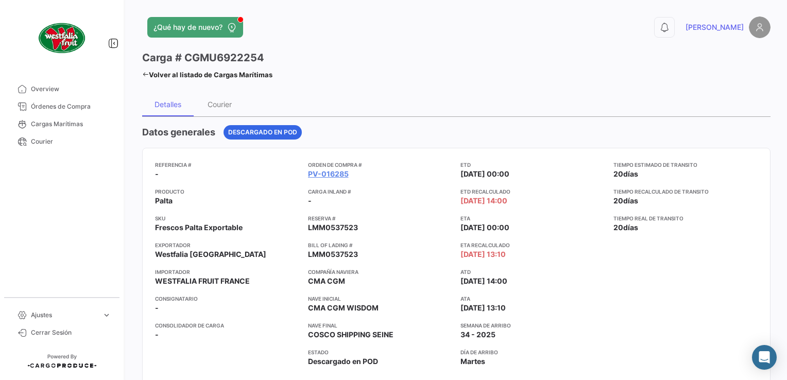
click at [144, 71] on icon at bounding box center [145, 74] width 7 height 7
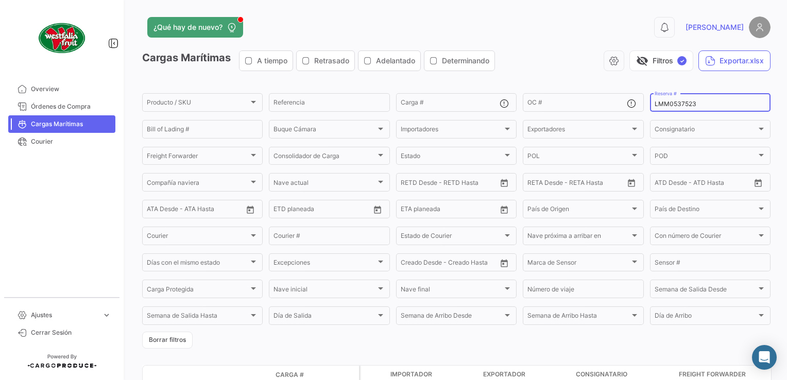
drag, startPoint x: 694, startPoint y: 102, endPoint x: 653, endPoint y: 101, distance: 40.7
click at [655, 101] on input "LMM0537523" at bounding box center [710, 103] width 111 height 7
type input "L"
paste input "LMM0538118"
type input "LMM0538118"
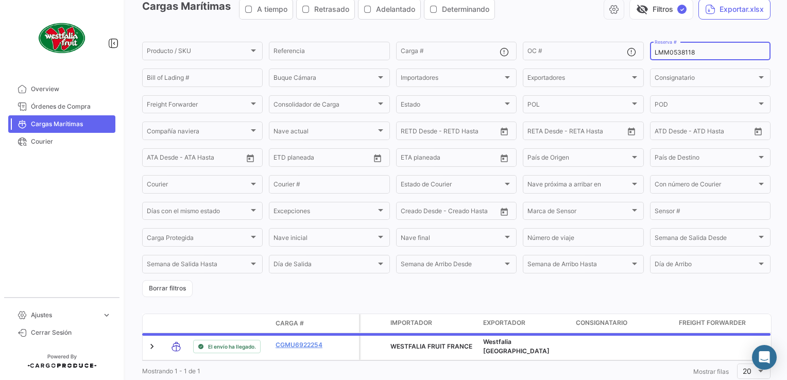
scroll to position [87, 0]
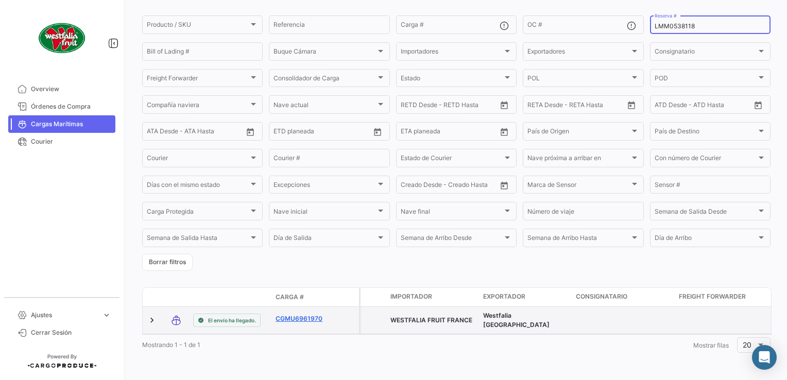
click at [299, 314] on link "CGMU6961970" at bounding box center [303, 318] width 54 height 9
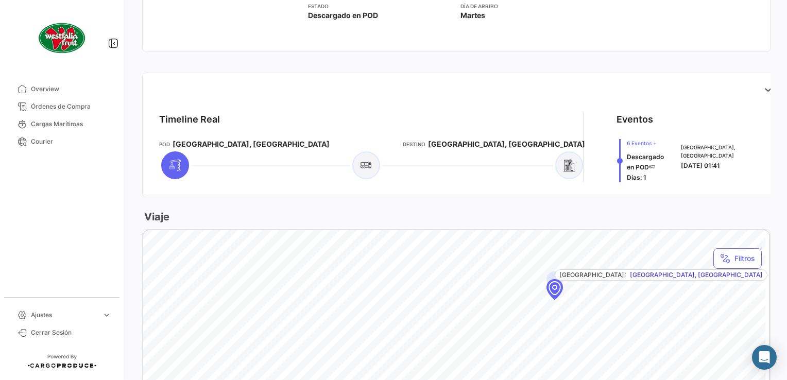
scroll to position [412, 0]
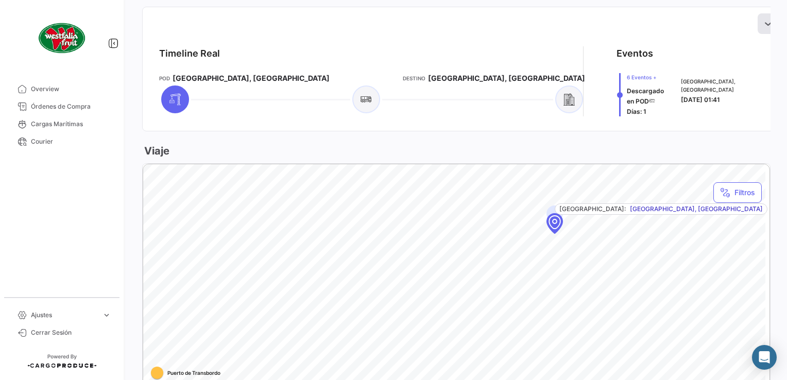
click at [758, 18] on button at bounding box center [768, 23] width 21 height 21
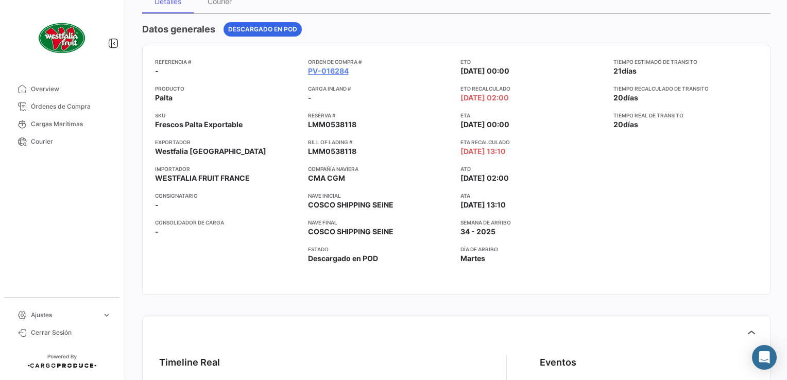
scroll to position [0, 0]
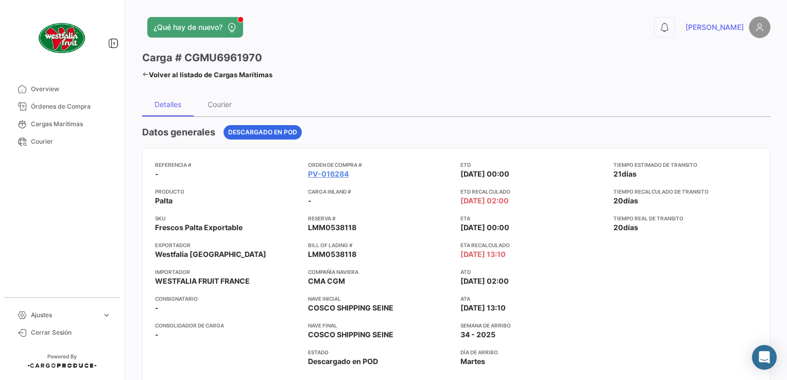
click at [142, 75] on icon at bounding box center [145, 74] width 7 height 7
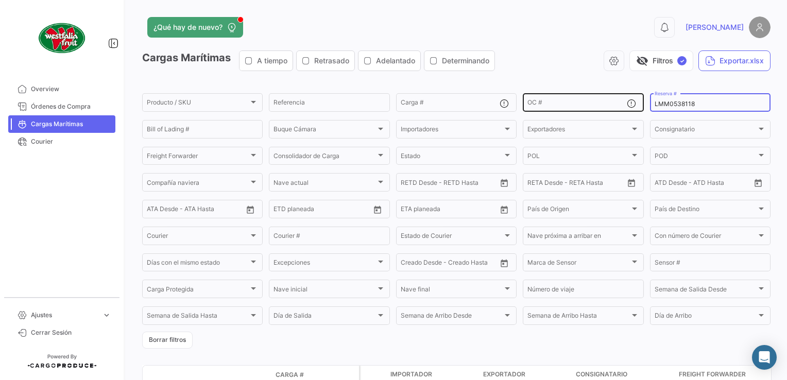
drag, startPoint x: 692, startPoint y: 104, endPoint x: 625, endPoint y: 104, distance: 67.0
click at [0, 0] on div "Producto / SKU Producto / SKU Referencia Carga # OC # LMM0538118 Reserva # Bill…" at bounding box center [0, 0] width 0 height 0
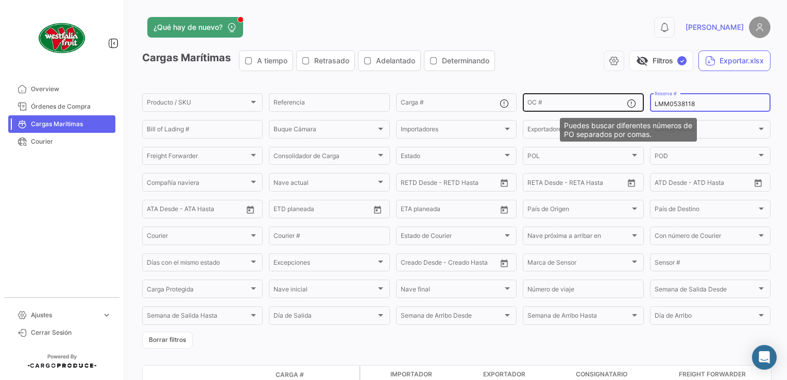
paste input "7523"
type input "LMM0537523"
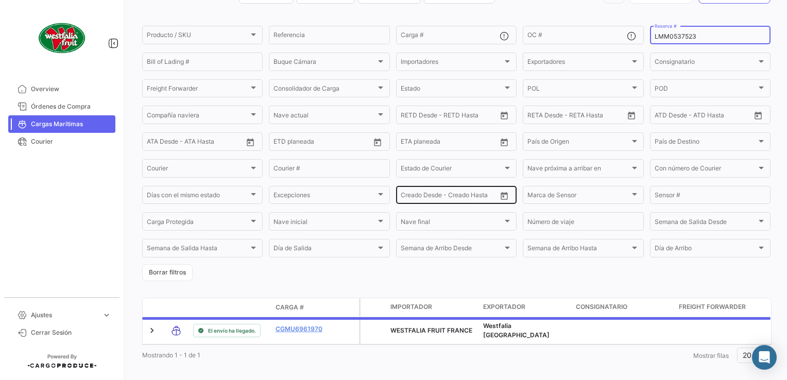
scroll to position [87, 0]
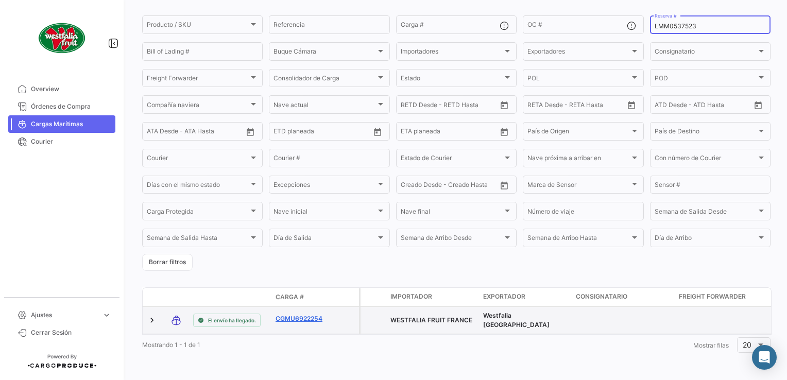
click at [300, 314] on link "CGMU6922254" at bounding box center [303, 318] width 54 height 9
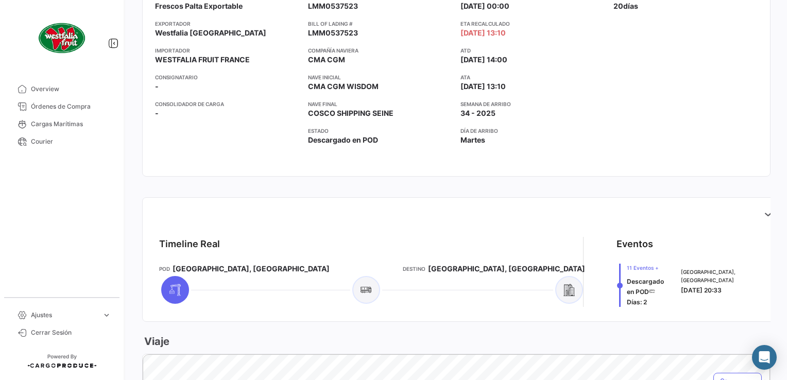
scroll to position [309, 0]
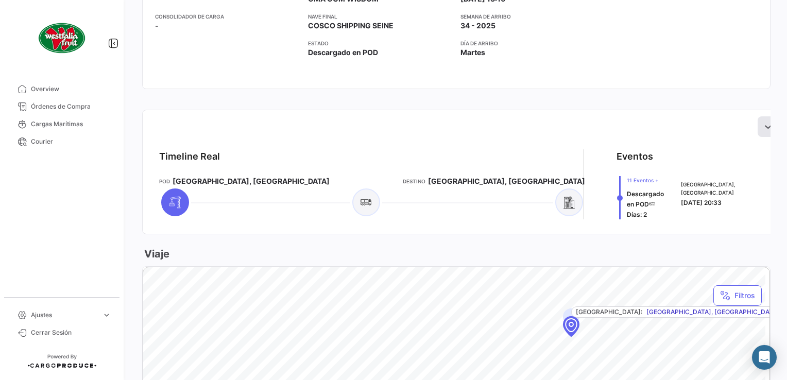
click at [763, 127] on icon at bounding box center [768, 127] width 10 height 10
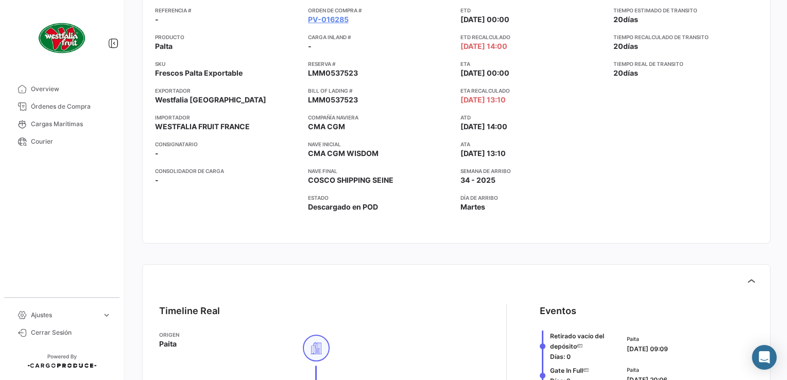
scroll to position [0, 0]
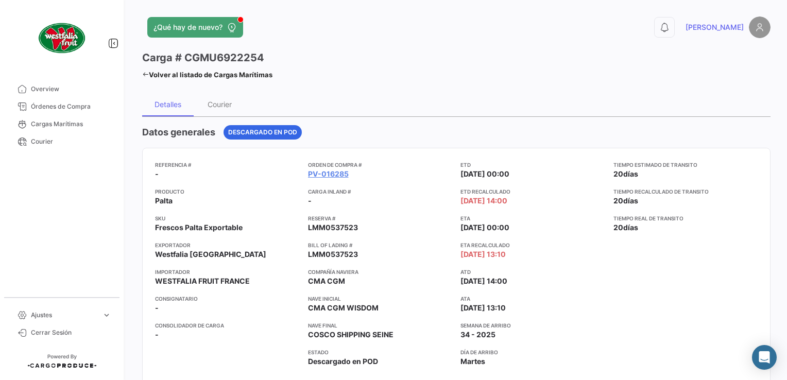
click at [142, 71] on div "¿Qué hay de nuevo? 0 [PERSON_NAME] # CGMU6922254 Volver al listado de Cargas Ma…" at bounding box center [456, 190] width 661 height 380
click at [144, 73] on icon at bounding box center [145, 74] width 7 height 7
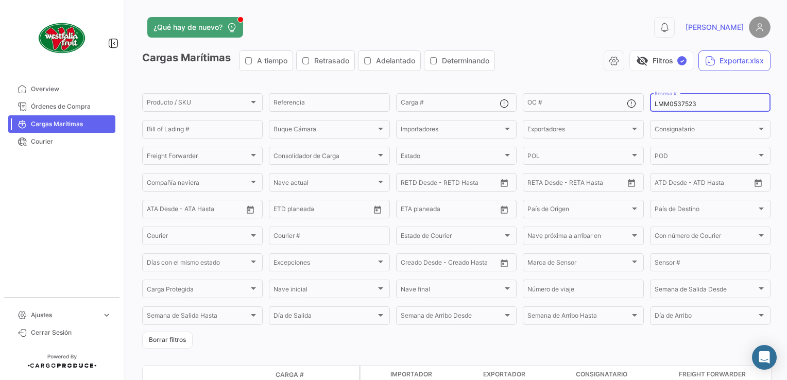
drag, startPoint x: 699, startPoint y: 100, endPoint x: 625, endPoint y: 91, distance: 73.7
click at [625, 91] on app-list-header "Cargas Marítimas A tiempo Retrasado Adelantado Determinando visibility_off Filt…" at bounding box center [456, 199] width 628 height 298
paste input
paste input "257480520"
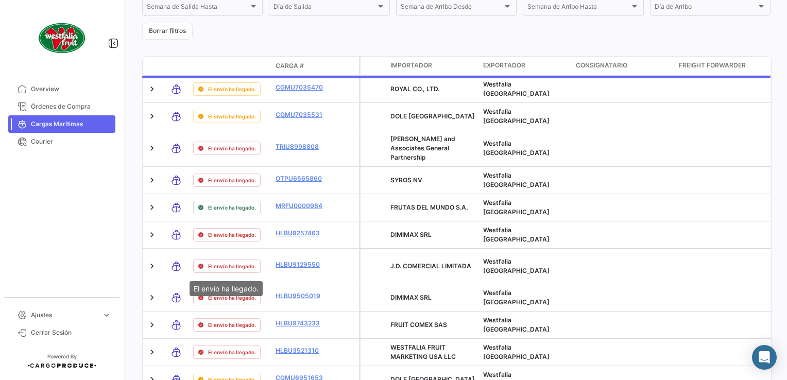
scroll to position [87, 0]
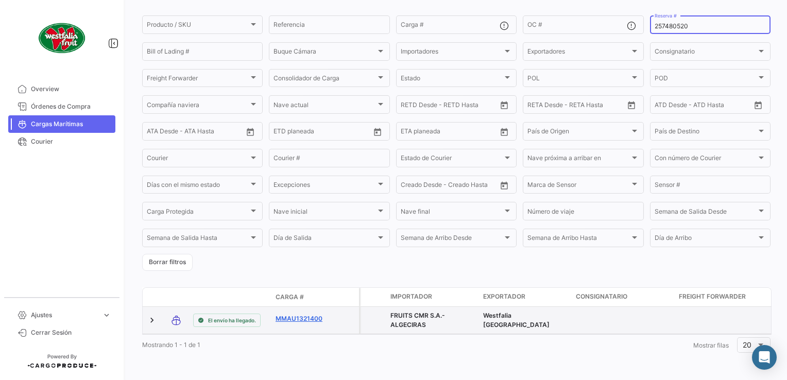
type input "257480520"
click at [299, 314] on link "MMAU1321400" at bounding box center [303, 318] width 54 height 9
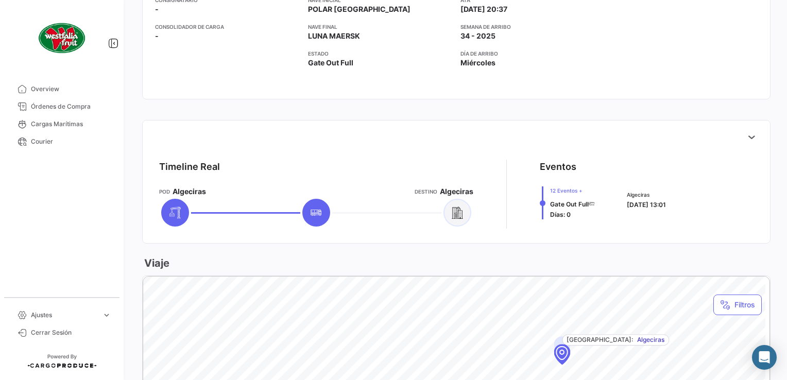
scroll to position [361, 0]
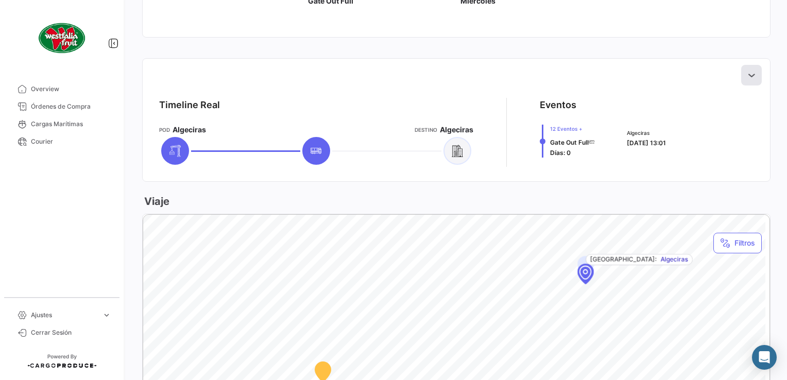
click at [741, 71] on button at bounding box center [751, 75] width 21 height 21
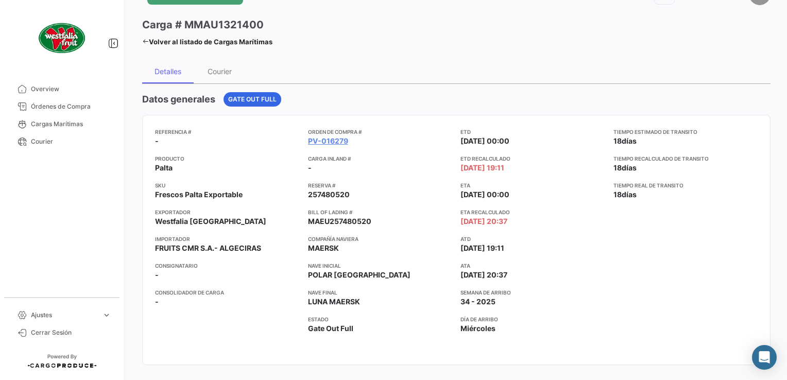
scroll to position [0, 0]
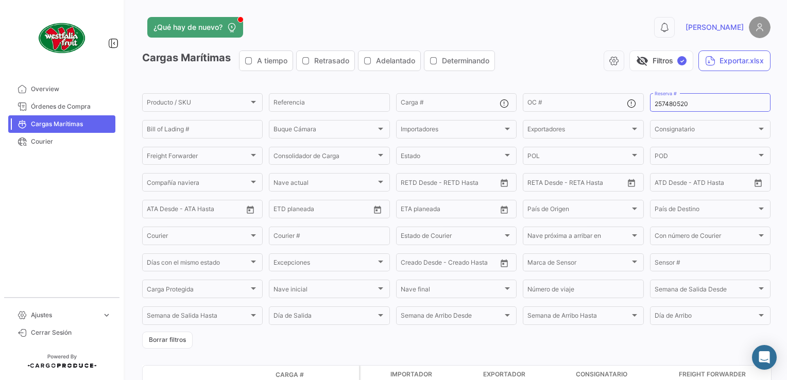
drag, startPoint x: 693, startPoint y: 100, endPoint x: 614, endPoint y: 116, distance: 80.9
click at [614, 116] on form "Producto / SKU Producto / SKU Referencia Carga # OC # 257480520 Reserva # Bill …" at bounding box center [456, 220] width 628 height 257
drag, startPoint x: 614, startPoint y: 116, endPoint x: 641, endPoint y: 100, distance: 30.9
click at [641, 100] on form "Producto / SKU Producto / SKU Referencia Carga # OC # 257480520 Reserva # Bill …" at bounding box center [456, 220] width 628 height 257
paste input "MBM230046422"
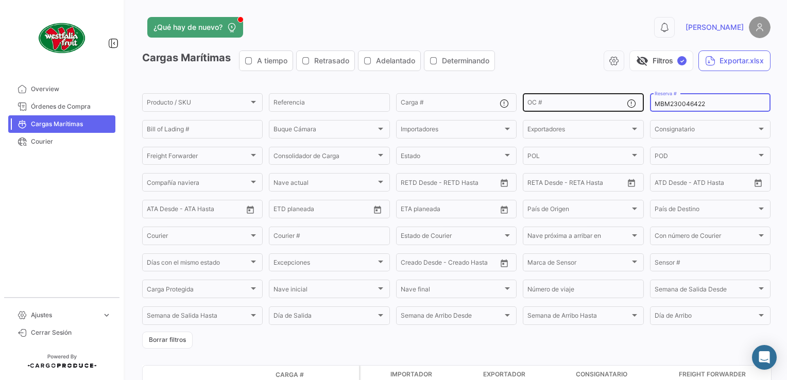
type input "MBM230046422"
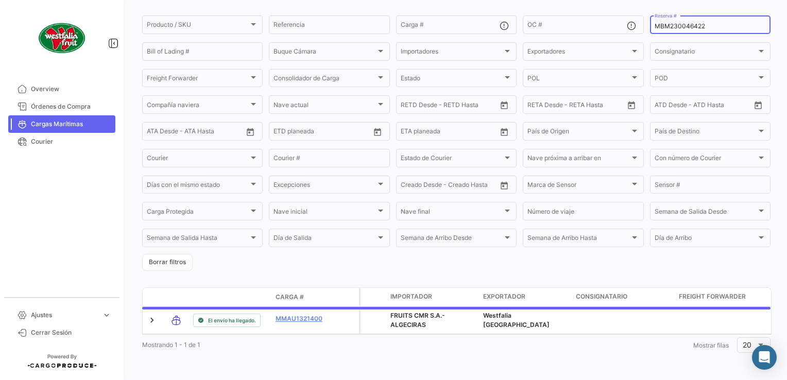
scroll to position [87, 0]
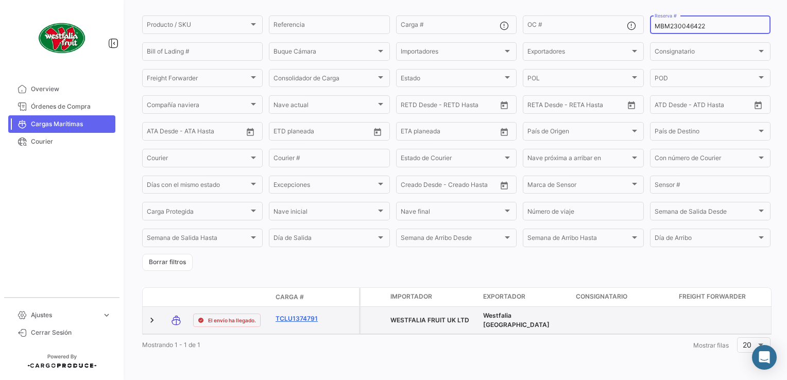
click at [295, 314] on link "TCLU1374791" at bounding box center [303, 318] width 54 height 9
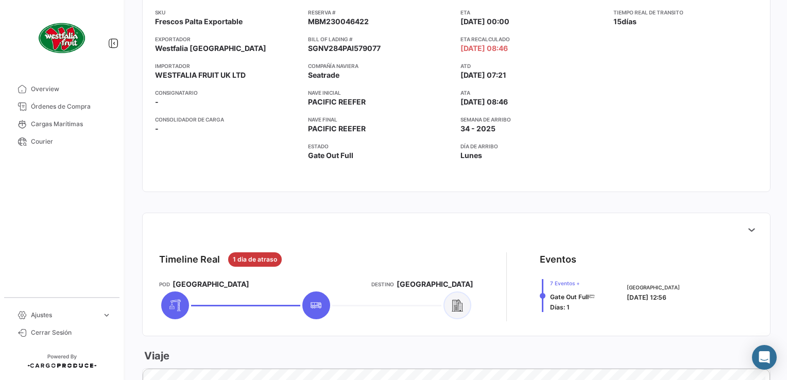
scroll to position [258, 0]
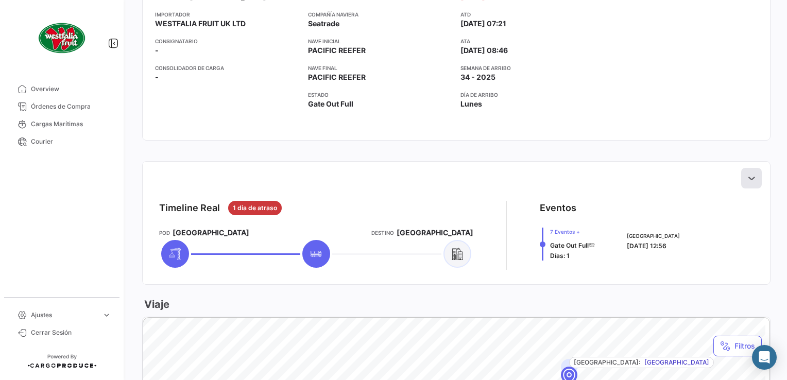
click at [749, 175] on icon at bounding box center [751, 178] width 10 height 10
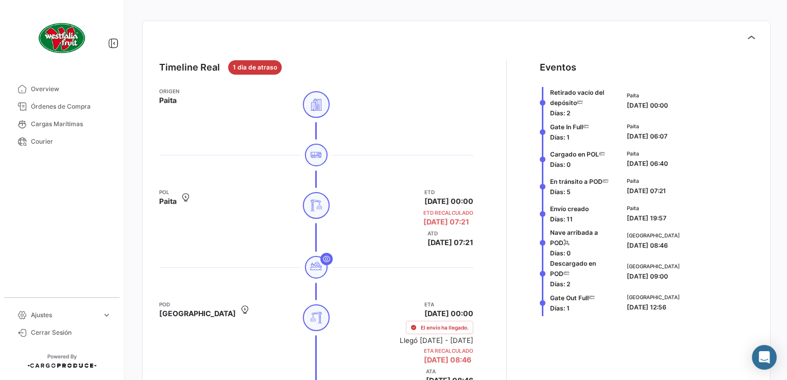
scroll to position [515, 0]
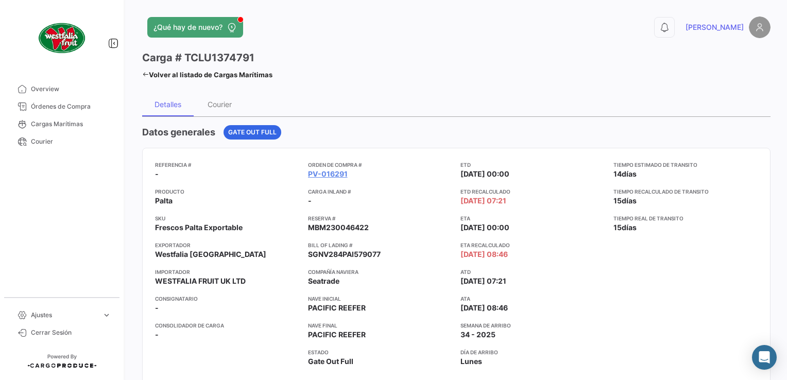
click at [148, 73] on link "Volver al listado de Cargas Marítimas" at bounding box center [207, 74] width 130 height 14
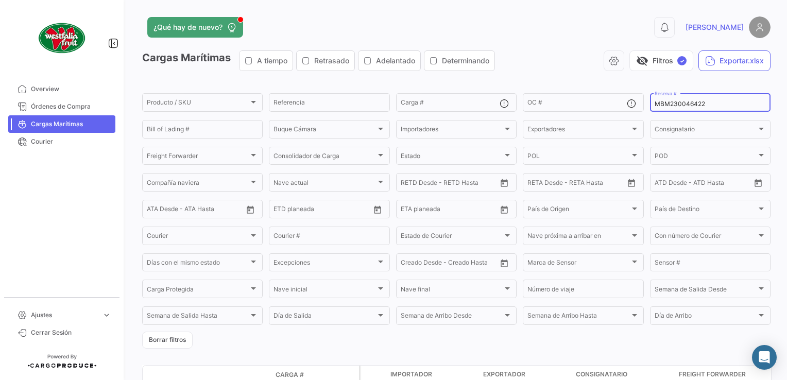
click at [720, 101] on input "MBM230046422" at bounding box center [710, 103] width 111 height 7
type input "MBM230046424"
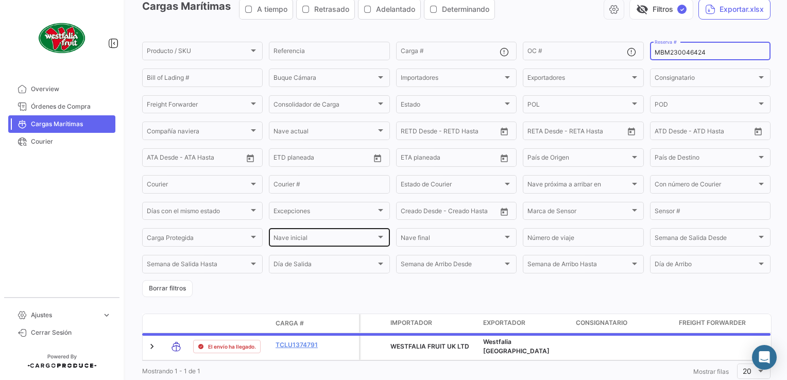
scroll to position [87, 0]
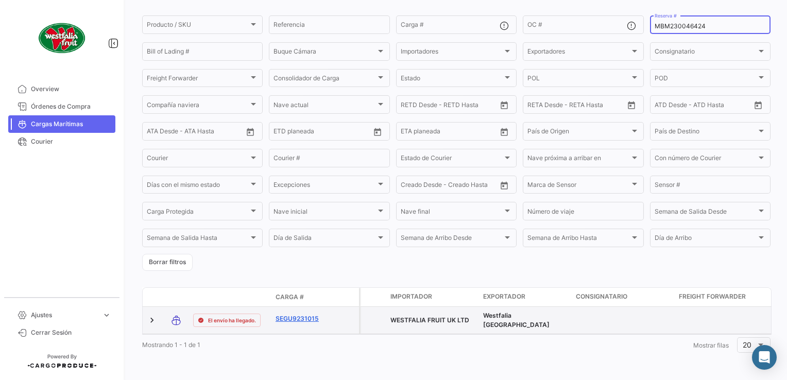
click at [300, 314] on link "SEGU9231015" at bounding box center [303, 318] width 54 height 9
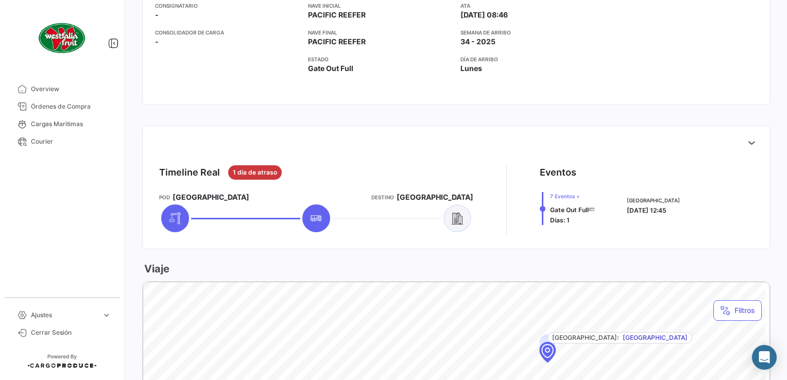
scroll to position [309, 0]
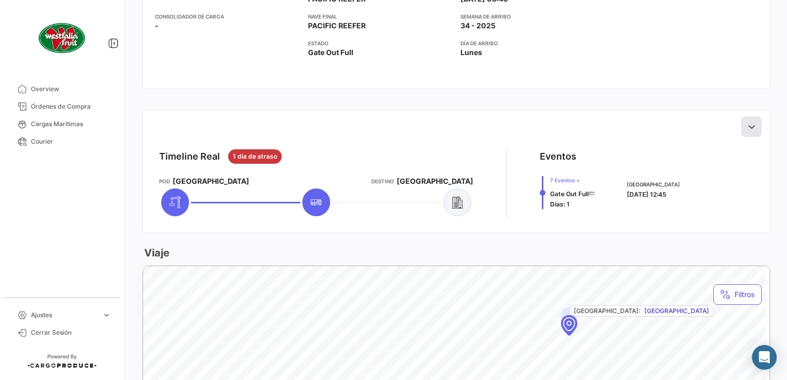
click at [746, 124] on icon at bounding box center [751, 127] width 10 height 10
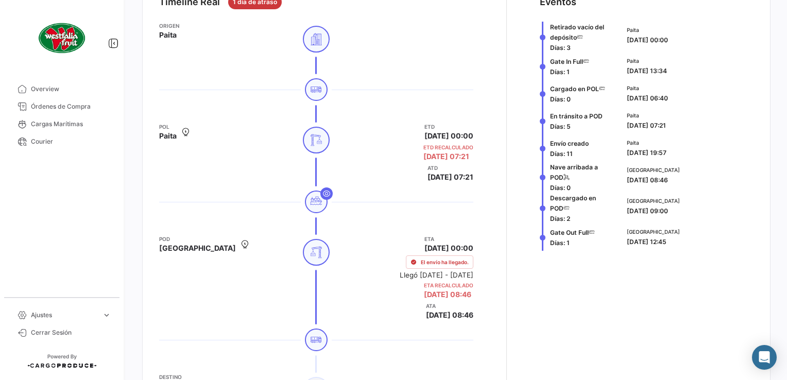
scroll to position [155, 0]
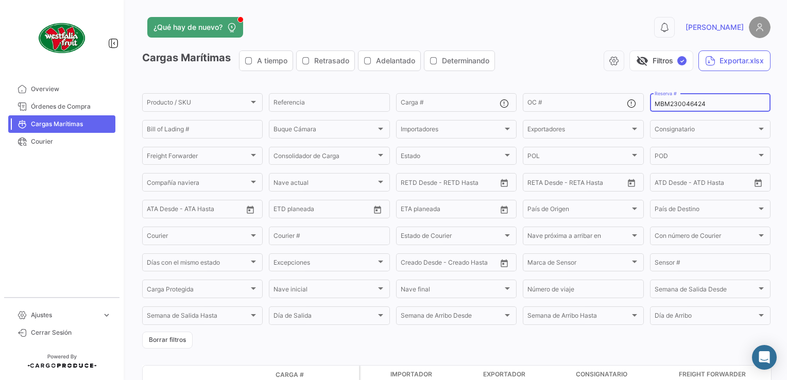
drag, startPoint x: 709, startPoint y: 104, endPoint x: 643, endPoint y: 105, distance: 65.9
click at [643, 105] on form "Producto / SKU Producto / SKU Referencia Carga # OC # MBM230046424 Reserva # Bi…" at bounding box center [456, 220] width 628 height 257
paste input "51412"
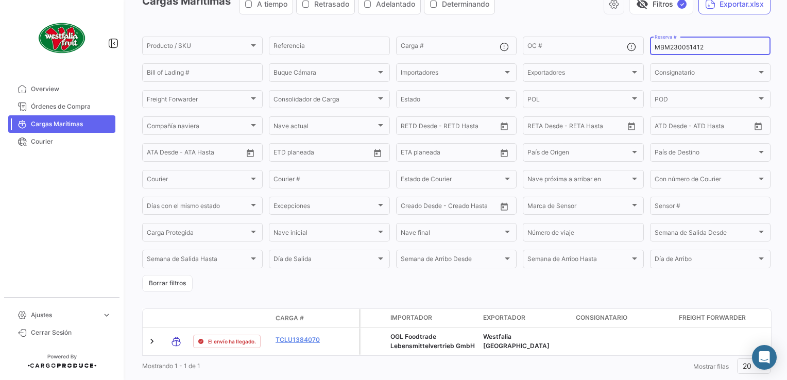
scroll to position [87, 0]
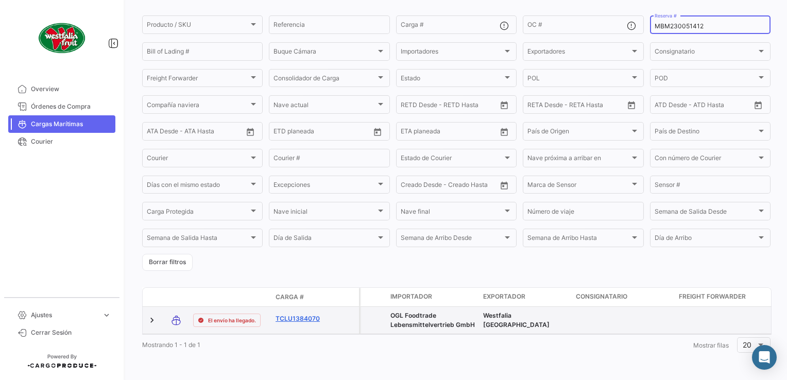
type input "MBM230051412"
click at [300, 314] on link "TCLU1384070" at bounding box center [303, 318] width 54 height 9
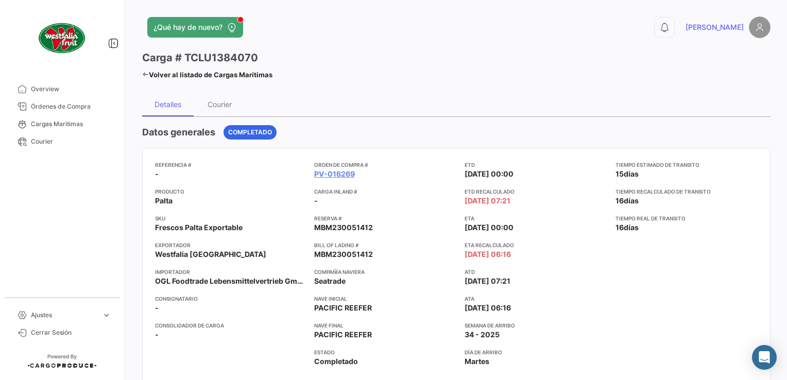
click at [146, 79] on link "Volver al listado de Cargas Marítimas" at bounding box center [207, 74] width 130 height 14
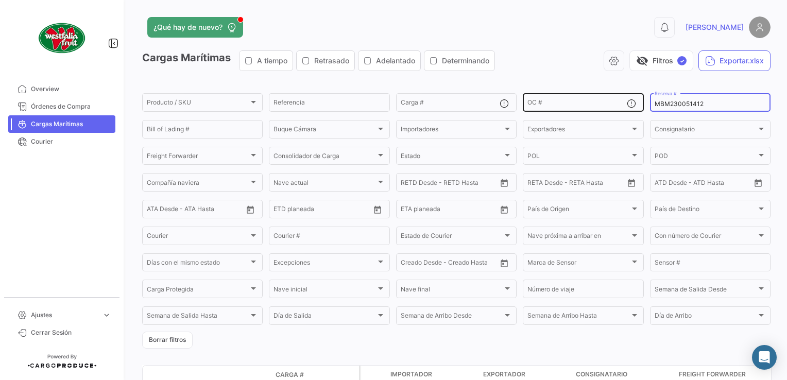
drag, startPoint x: 701, startPoint y: 104, endPoint x: 598, endPoint y: 96, distance: 102.8
click at [0, 0] on div "Producto / SKU Producto / SKU Referencia Carga # OC # MBM230051412 Reserva # Bi…" at bounding box center [0, 0] width 0 height 0
paste input "(DEVOLUCIÓN AL VACÍO)"
drag, startPoint x: 740, startPoint y: 106, endPoint x: 613, endPoint y: 102, distance: 127.3
click at [0, 0] on div "Producto / SKU Producto / SKU Referencia Carga # OC # (DEVOLUCIÓN AL VACÍO) Res…" at bounding box center [0, 0] width 0 height 0
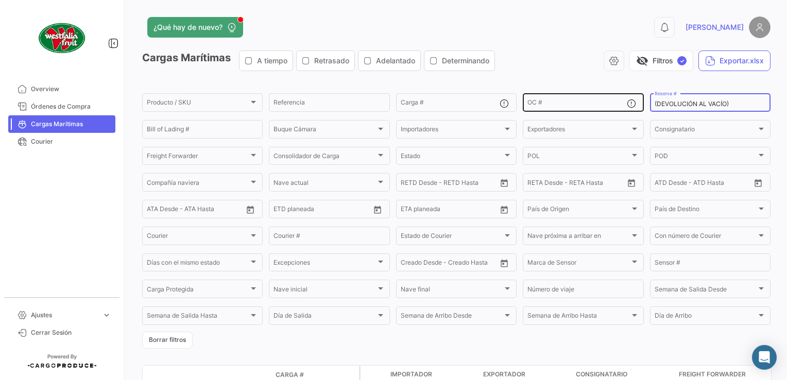
paste input "MBM230051412"
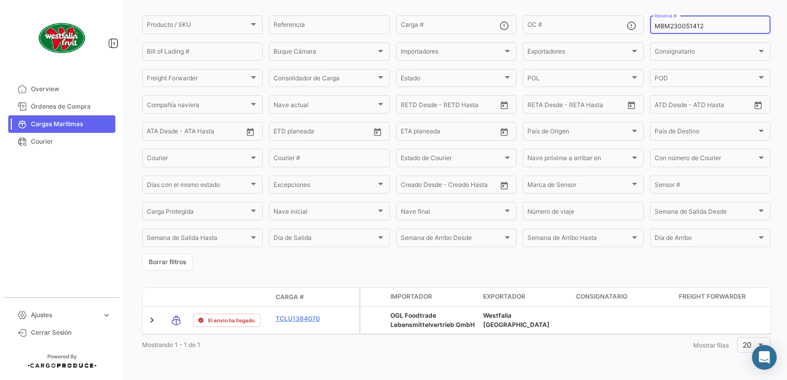
scroll to position [87, 0]
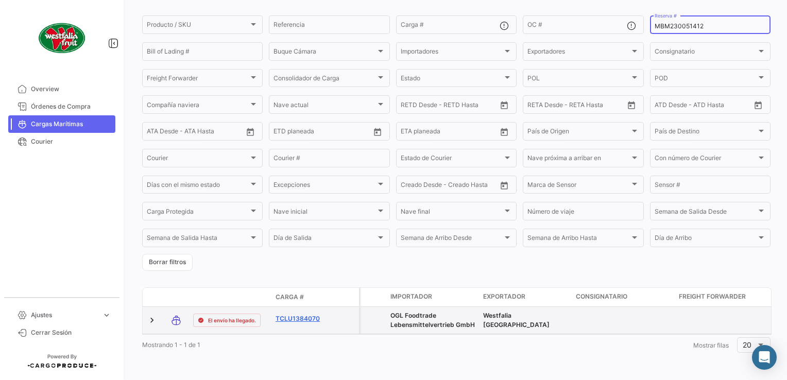
type input "MBM230051412"
click at [303, 314] on link "TCLU1384070" at bounding box center [303, 318] width 54 height 9
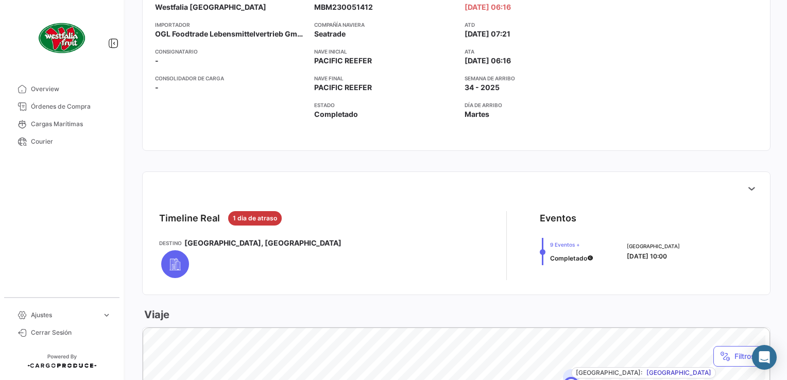
scroll to position [258, 0]
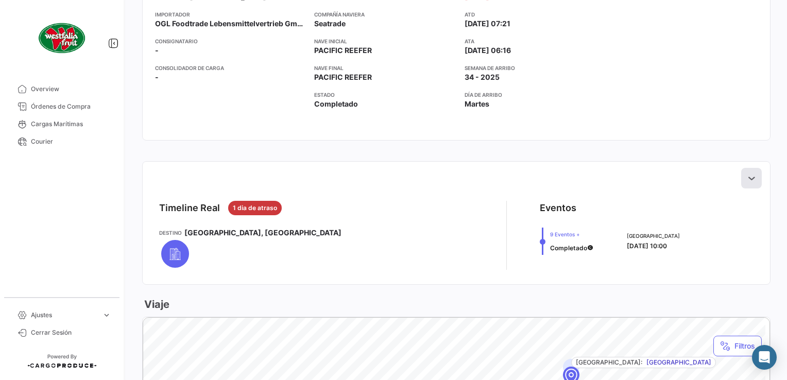
click at [746, 178] on icon at bounding box center [751, 178] width 10 height 10
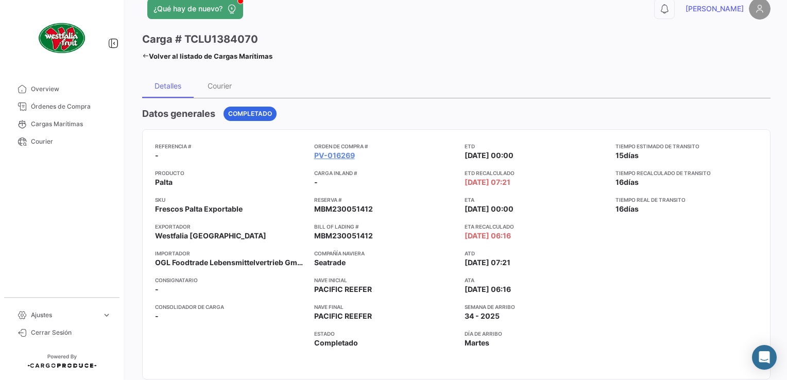
scroll to position [0, 0]
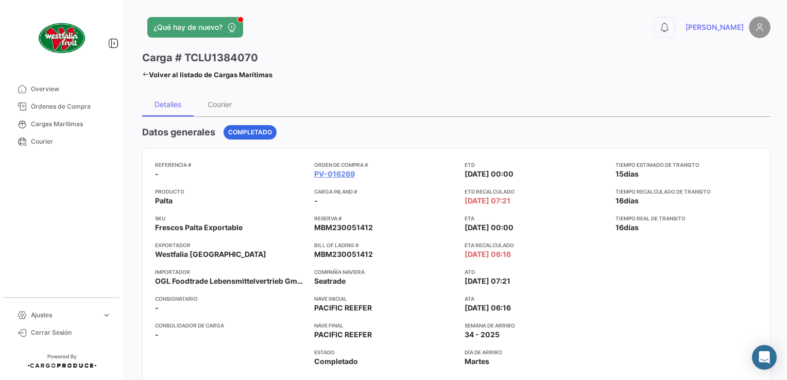
click at [145, 75] on icon at bounding box center [145, 74] width 7 height 7
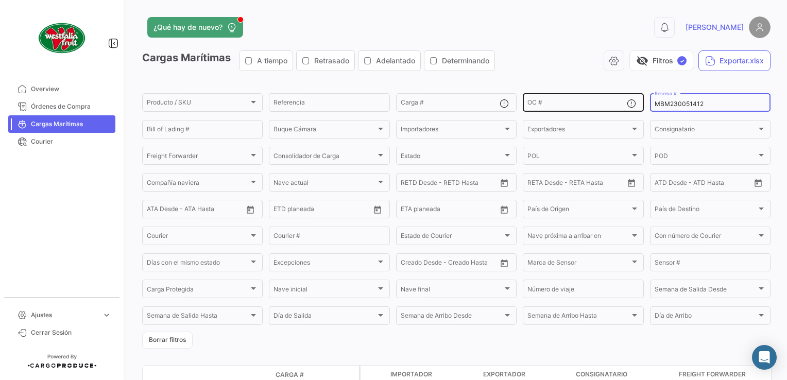
drag, startPoint x: 709, startPoint y: 106, endPoint x: 596, endPoint y: 104, distance: 113.4
click at [0, 0] on div "Producto / SKU Producto / SKU Referencia Carga # OC # MBM230051412 Reserva # Bi…" at bounding box center [0, 0] width 0 height 0
paste input "3"
type input "MBM230051413"
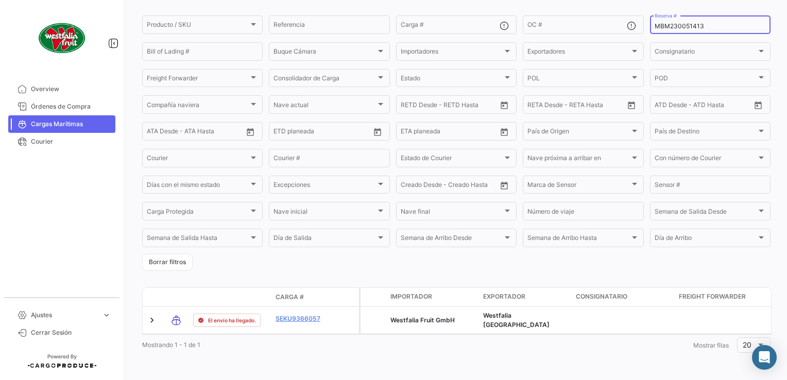
scroll to position [87, 0]
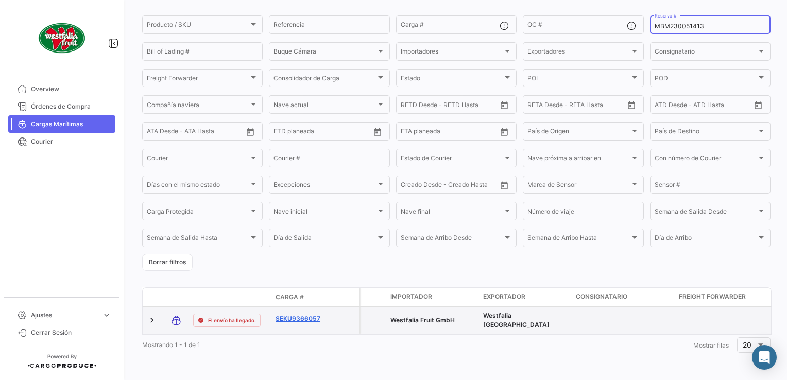
click at [304, 314] on link "SEKU9366057" at bounding box center [303, 318] width 54 height 9
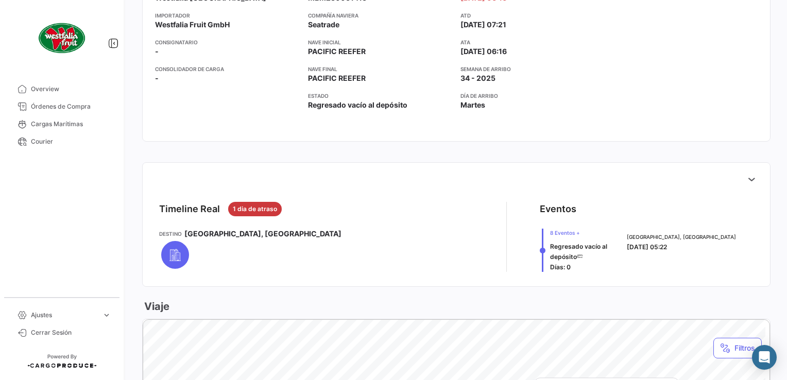
scroll to position [258, 0]
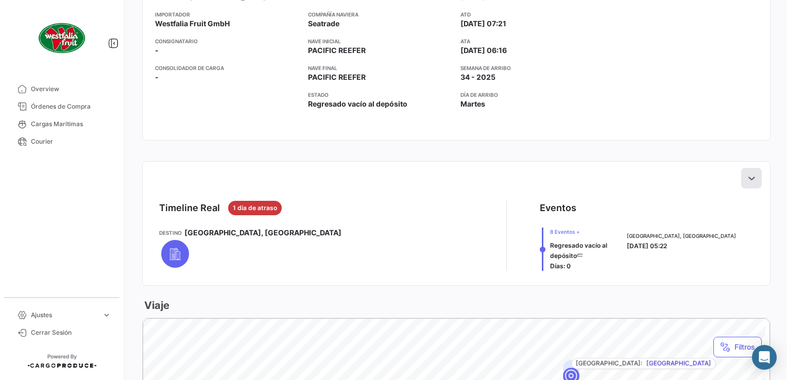
click at [754, 171] on button at bounding box center [751, 178] width 21 height 21
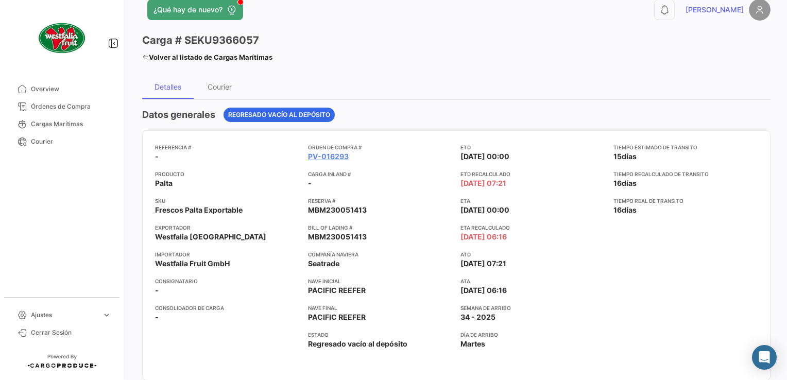
scroll to position [0, 0]
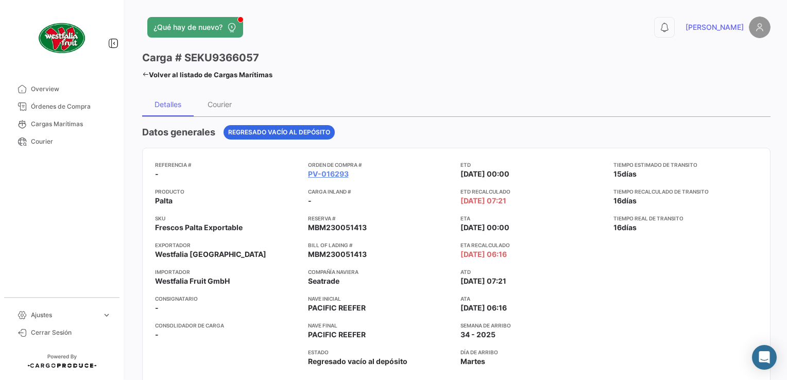
click at [149, 71] on link "Volver al listado de Cargas Marítimas" at bounding box center [207, 74] width 130 height 14
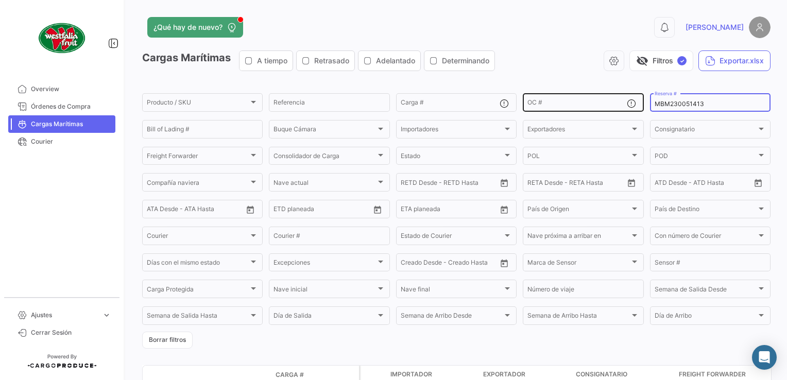
drag, startPoint x: 709, startPoint y: 103, endPoint x: 615, endPoint y: 101, distance: 93.8
click at [0, 0] on div "Producto / SKU Producto / SKU Referencia Carga # OC # MBM230051413 Reserva # Bi…" at bounding box center [0, 0] width 0 height 0
paste input "PER8691735A"
type input "PER8691735A"
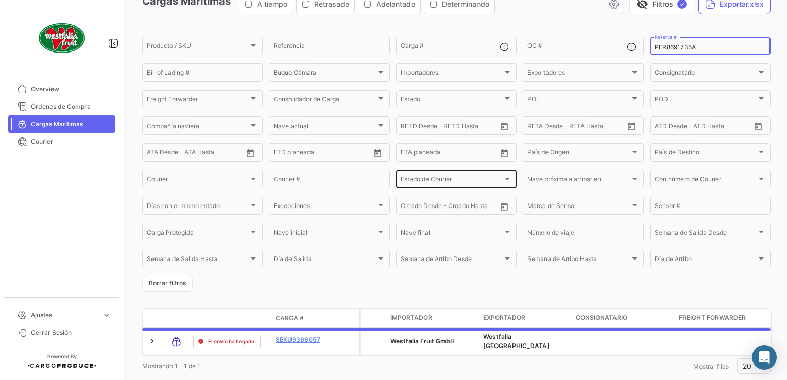
scroll to position [87, 0]
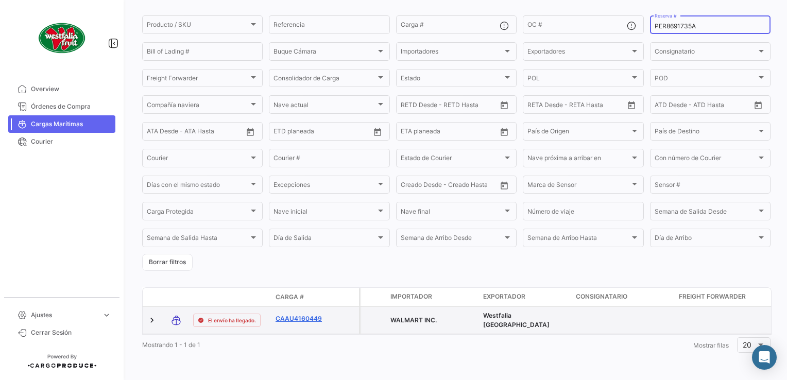
click at [290, 314] on link "CAAU4160449" at bounding box center [303, 318] width 54 height 9
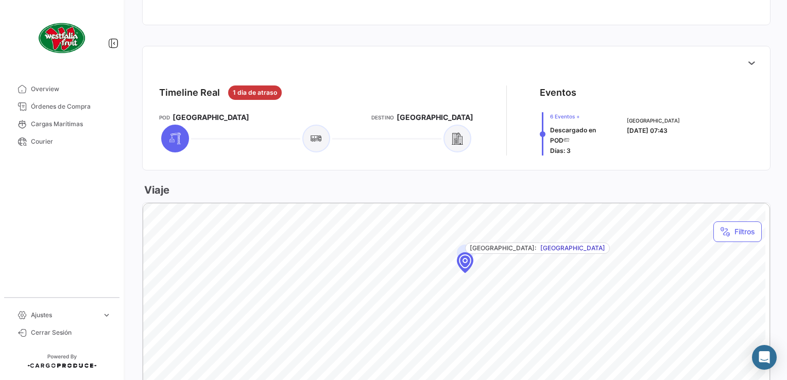
scroll to position [309, 0]
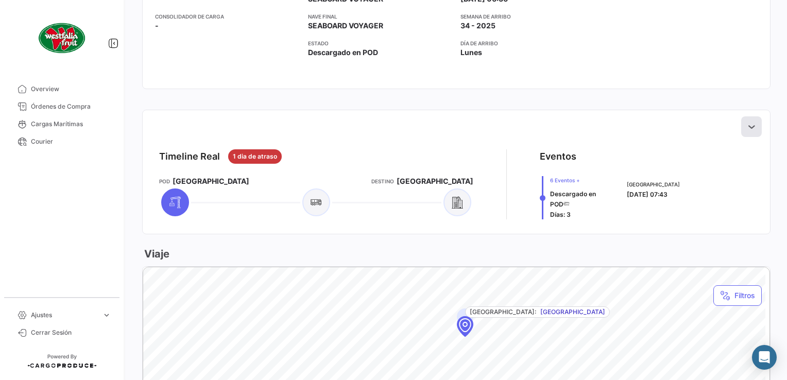
click at [746, 127] on icon at bounding box center [751, 127] width 10 height 10
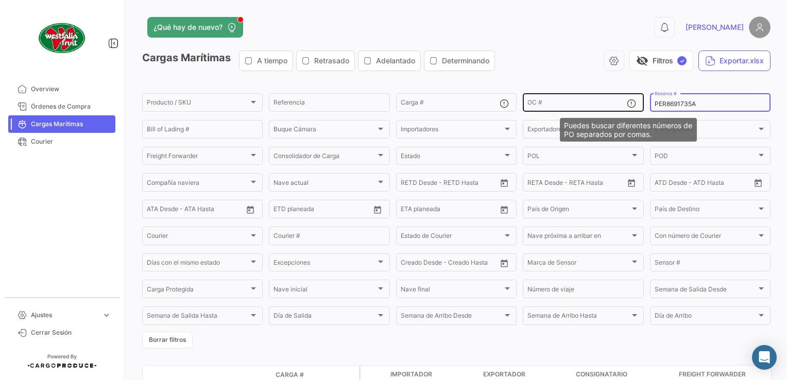
drag, startPoint x: 698, startPoint y: 104, endPoint x: 628, endPoint y: 103, distance: 69.6
click at [0, 0] on div "Producto / SKU Producto / SKU Referencia Carga # OC # PER8691735A Reserva # Bil…" at bounding box center [0, 0] width 0 height 0
paste input "46909602"
type input "46909602"
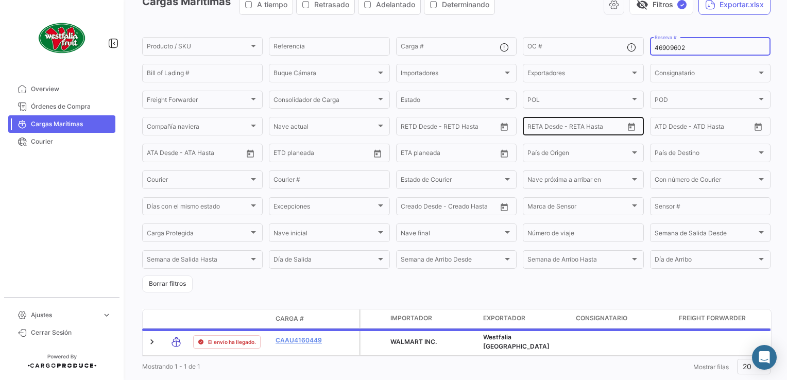
scroll to position [87, 0]
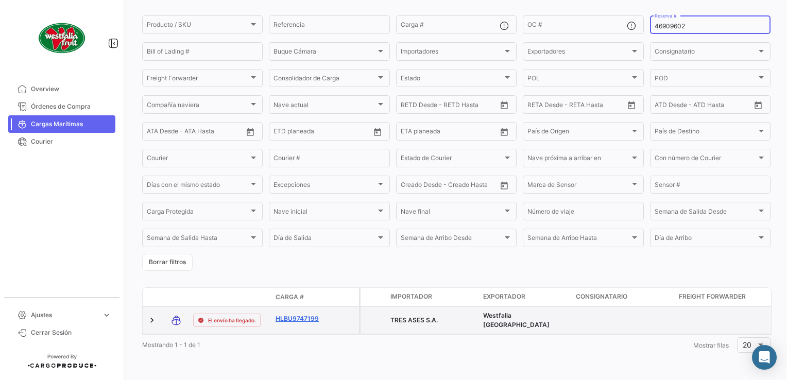
click at [299, 314] on link "HLBU9747199" at bounding box center [303, 318] width 54 height 9
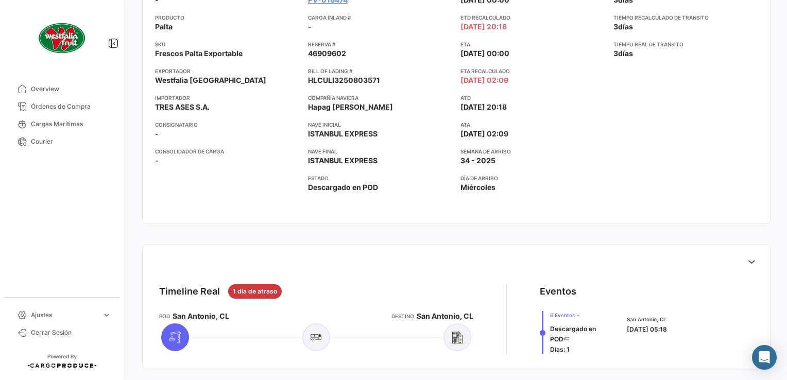
scroll to position [309, 0]
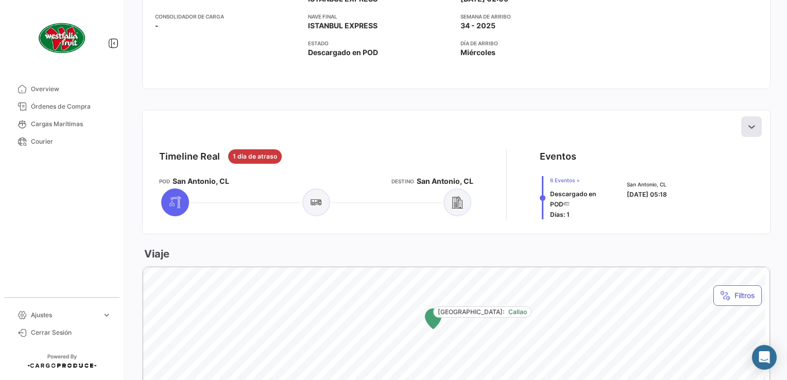
click at [743, 132] on button at bounding box center [751, 126] width 21 height 21
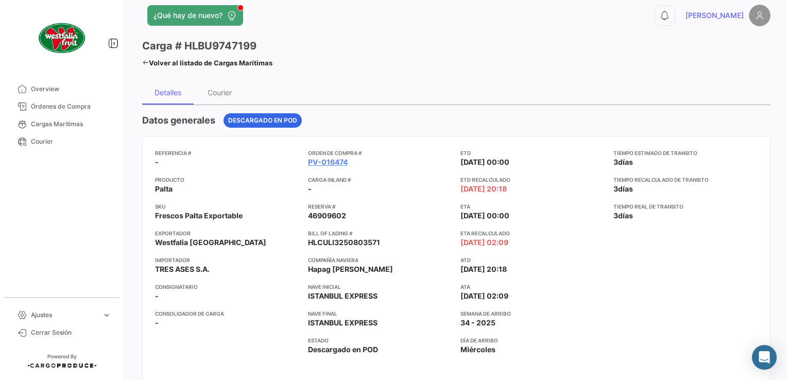
scroll to position [0, 0]
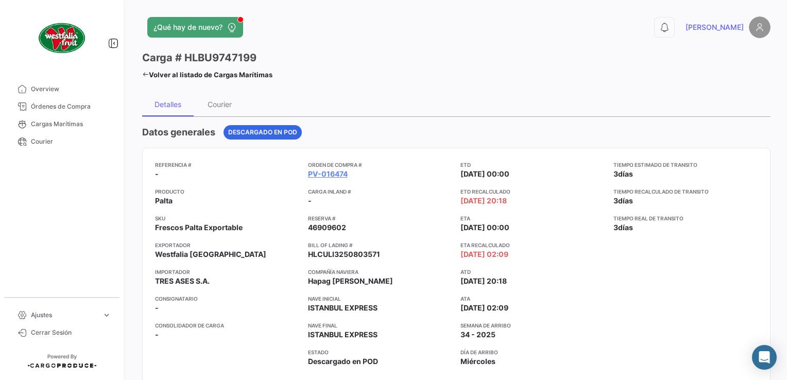
click at [146, 73] on icon at bounding box center [145, 74] width 7 height 7
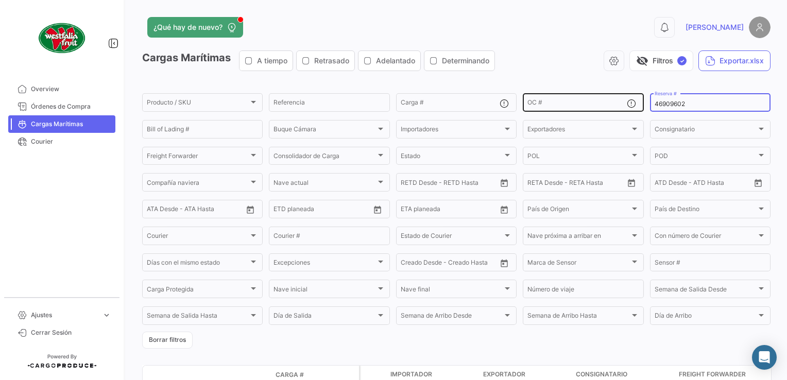
drag, startPoint x: 686, startPoint y: 102, endPoint x: 626, endPoint y: 100, distance: 60.3
click at [0, 0] on div "Producto / SKU Producto / SKU Referencia Carga # OC # 46909602 Reserva # Bill o…" at bounding box center [0, 0] width 0 height 0
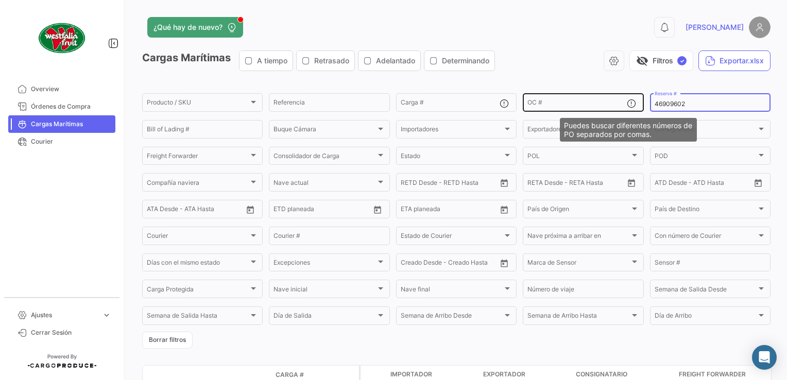
paste input "ZIMULMA816890"
type input "ZIMULMA816890"
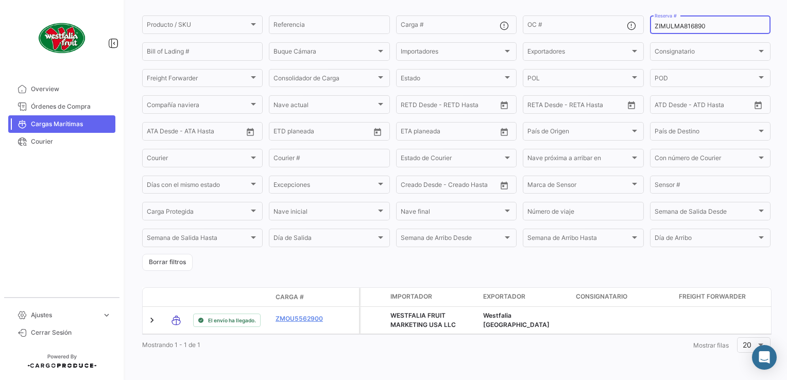
scroll to position [87, 0]
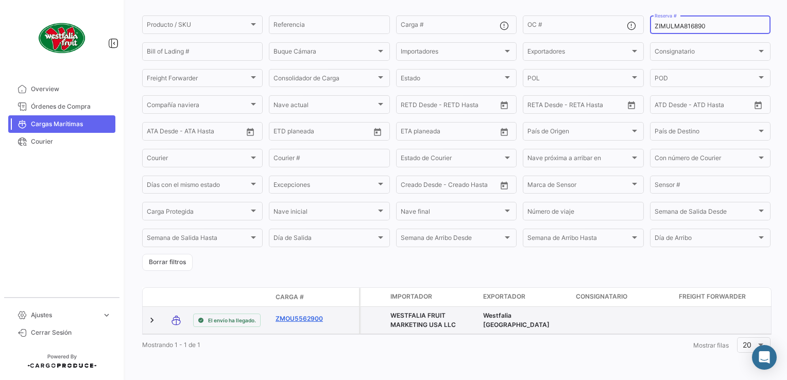
click at [308, 314] on link "ZMOU5562900" at bounding box center [303, 318] width 54 height 9
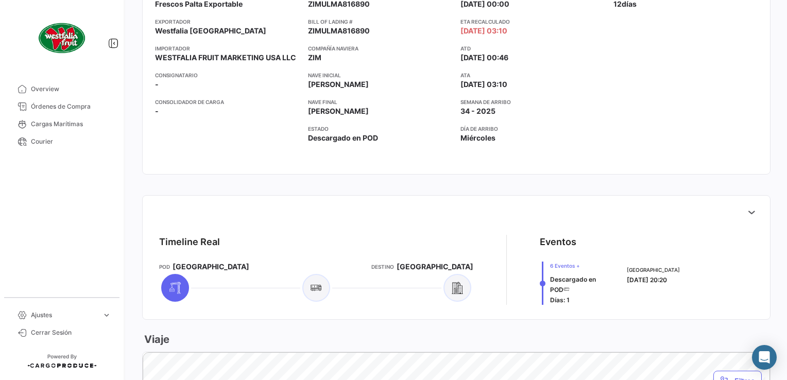
scroll to position [309, 0]
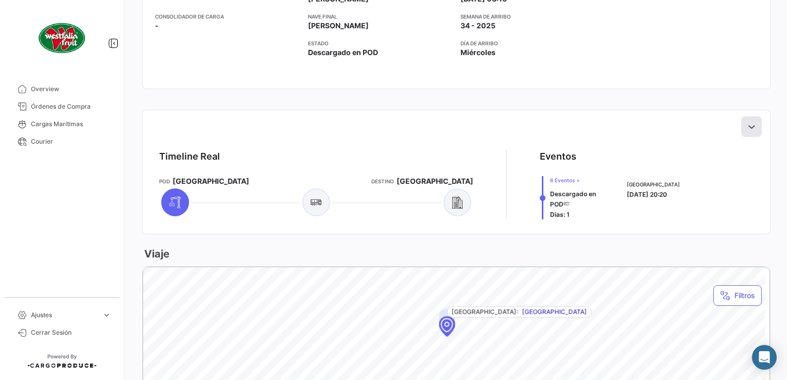
click at [746, 129] on icon at bounding box center [751, 127] width 10 height 10
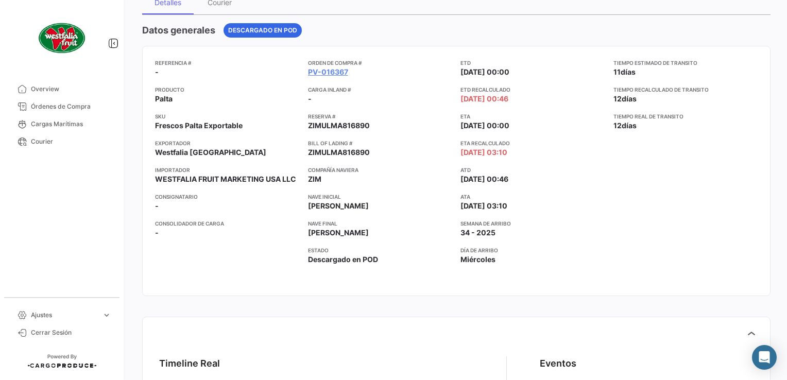
scroll to position [0, 0]
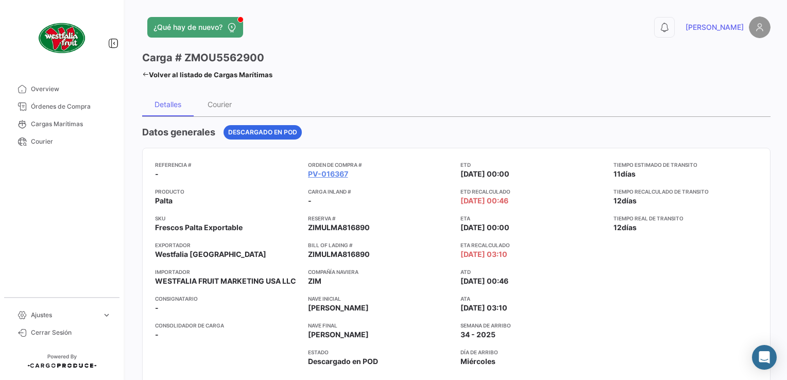
click at [144, 74] on icon at bounding box center [145, 74] width 7 height 7
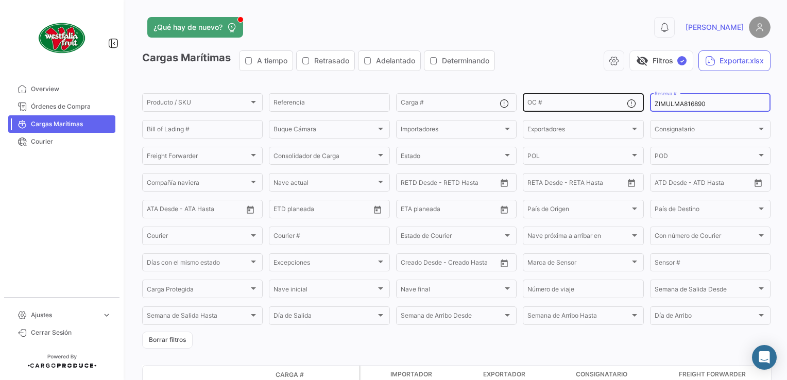
drag, startPoint x: 703, startPoint y: 104, endPoint x: 632, endPoint y: 97, distance: 71.5
click at [0, 0] on div "Producto / SKU Producto / SKU Referencia Carga # OC # ZIMULMA816890 Reserva # B…" at bounding box center [0, 0] width 0 height 0
paste input "00012434"
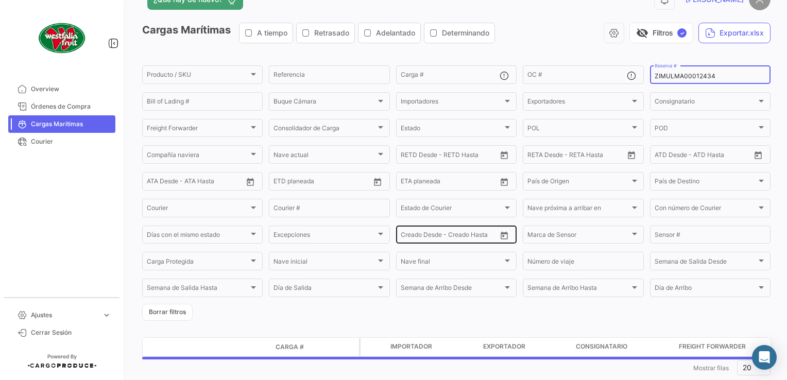
scroll to position [52, 0]
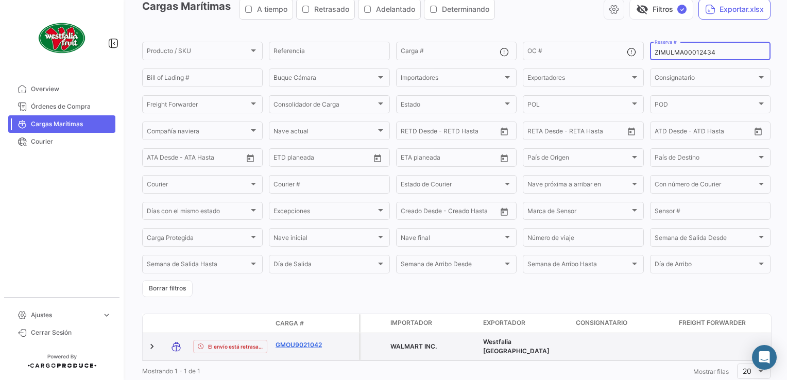
type input "ZIMULMA00012434"
click at [309, 345] on link "GMOU9021042" at bounding box center [303, 345] width 54 height 9
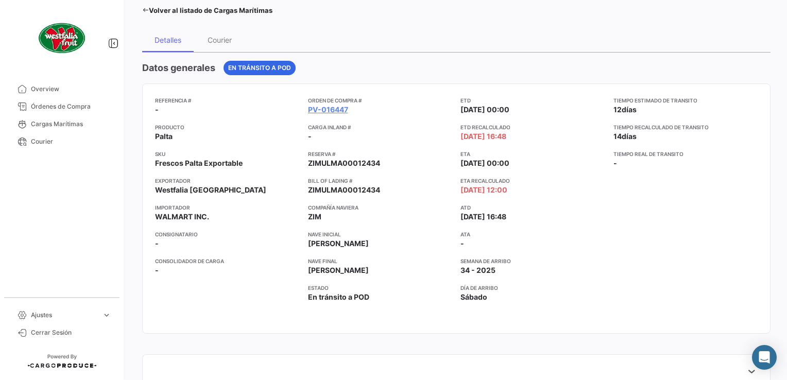
scroll to position [206, 0]
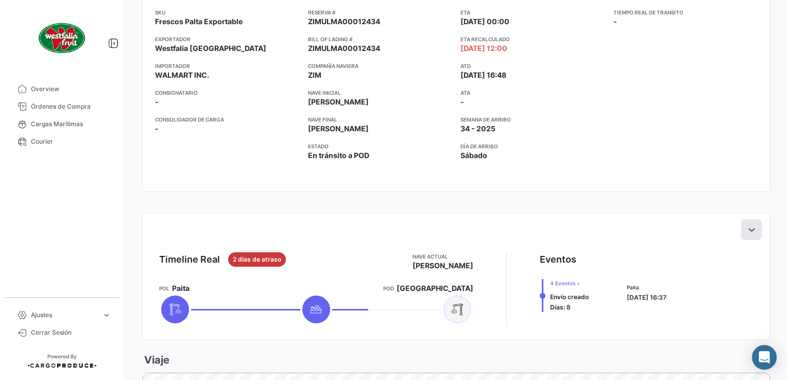
click at [746, 230] on icon at bounding box center [751, 230] width 10 height 10
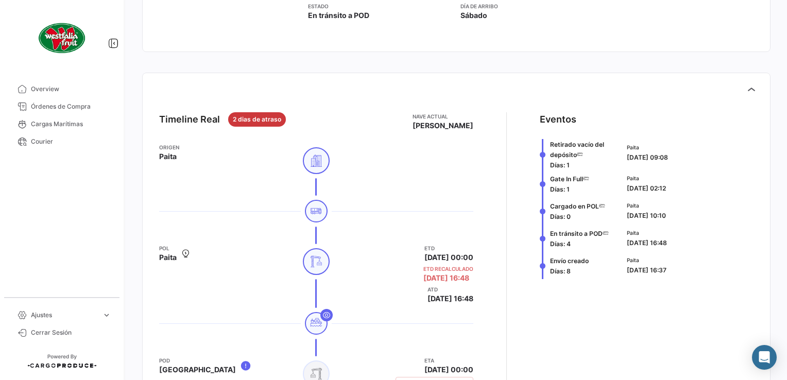
scroll to position [309, 0]
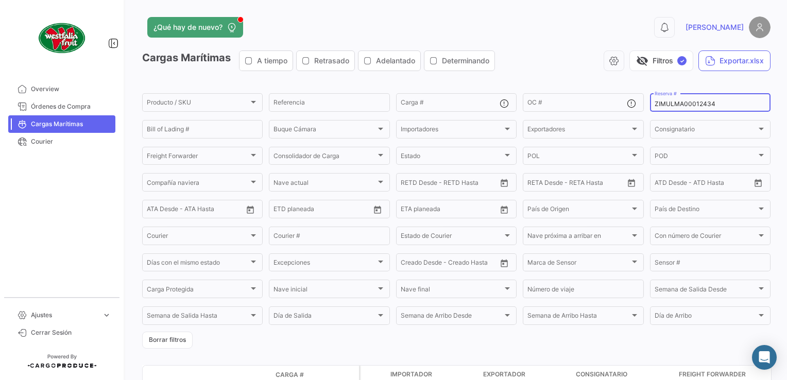
drag, startPoint x: 713, startPoint y: 104, endPoint x: 608, endPoint y: 91, distance: 105.3
click at [608, 91] on app-list-header "Cargas Marítimas A tiempo Retrasado Adelantado Determinando visibility_off Filt…" at bounding box center [456, 199] width 628 height 298
paste input "816890"
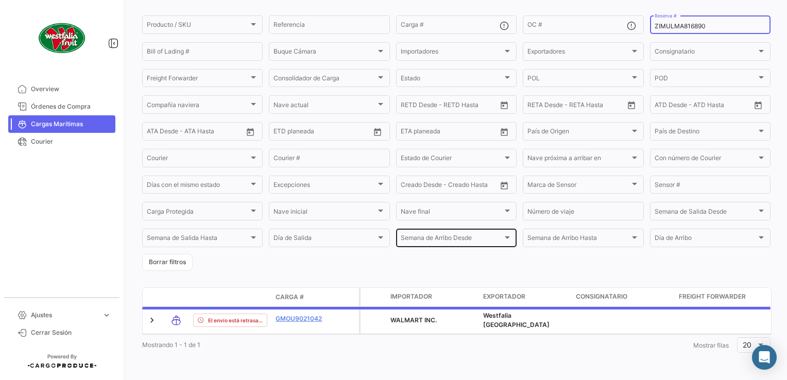
scroll to position [82, 0]
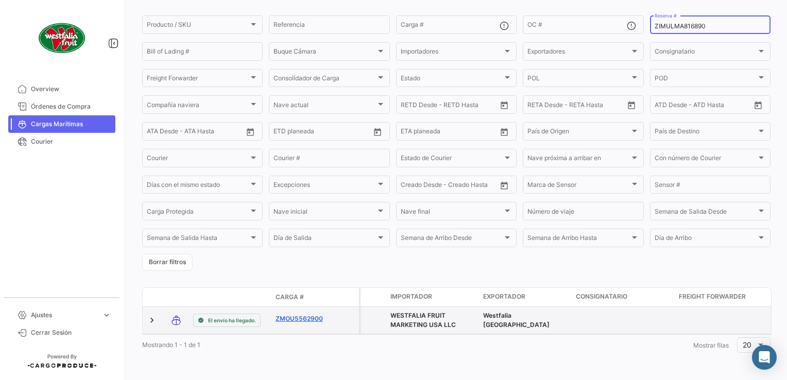
type input "ZIMULMA816890"
click at [297, 314] on link "ZMOU5562900" at bounding box center [303, 318] width 54 height 9
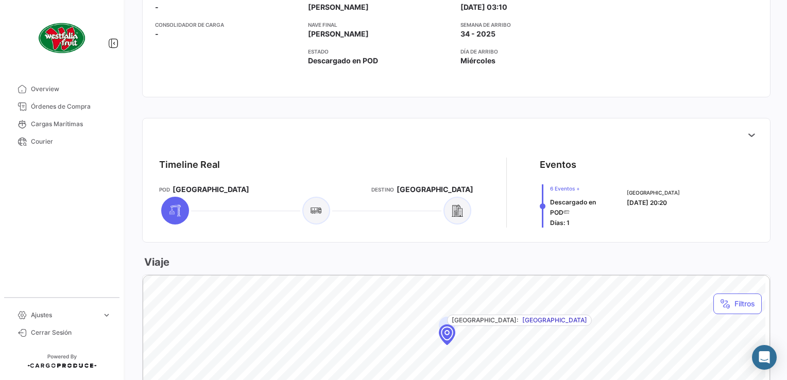
scroll to position [361, 0]
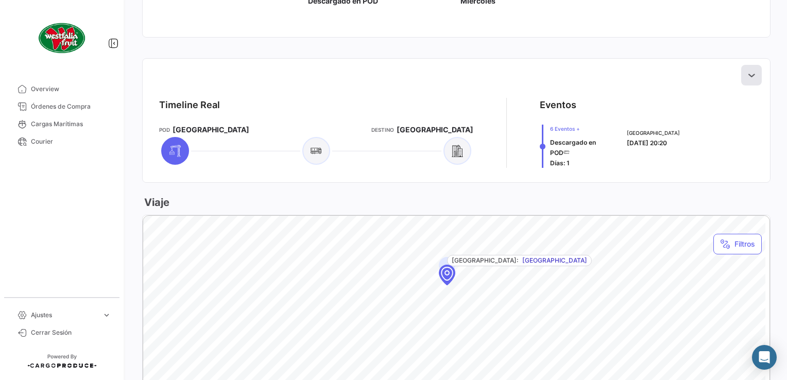
click at [746, 77] on icon at bounding box center [751, 75] width 10 height 10
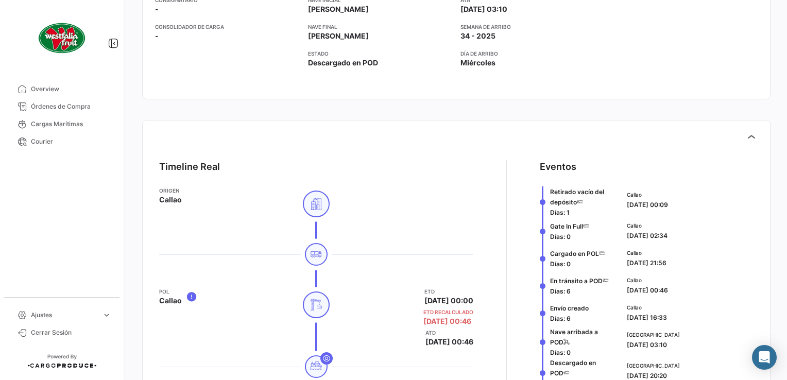
scroll to position [412, 0]
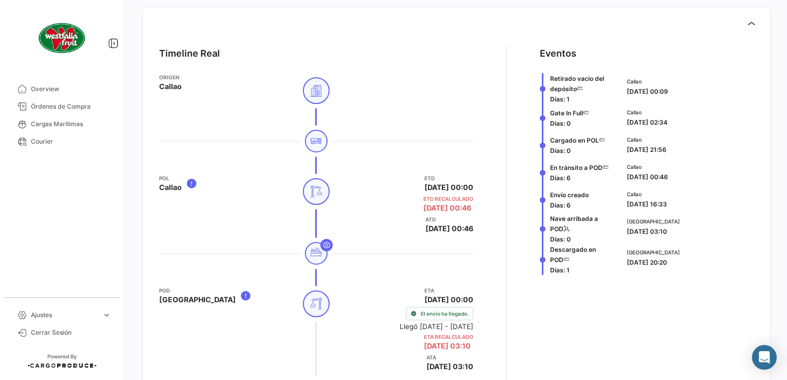
click at [141, 94] on div "¿Qué hay de nuevo? 0 Nicole Carga # ZMOU5562900 Volver al listado de Cargas Mar…" at bounding box center [456, 190] width 661 height 380
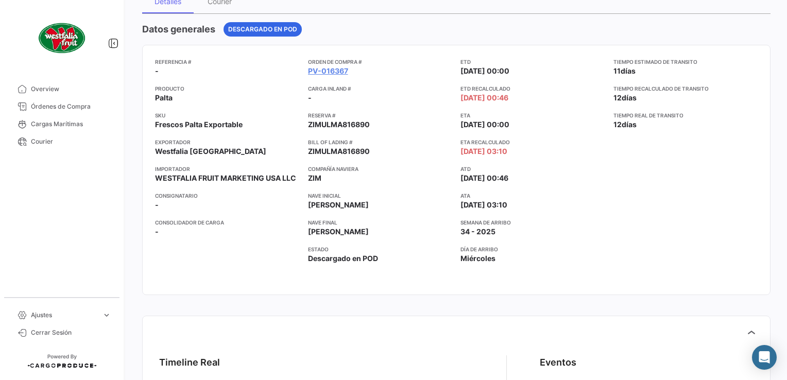
scroll to position [0, 0]
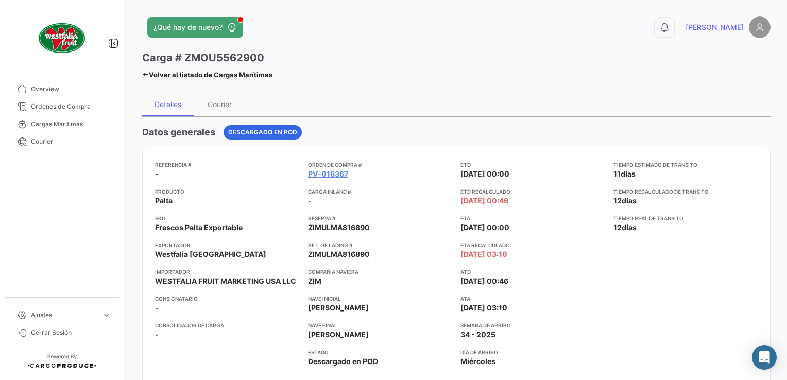
click at [147, 76] on icon at bounding box center [145, 74] width 7 height 7
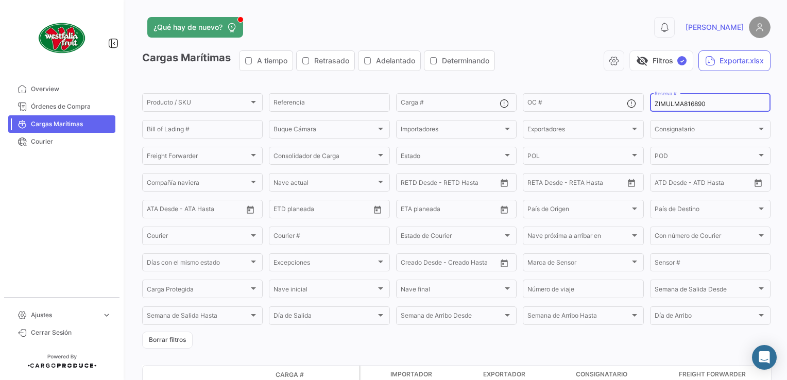
drag, startPoint x: 707, startPoint y: 105, endPoint x: 618, endPoint y: 114, distance: 89.1
click at [618, 114] on form "Producto / SKU Producto / SKU Referencia Carga # OC # ZIMULMA816890 Reserva # B…" at bounding box center [456, 220] width 628 height 257
paste input "PER8691735A"
type input "PER8691735A"
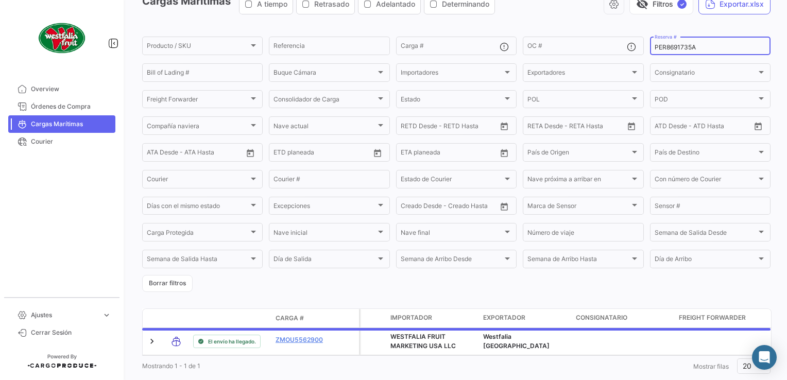
scroll to position [87, 0]
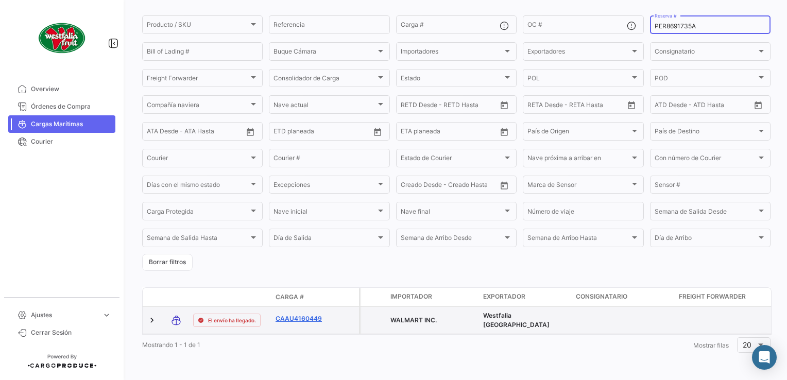
click at [302, 314] on link "CAAU4160449" at bounding box center [303, 318] width 54 height 9
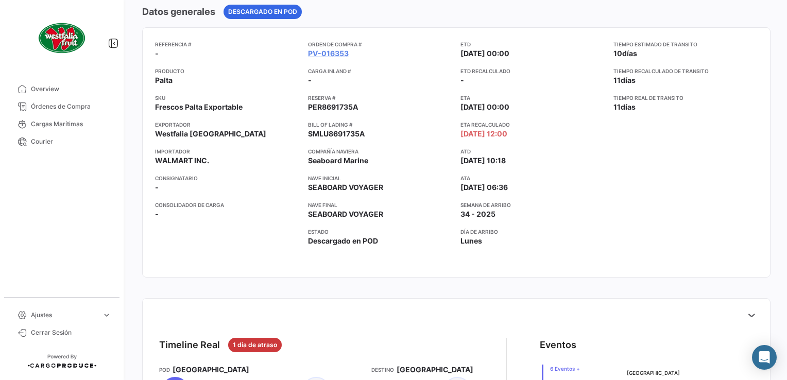
scroll to position [206, 0]
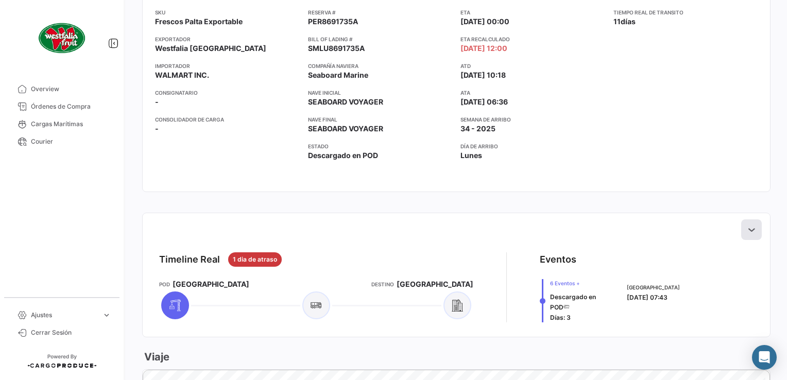
click at [748, 225] on icon at bounding box center [751, 230] width 10 height 10
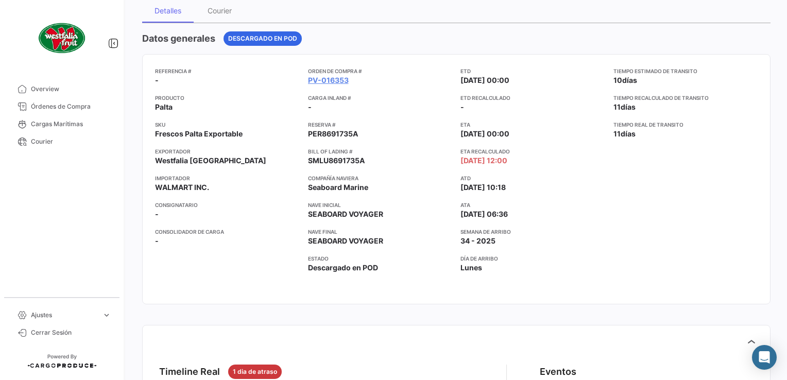
scroll to position [0, 0]
